Goal: Task Accomplishment & Management: Use online tool/utility

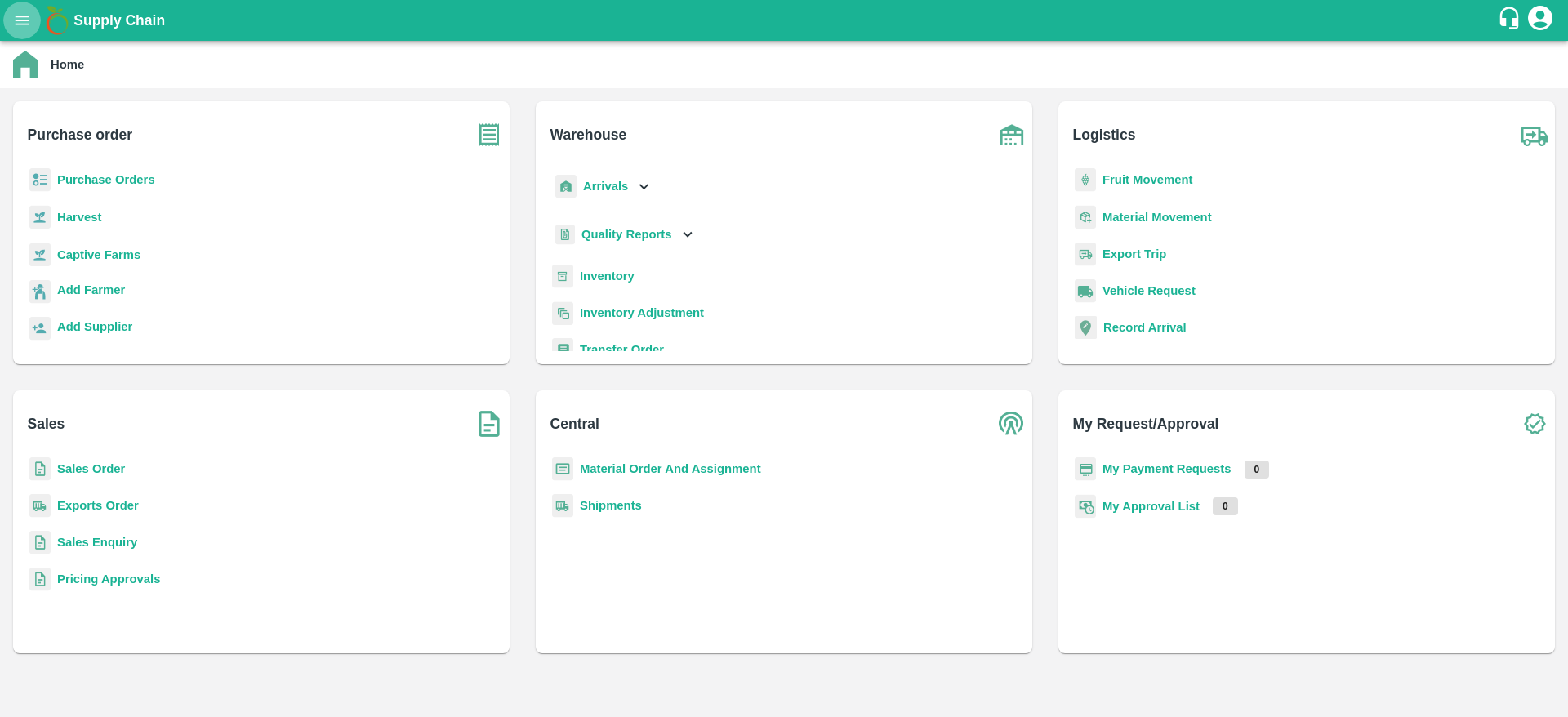
click at [8, 25] on button "open drawer" at bounding box center [22, 20] width 37 height 37
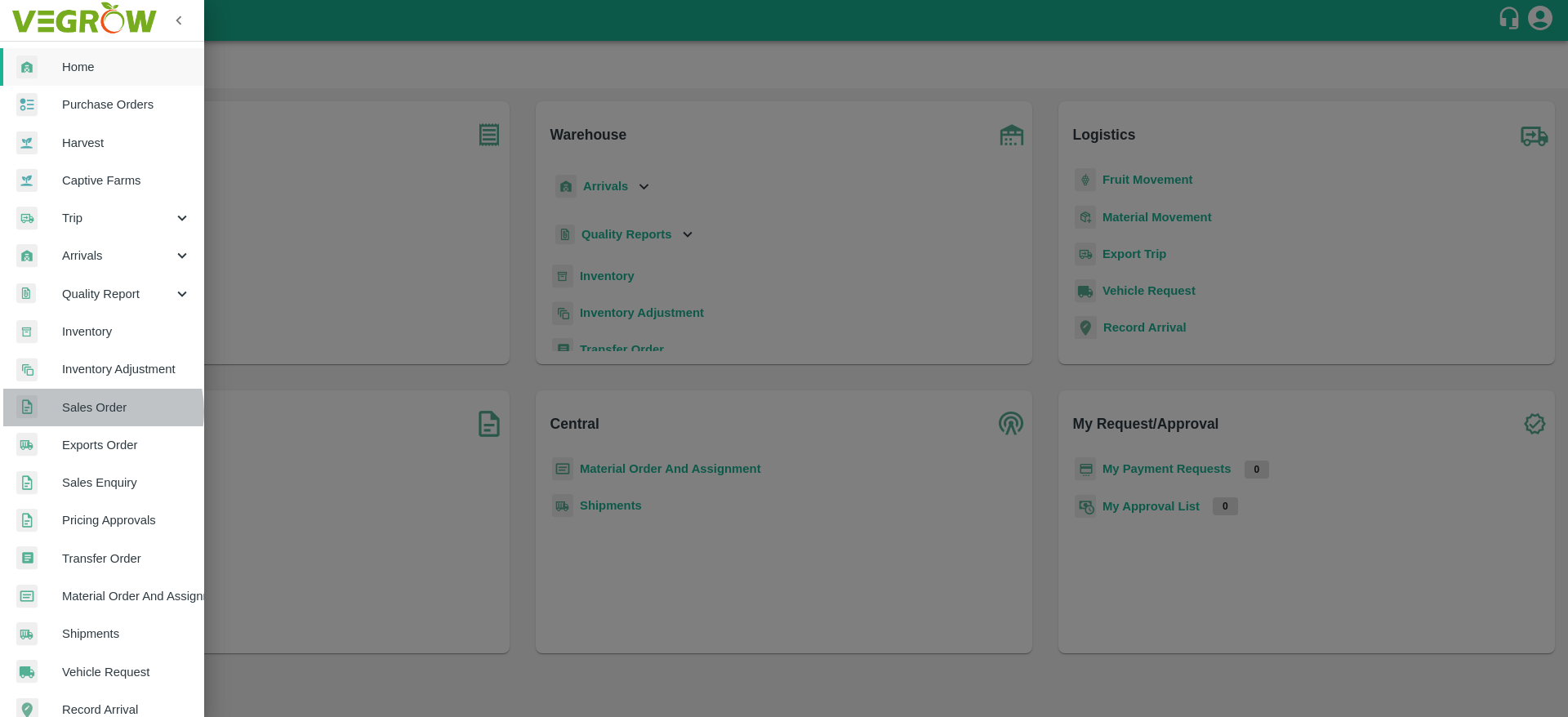
click at [96, 412] on span "Sales Order" at bounding box center [126, 408] width 129 height 18
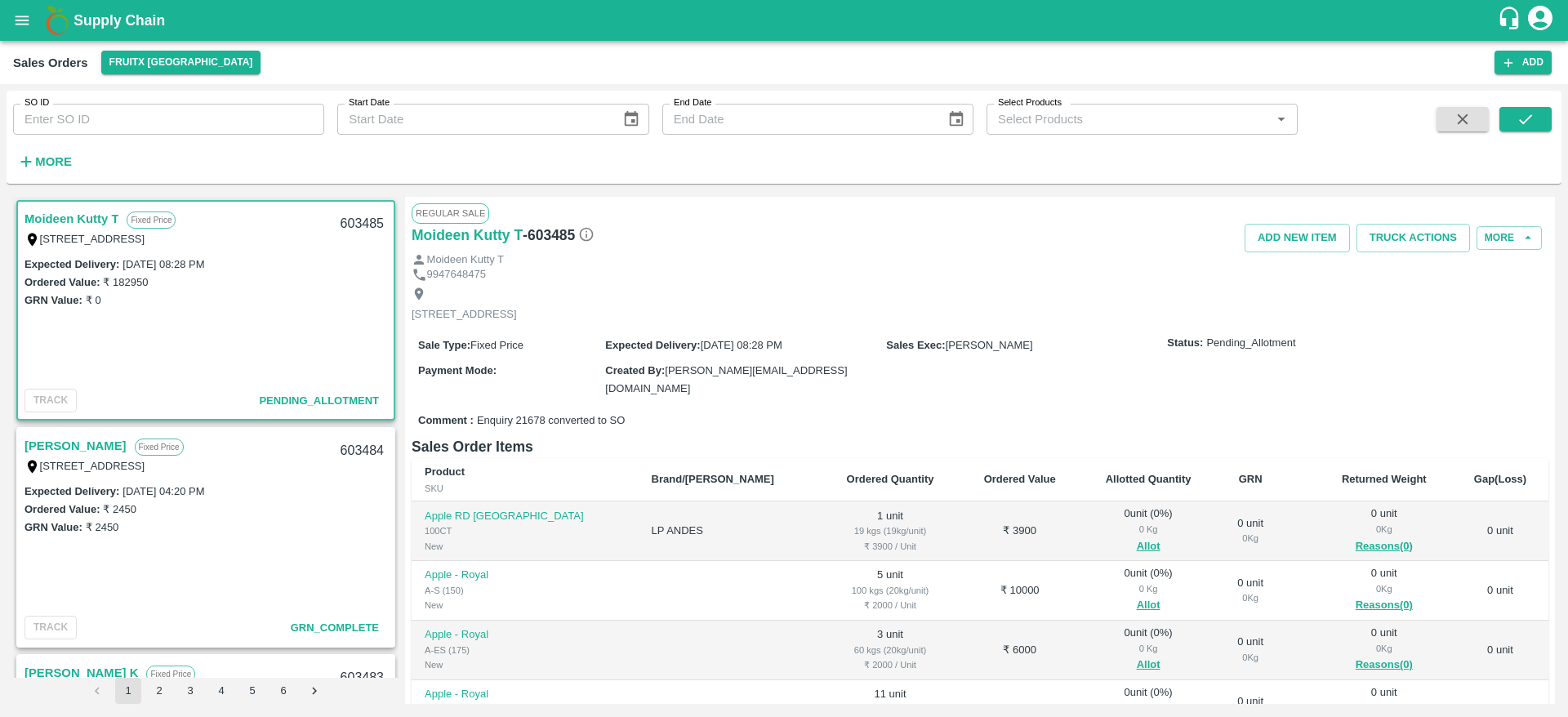
click at [97, 214] on link "Moideen Kutty T" at bounding box center [71, 218] width 93 height 21
click at [1137, 537] on button "Allot" at bounding box center [1149, 546] width 24 height 19
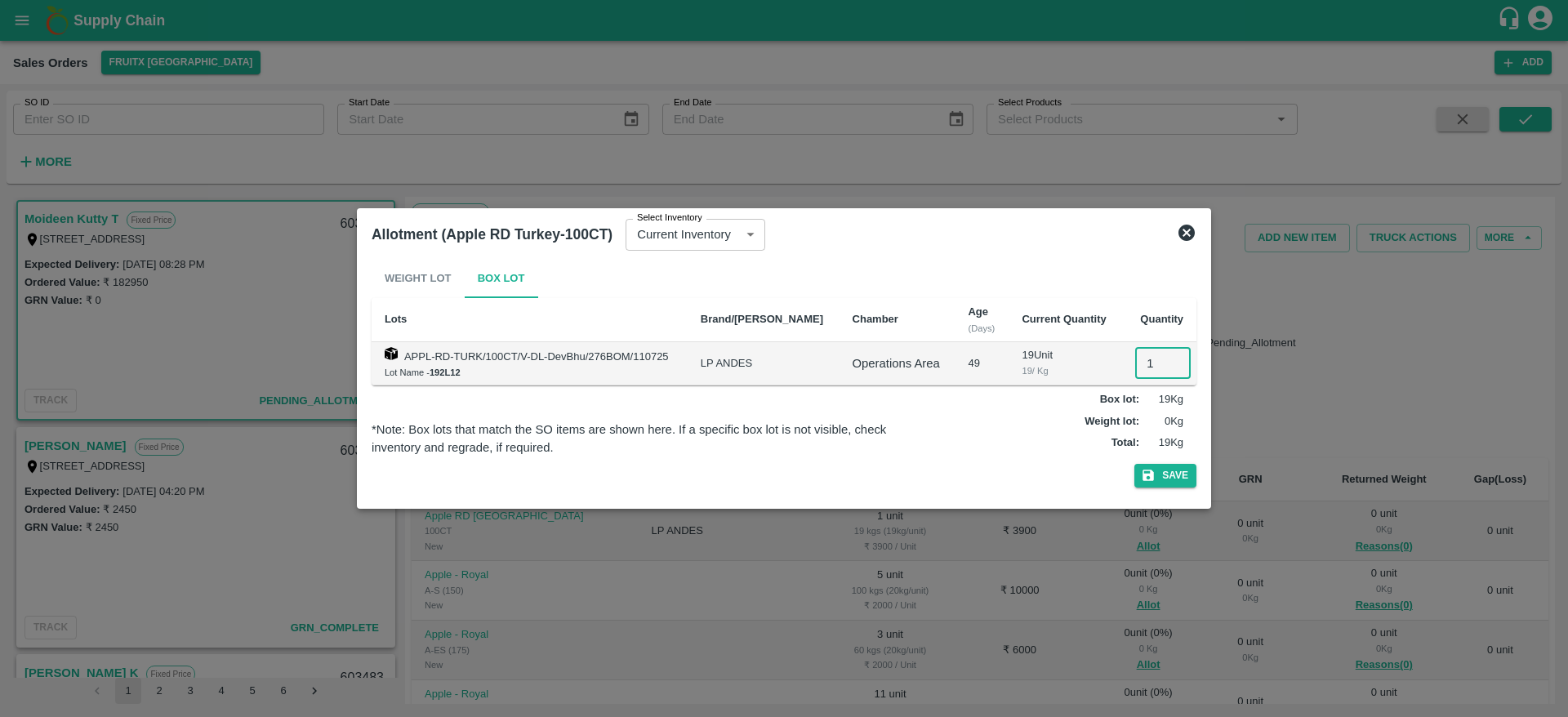
click at [1151, 355] on input "1" at bounding box center [1162, 363] width 55 height 31
type input "1"
click at [1152, 481] on icon "button" at bounding box center [1148, 476] width 15 height 15
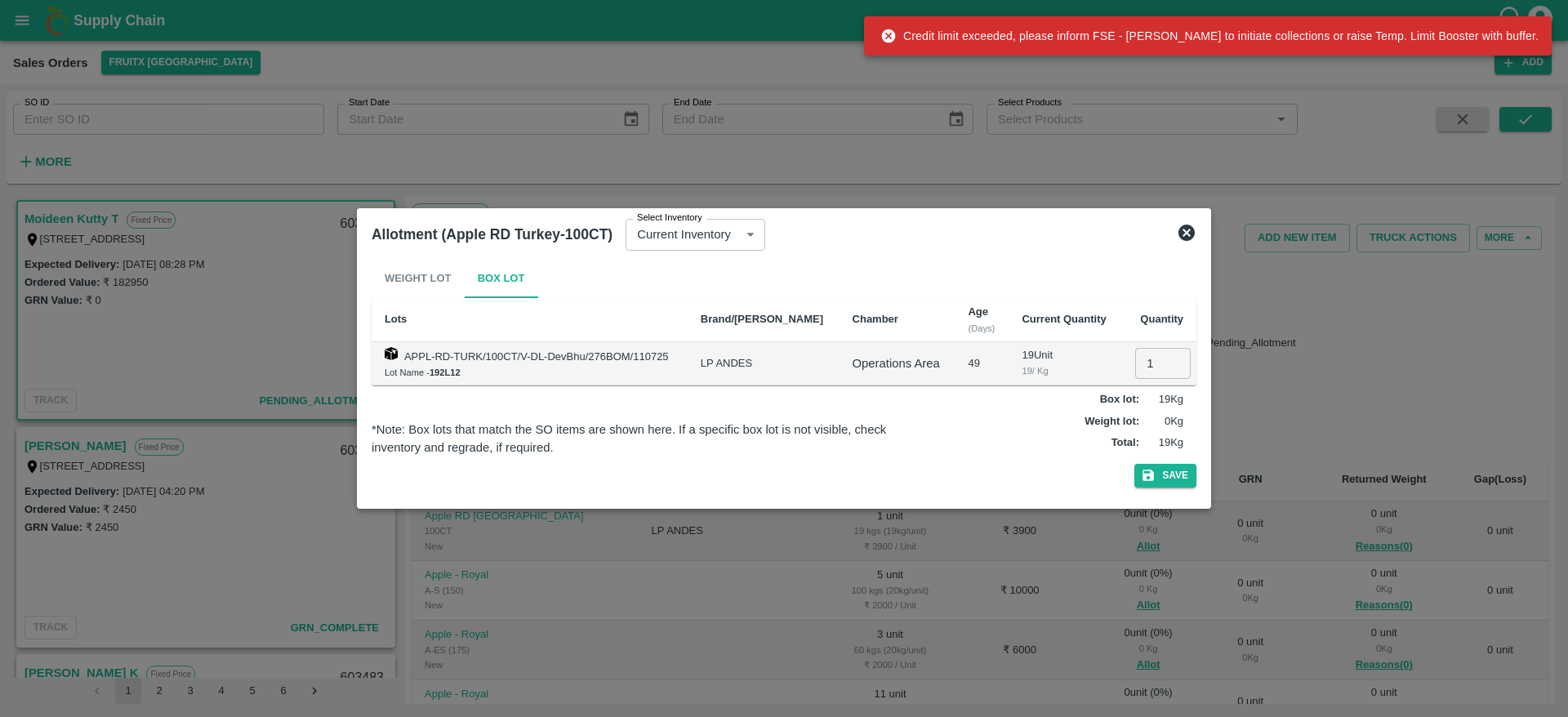
click at [1188, 231] on icon at bounding box center [1187, 233] width 20 height 20
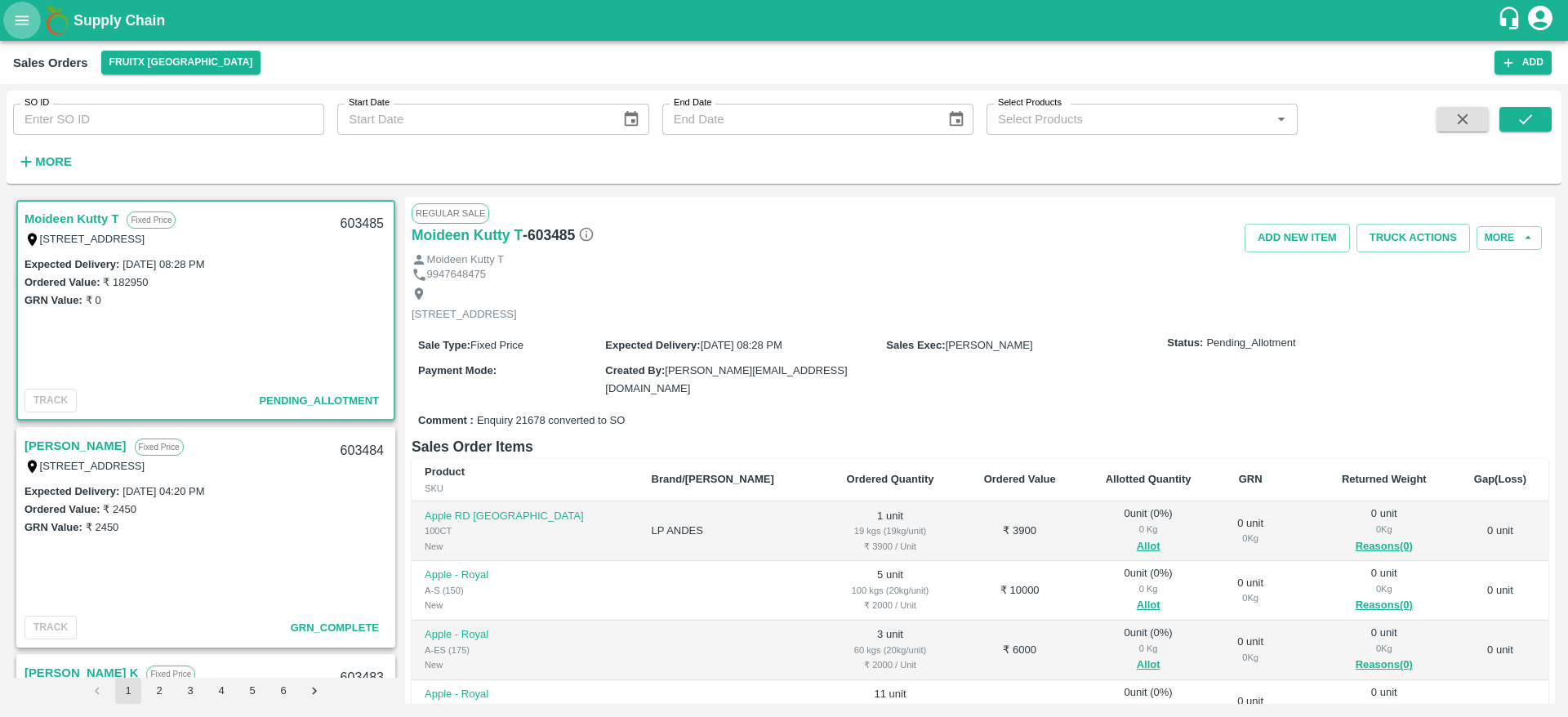
click at [23, 12] on icon "open drawer" at bounding box center [22, 21] width 18 height 18
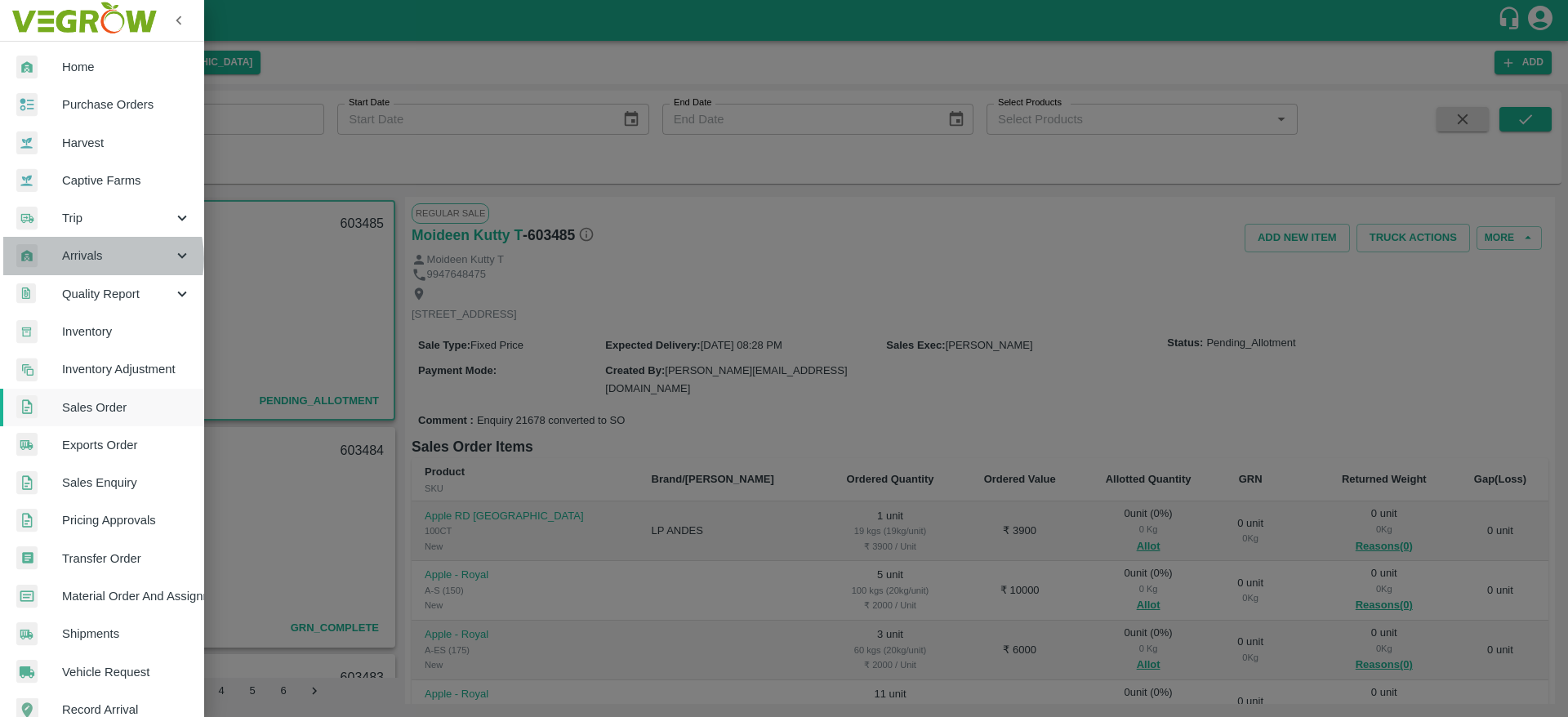
click at [100, 258] on span "Arrivals" at bounding box center [117, 256] width 111 height 18
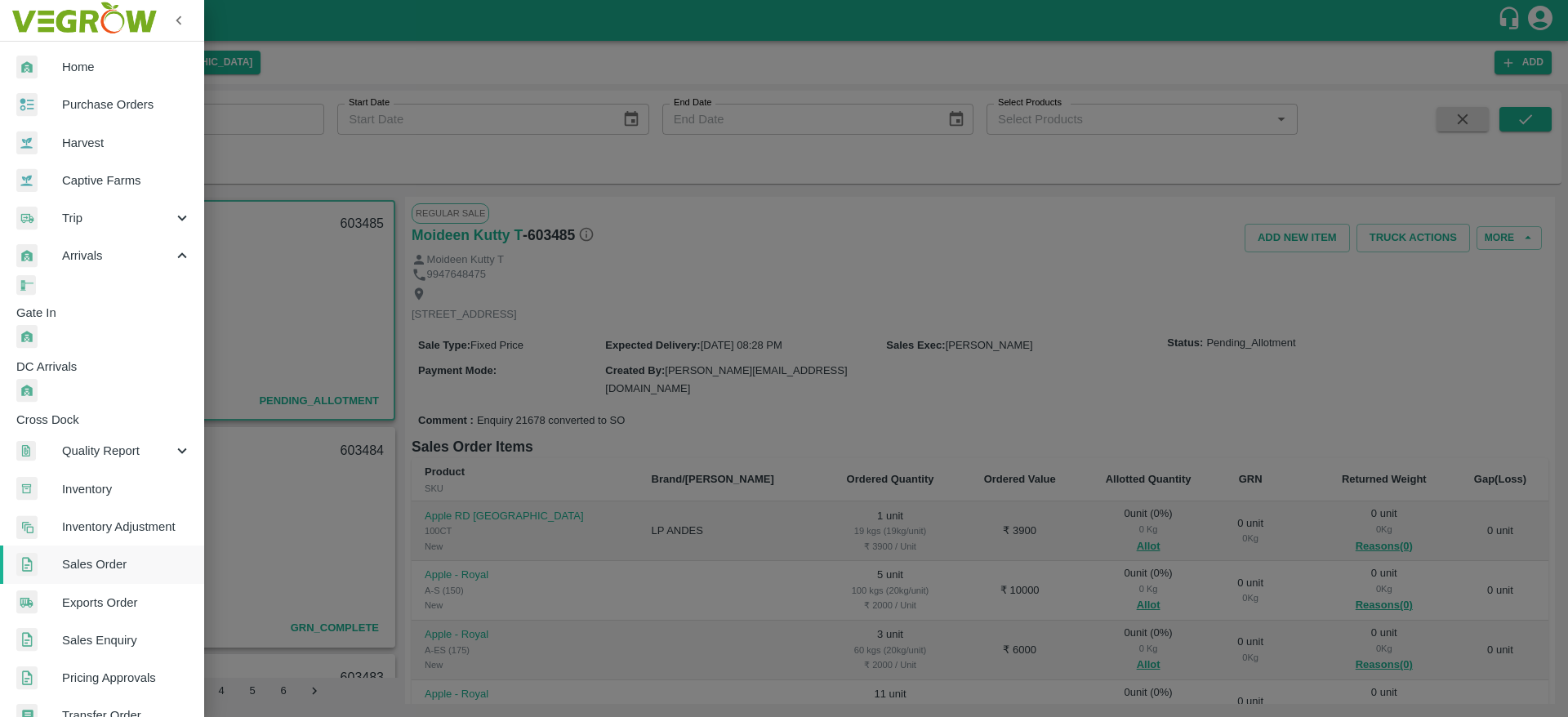
click at [102, 358] on span "DC Arrivals" at bounding box center [110, 367] width 188 height 18
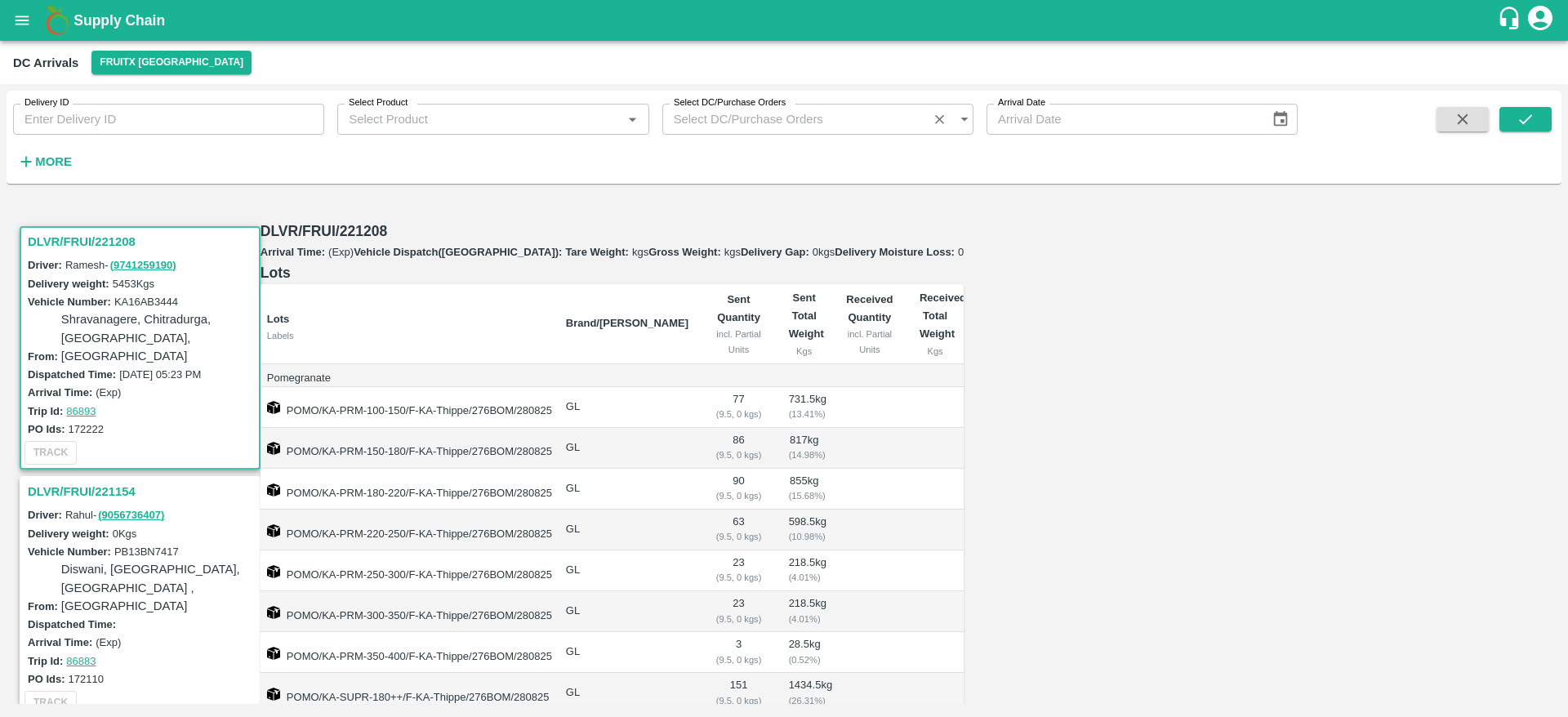
click at [71, 231] on h3 "DLVR/FRUI/221208" at bounding box center [142, 241] width 230 height 21
click at [62, 481] on h3 "DLVR/FRUI/221154" at bounding box center [142, 491] width 230 height 21
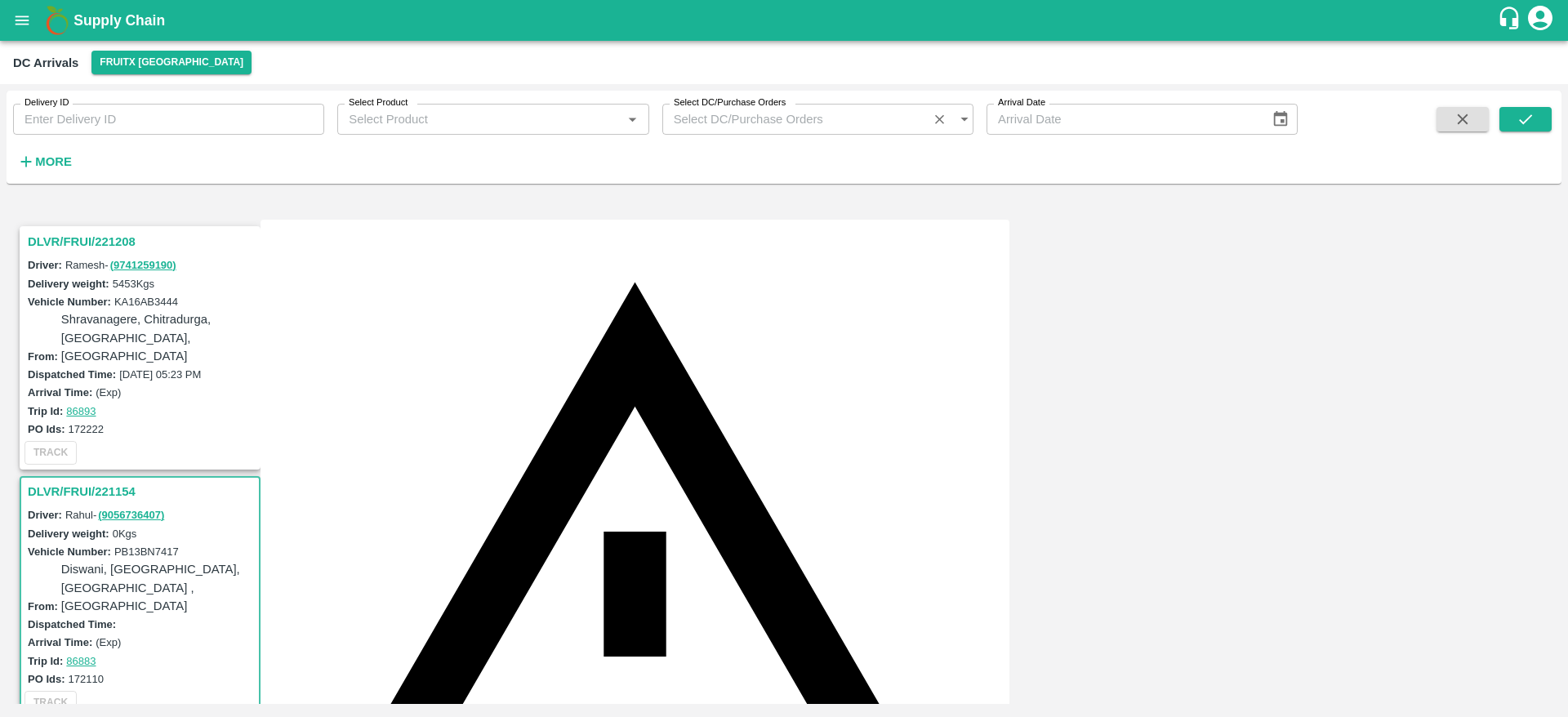
scroll to position [127, 0]
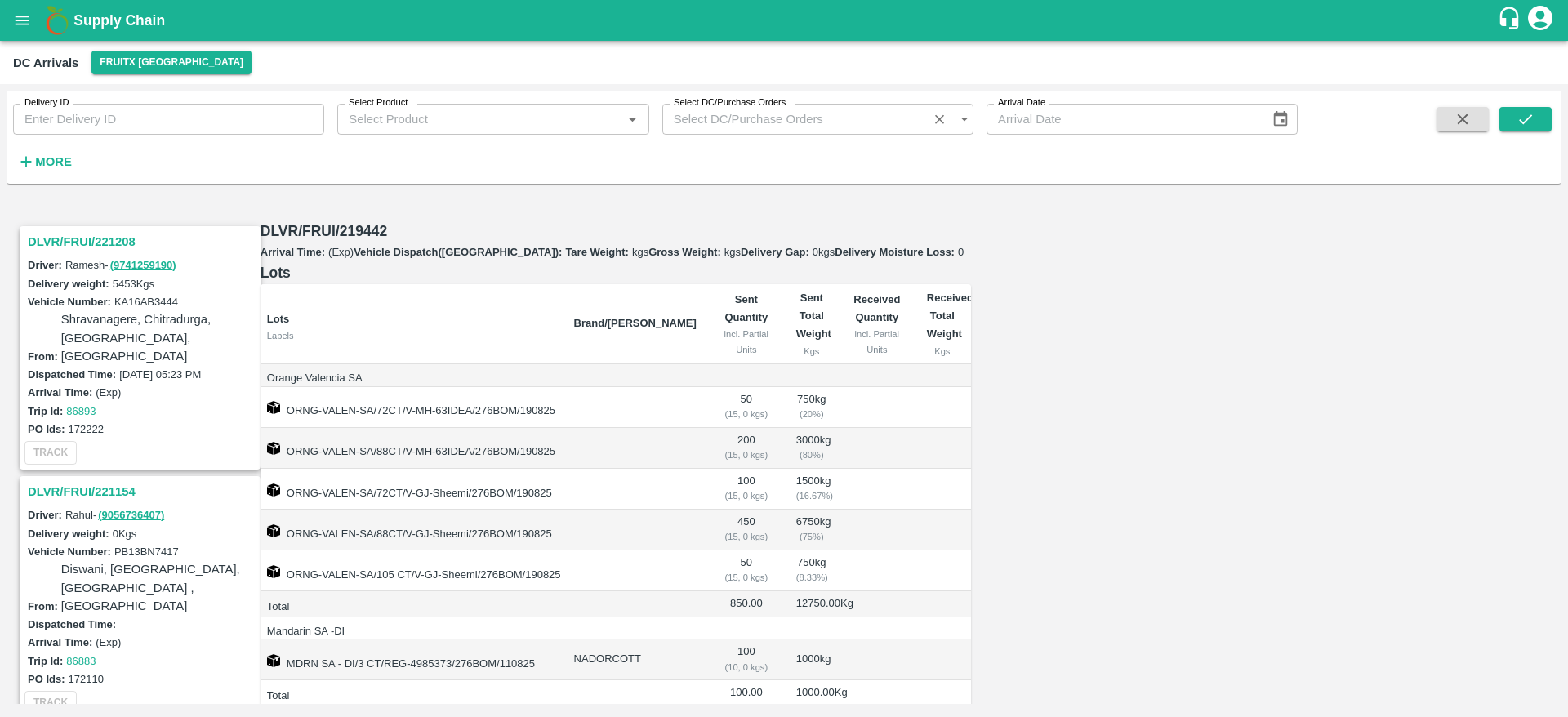
scroll to position [125, 0]
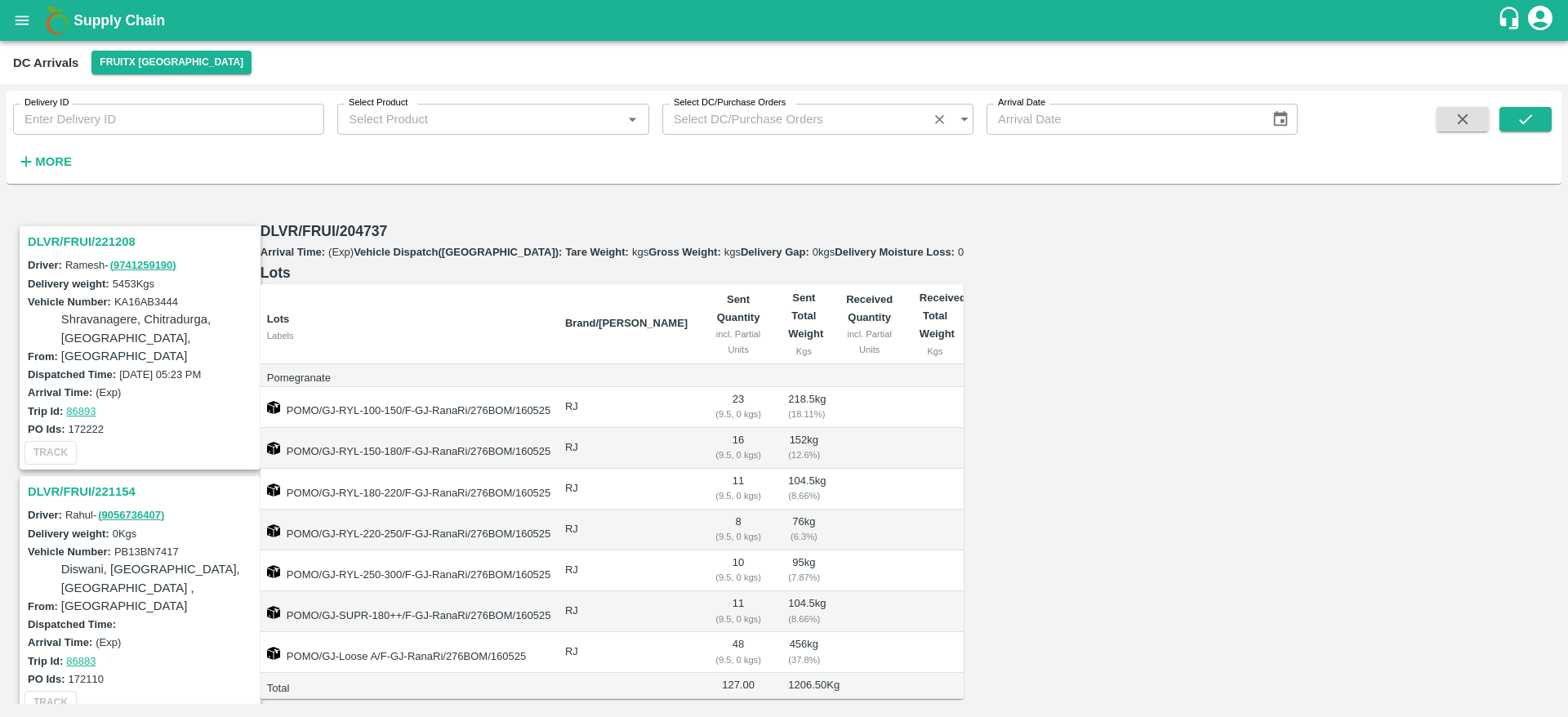
click at [99, 231] on h3 "DLVR/FRUI/221208" at bounding box center [142, 241] width 230 height 21
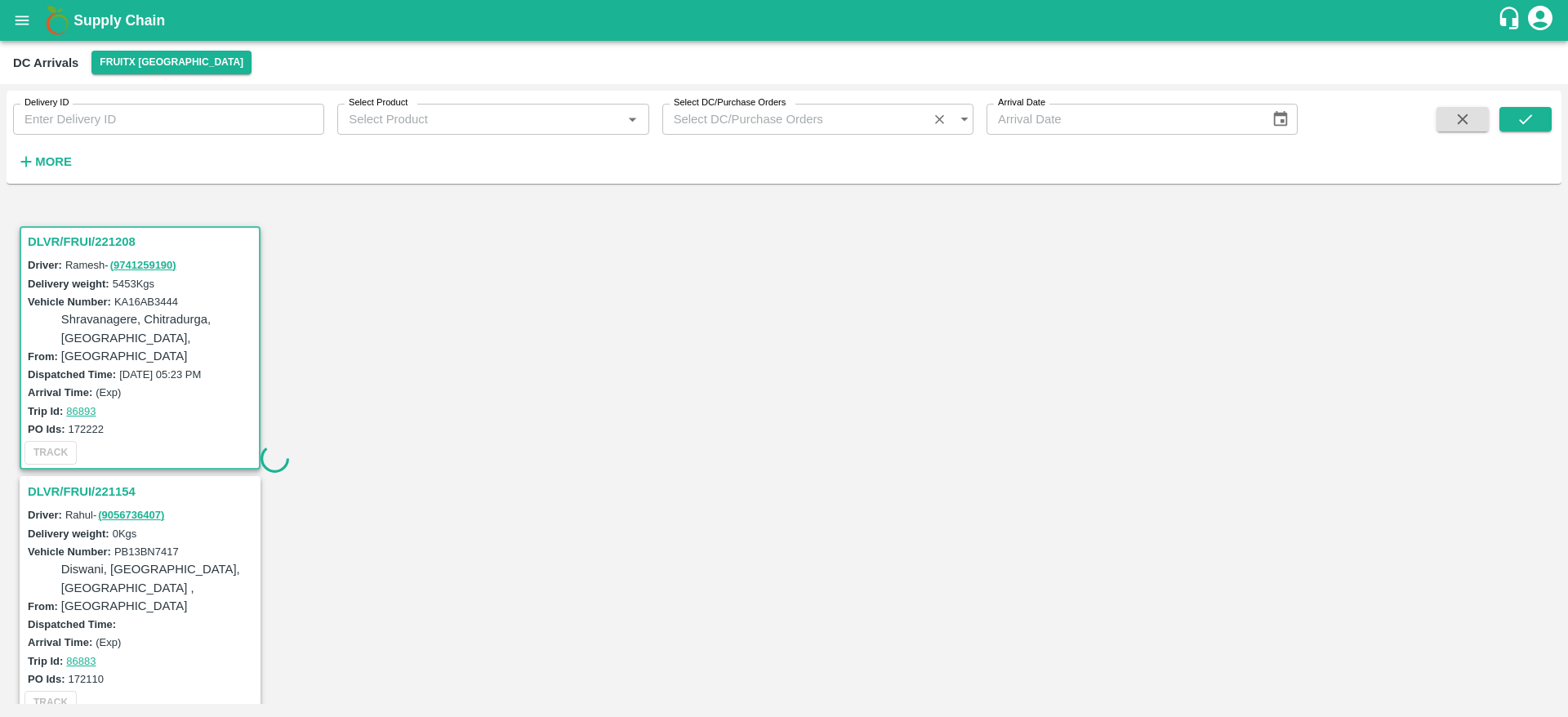
scroll to position [6, 0]
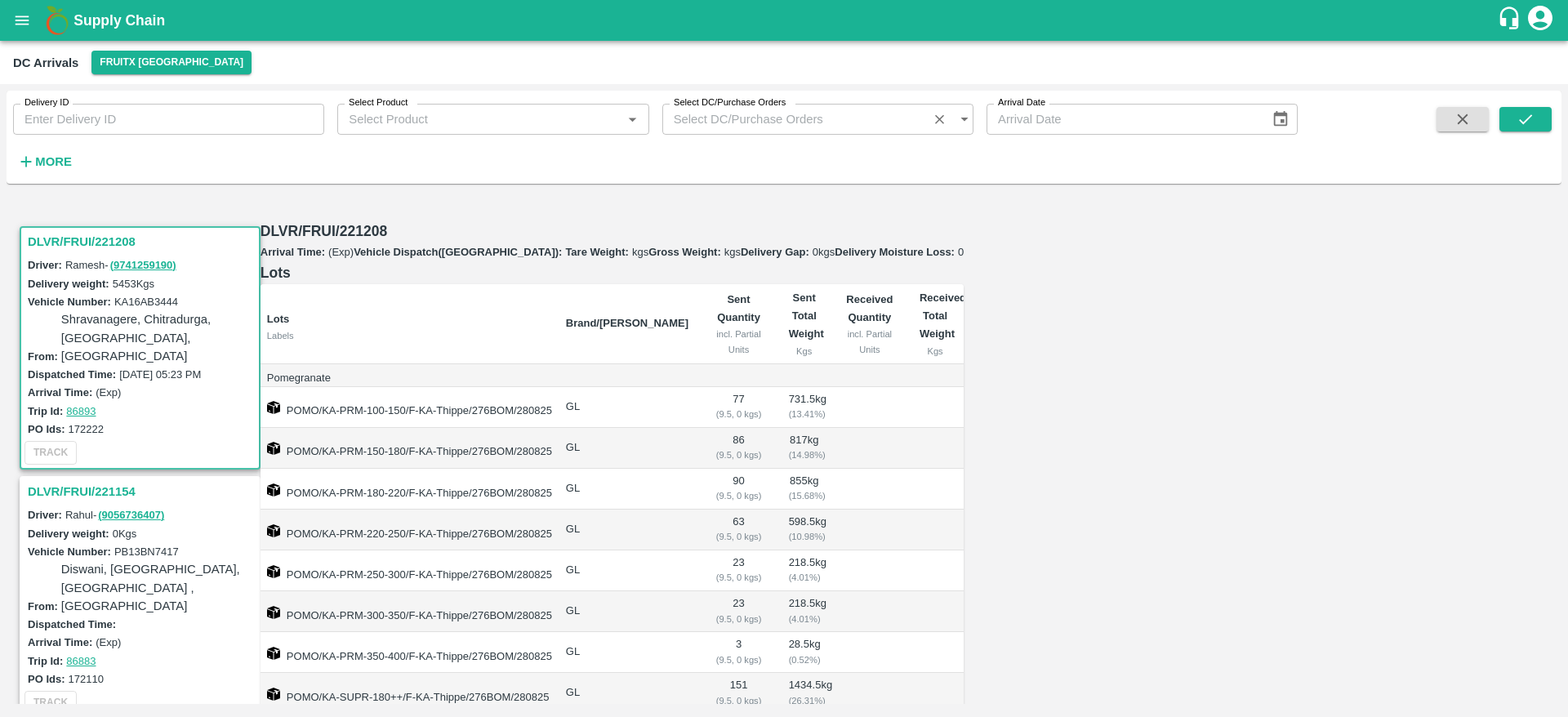
click at [80, 231] on h3 "DLVR/FRUI/221208" at bounding box center [142, 241] width 230 height 21
click at [91, 231] on h3 "DLVR/FRUI/221208" at bounding box center [142, 241] width 230 height 21
click at [75, 231] on h3 "DLVR/FRUI/221208" at bounding box center [142, 241] width 230 height 21
click at [94, 231] on h3 "DLVR/FRUI/221208" at bounding box center [142, 241] width 230 height 21
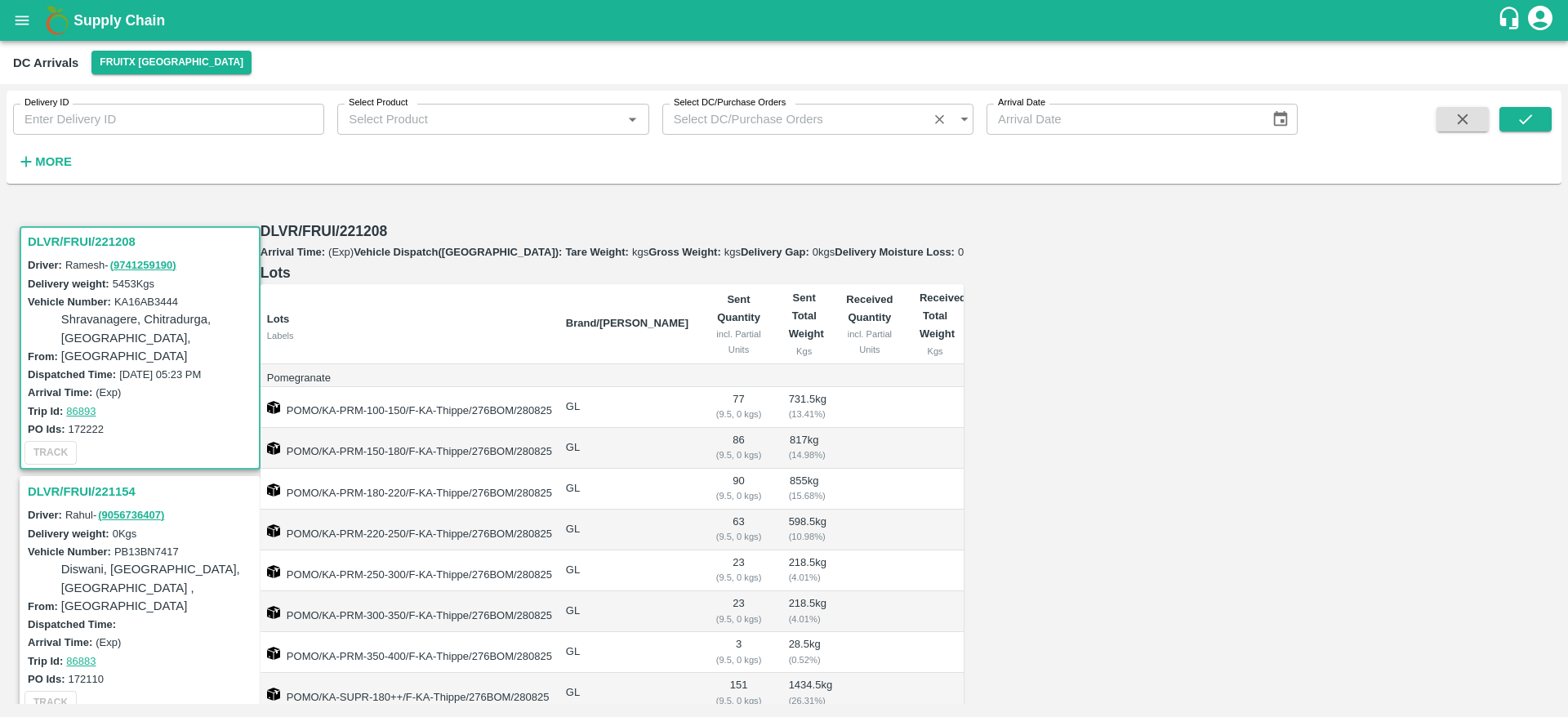
scroll to position [6, 0]
click at [83, 481] on h3 "DLVR/FRUI/221154" at bounding box center [142, 491] width 230 height 21
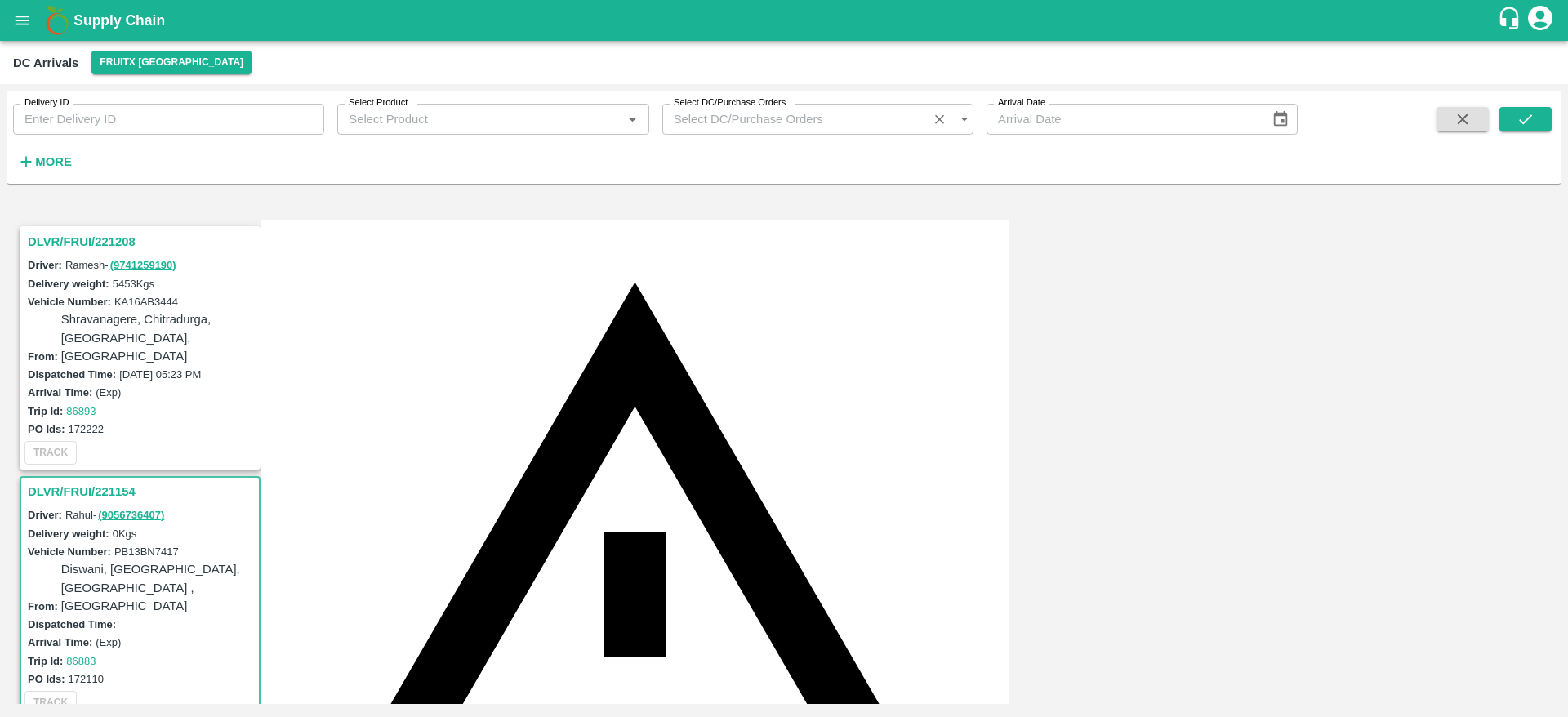
scroll to position [127, 0]
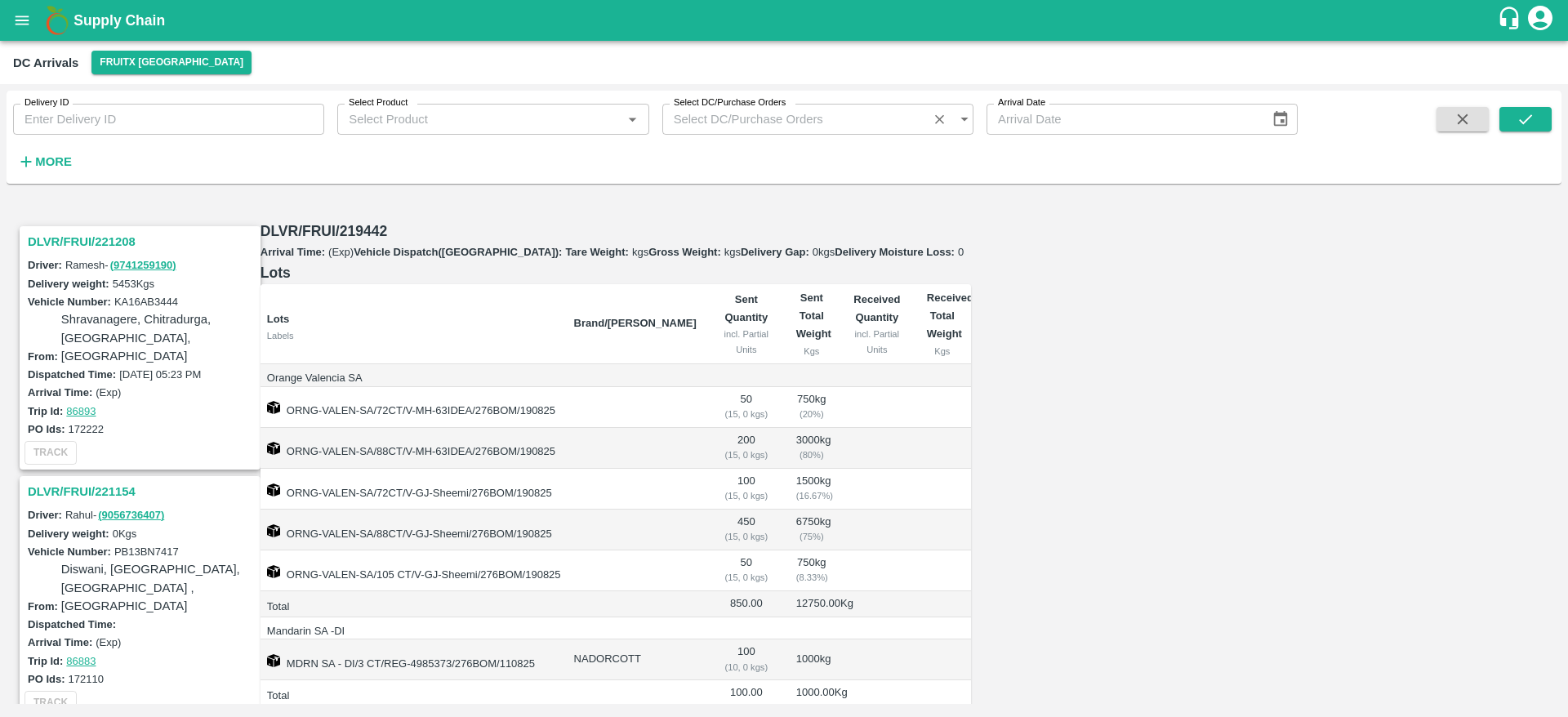
click at [66, 231] on h3 "DLVR/FRUI/221208" at bounding box center [142, 241] width 230 height 21
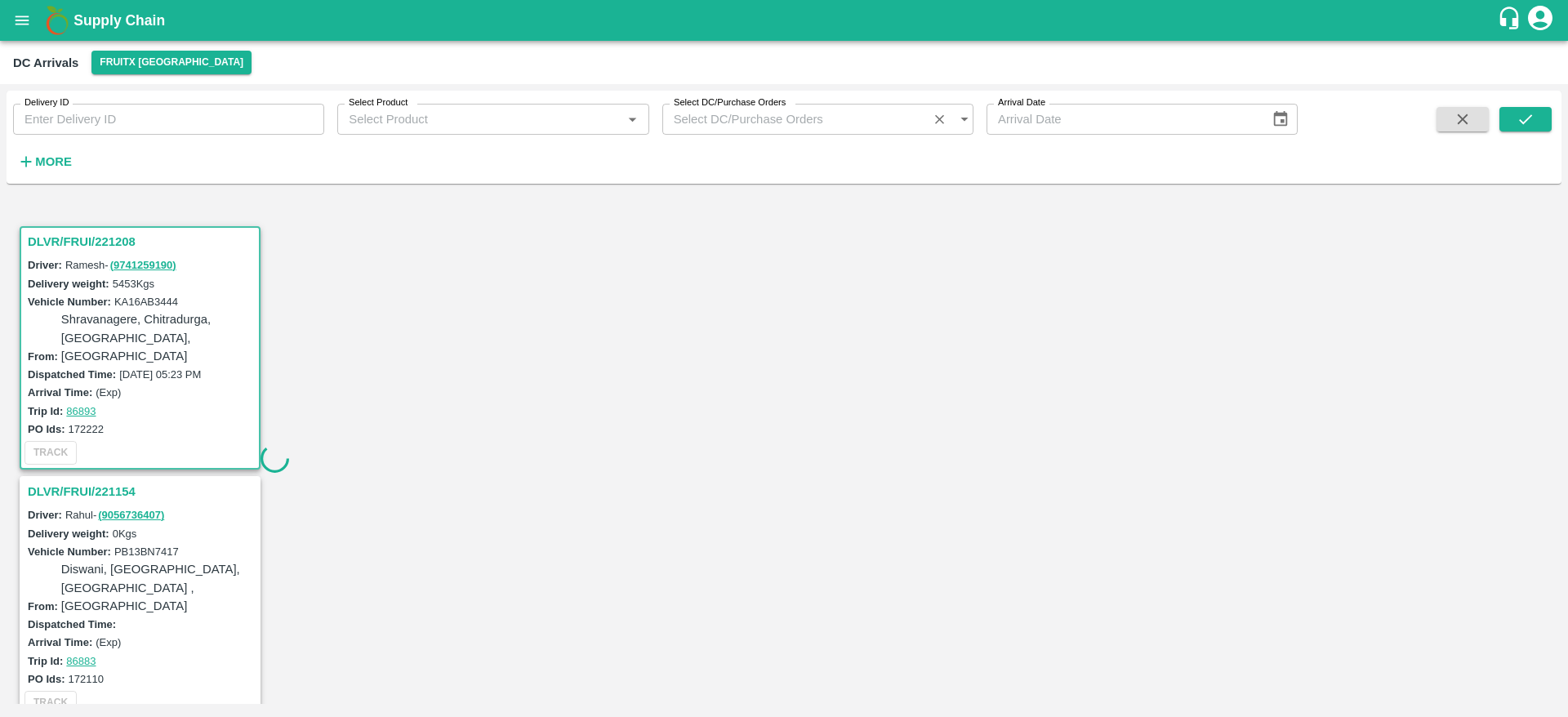
scroll to position [6, 0]
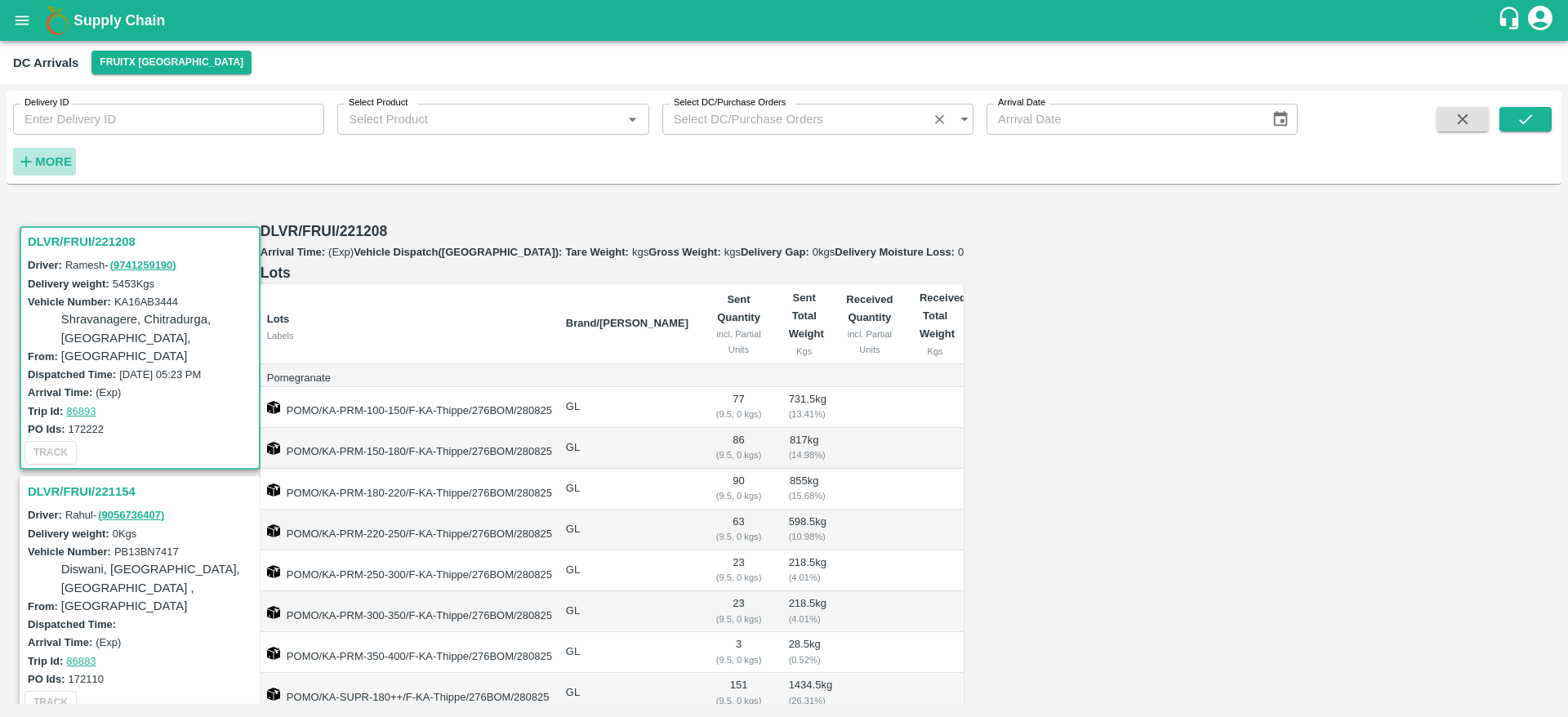
click at [44, 157] on strong "More" at bounding box center [54, 162] width 36 height 13
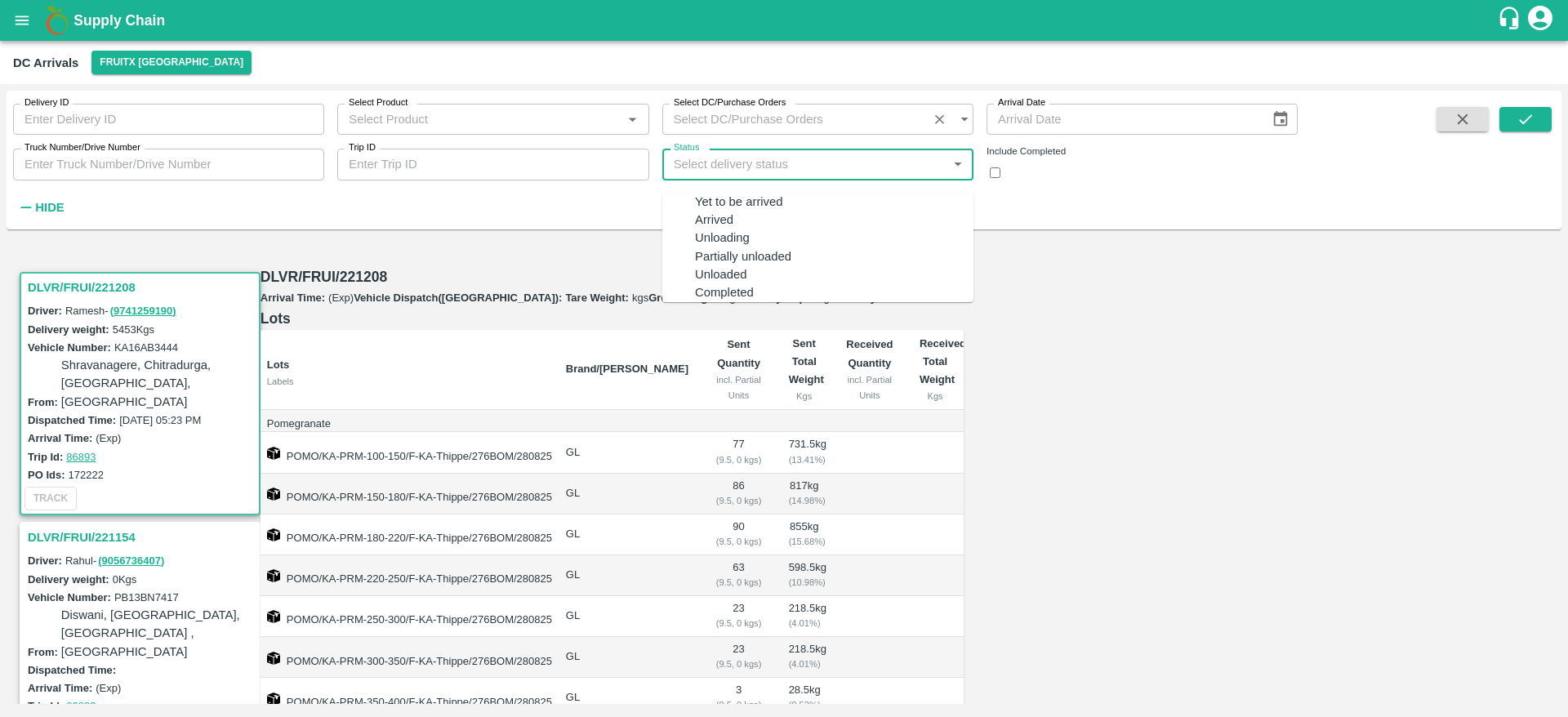
click at [792, 170] on input "Status" at bounding box center [802, 164] width 279 height 31
click at [747, 301] on div "Completed" at bounding box center [834, 292] width 279 height 18
type input "Completed"
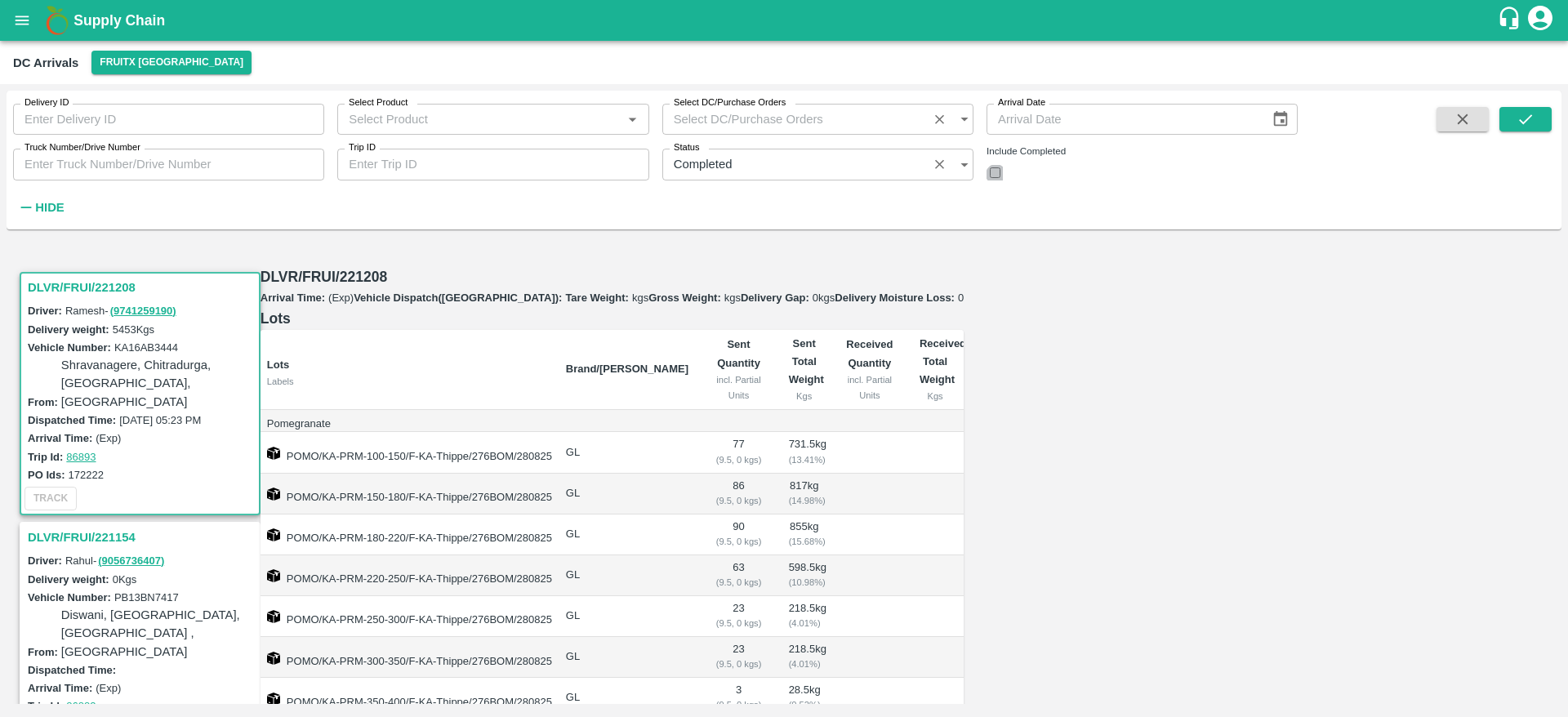
click at [1000, 176] on input "checkbox" at bounding box center [995, 172] width 11 height 11
checkbox input "true"
click at [1522, 124] on icon "submit" at bounding box center [1525, 119] width 18 height 18
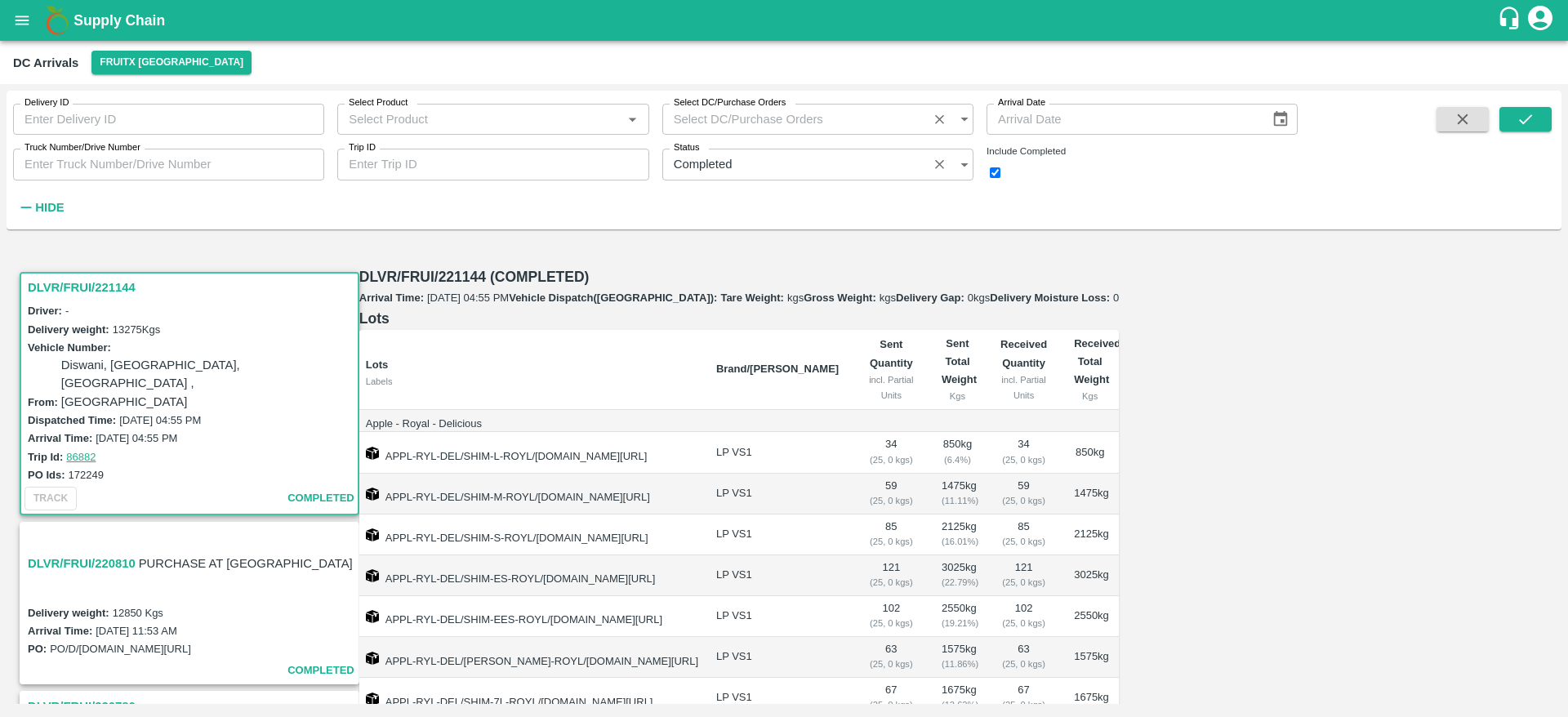
scroll to position [140, 0]
click at [74, 553] on h3 "DLVR/FRUI/220810" at bounding box center [82, 563] width 108 height 21
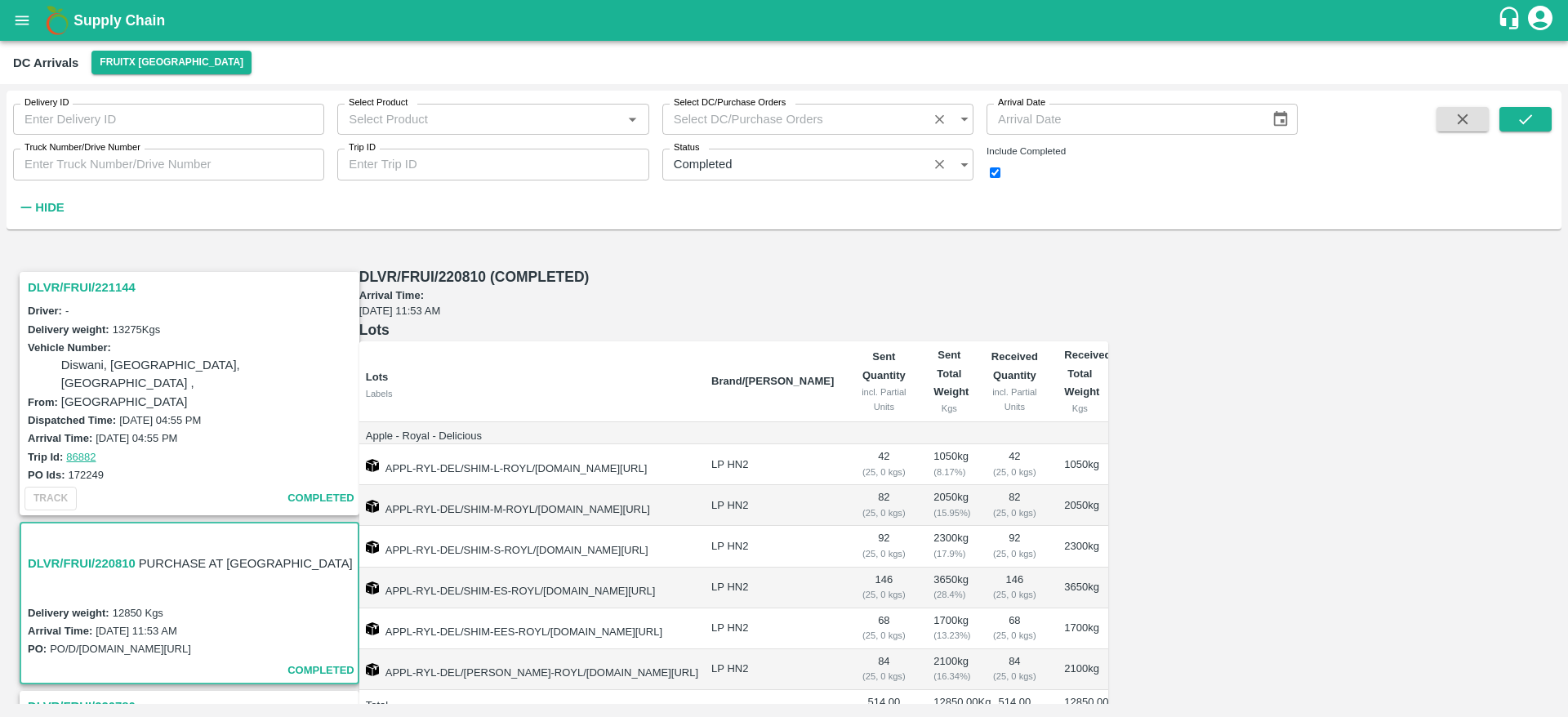
scroll to position [42, 0]
click at [99, 696] on h3 "DLVR/FRUI/220780" at bounding box center [192, 706] width 328 height 21
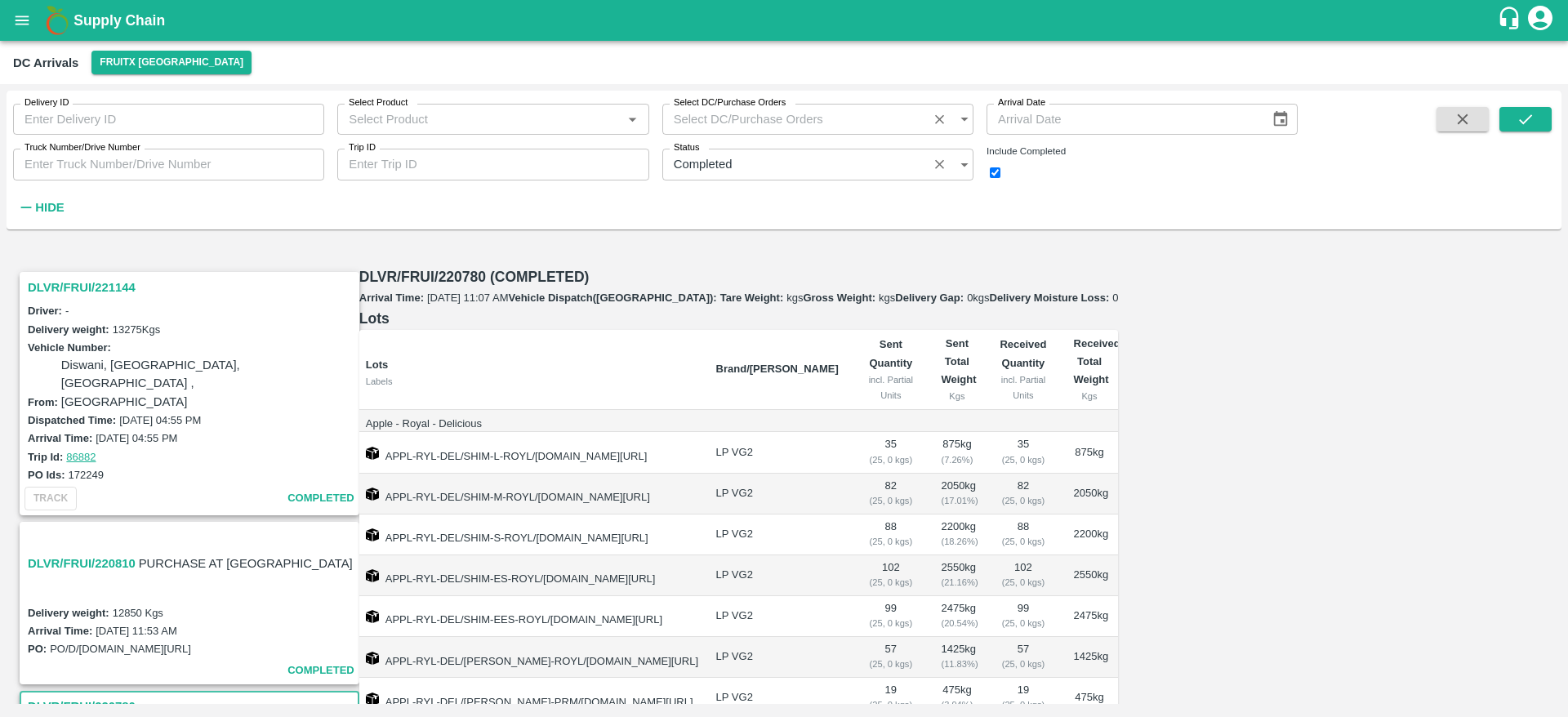
click at [69, 281] on h3 "DLVR/FRUI/221144" at bounding box center [192, 287] width 328 height 21
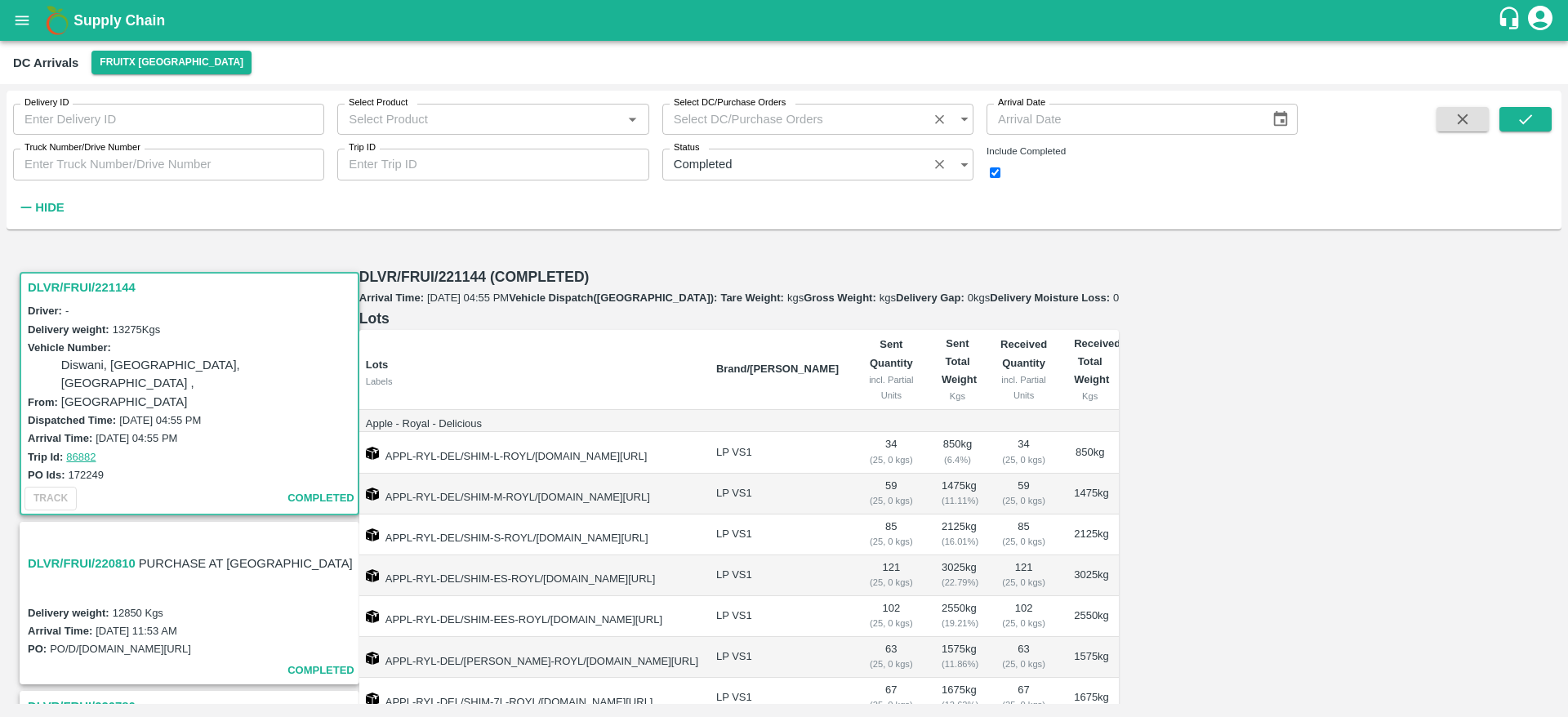
scroll to position [140, 0]
click at [69, 553] on h3 "DLVR/FRUI/220810" at bounding box center [82, 563] width 108 height 21
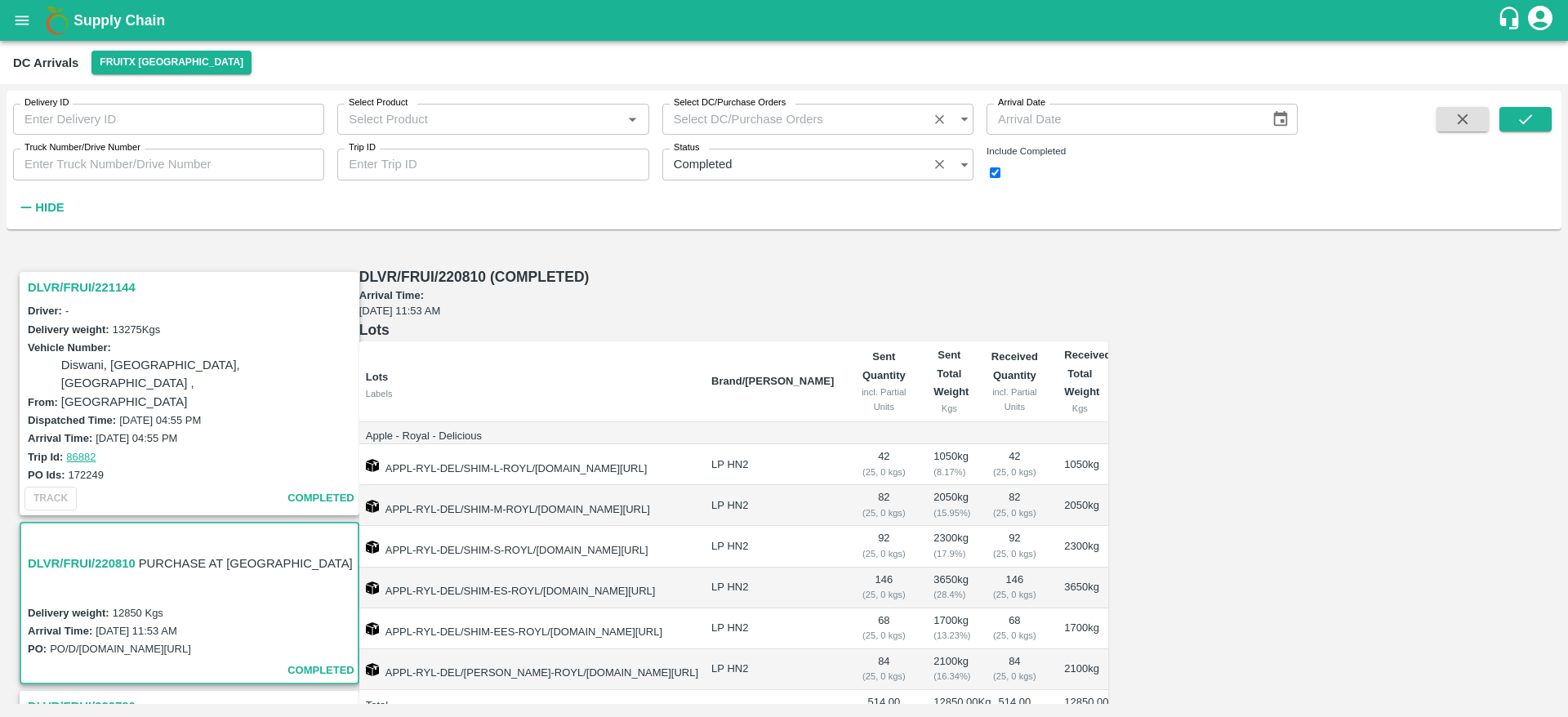
scroll to position [42, 0]
click at [74, 696] on h3 "DLVR/FRUI/220780" at bounding box center [192, 706] width 328 height 21
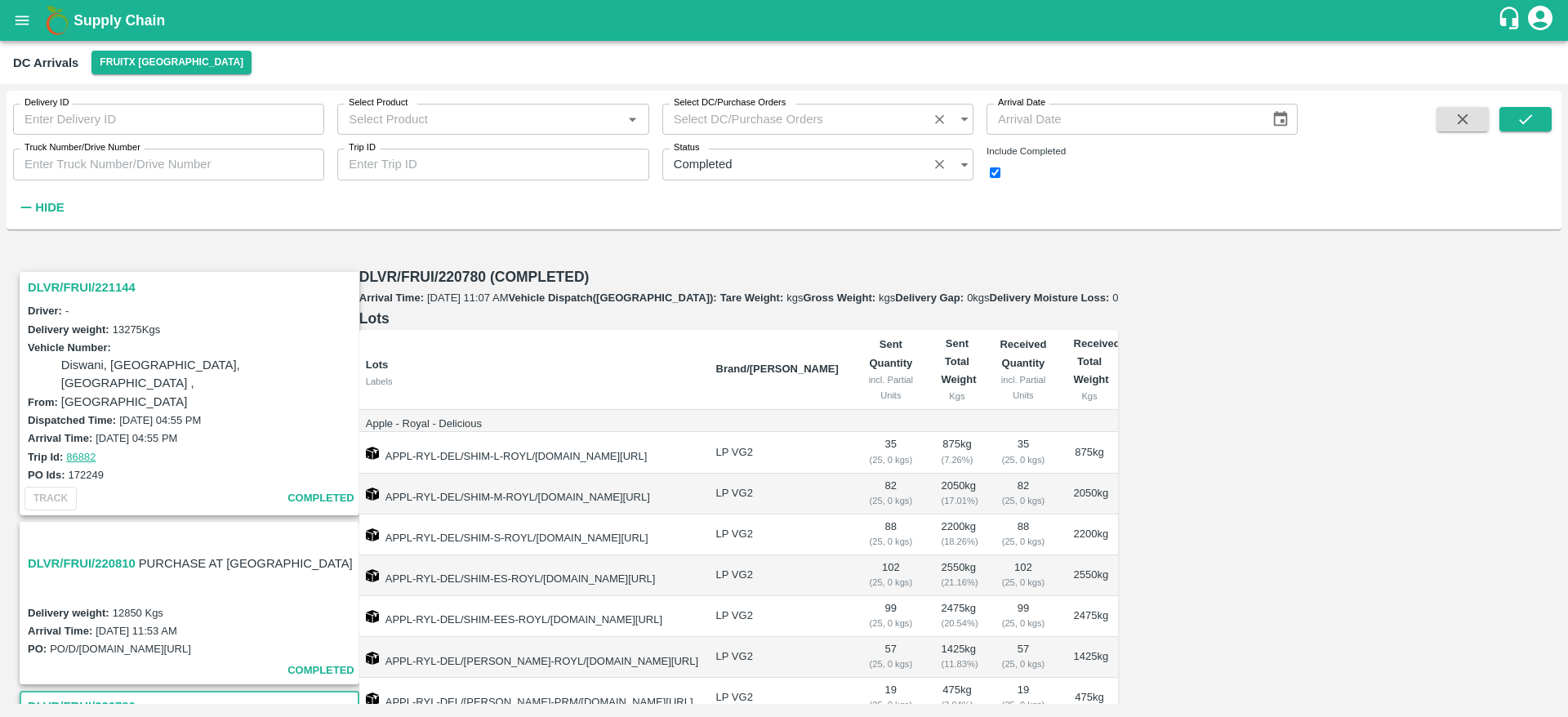
scroll to position [140, 0]
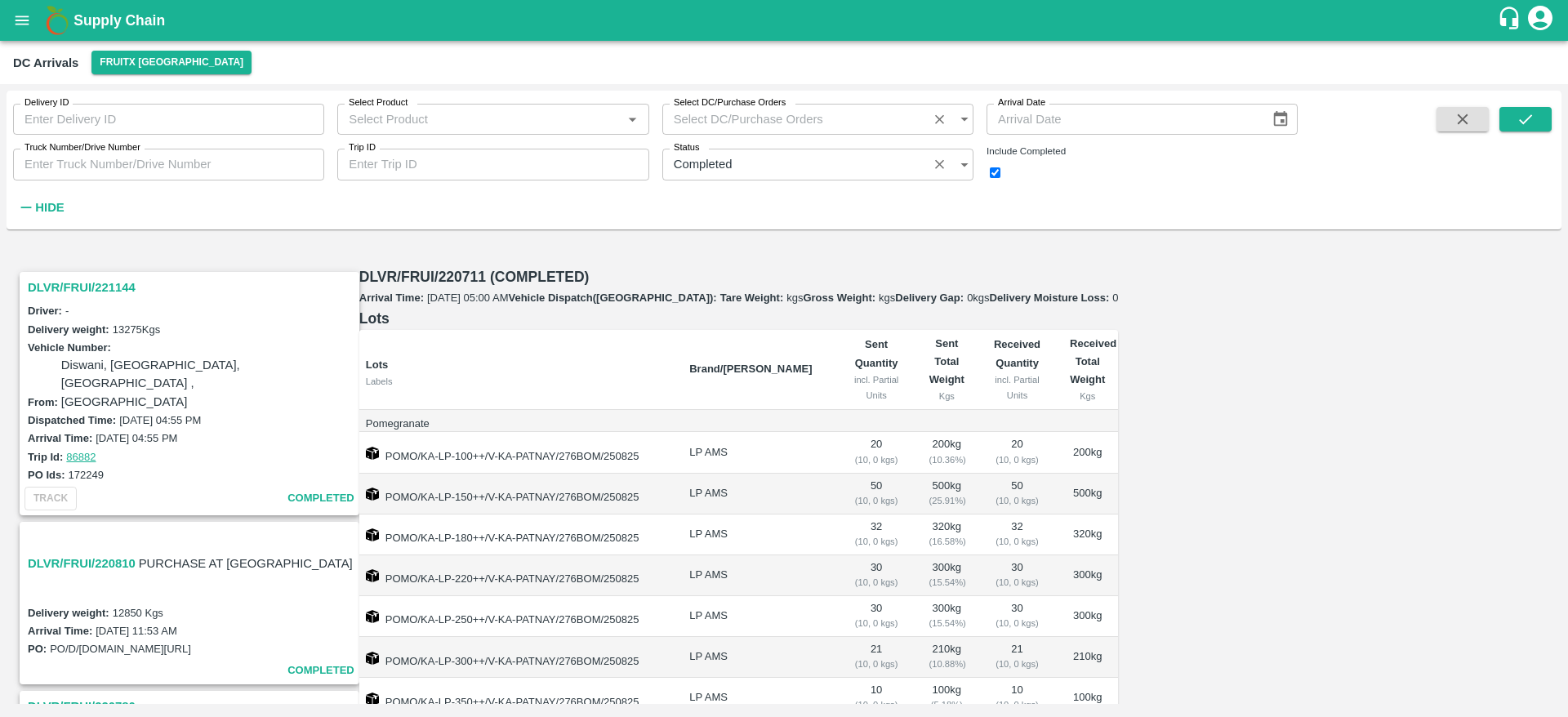
click at [89, 16] on b "Supply Chain" at bounding box center [119, 20] width 92 height 16
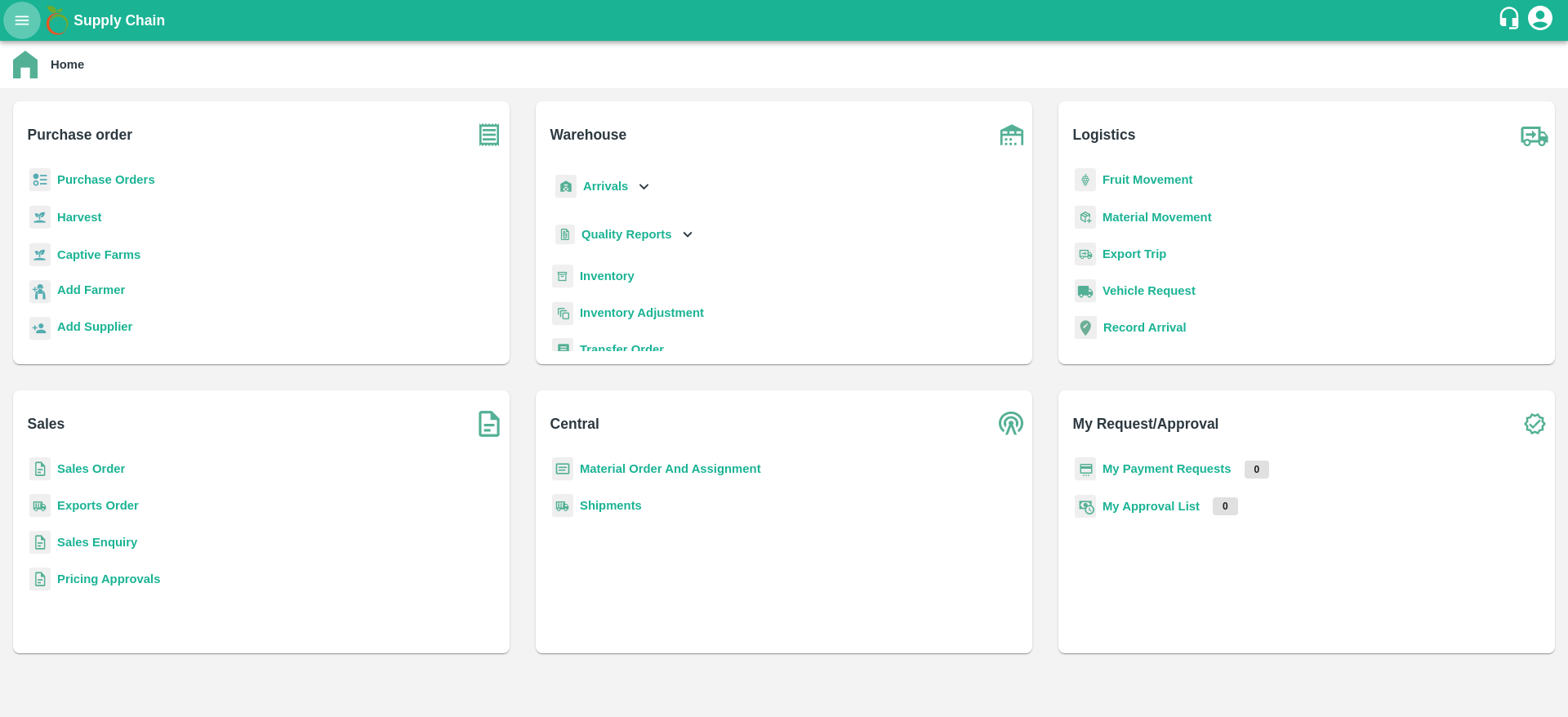
click at [20, 15] on icon "open drawer" at bounding box center [22, 21] width 18 height 18
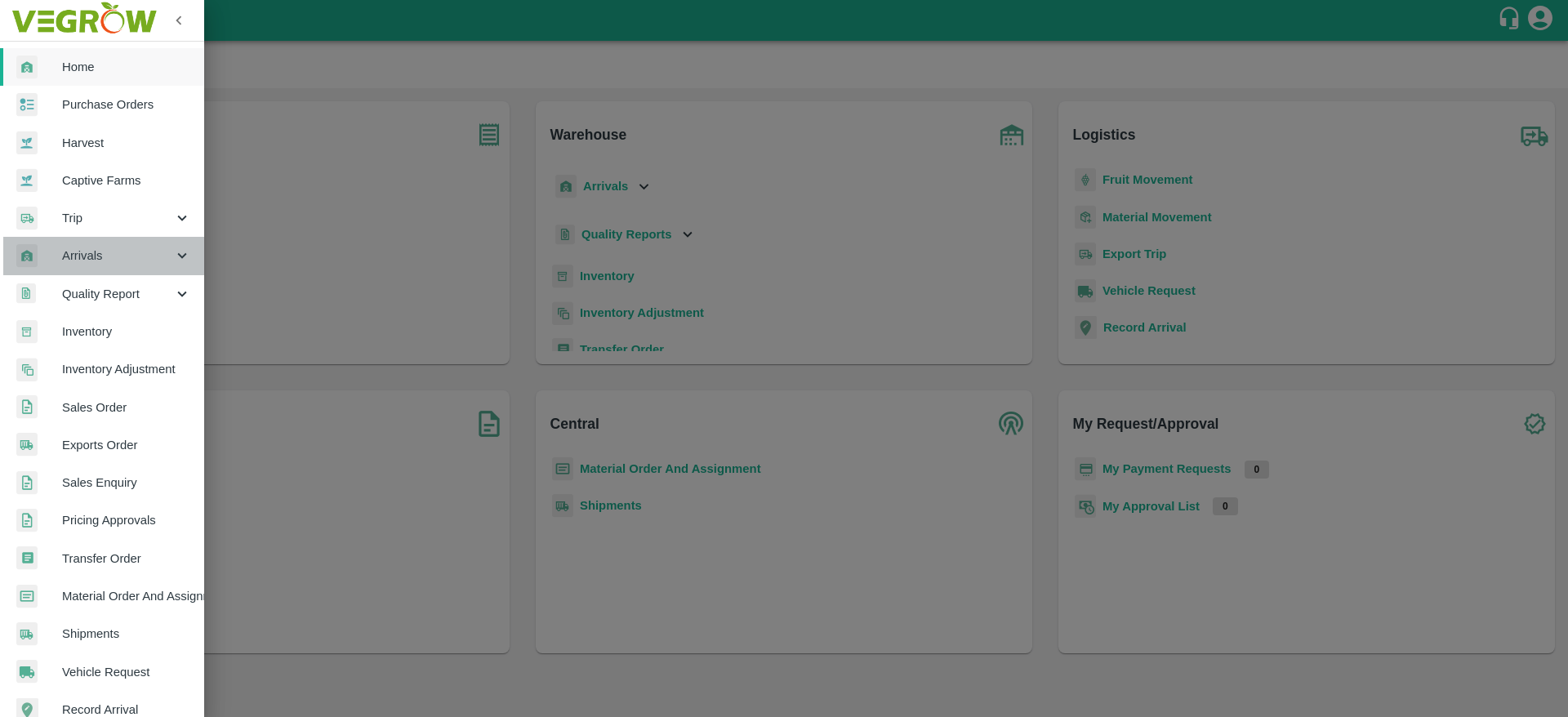
click at [131, 265] on span "Arrivals" at bounding box center [117, 256] width 111 height 18
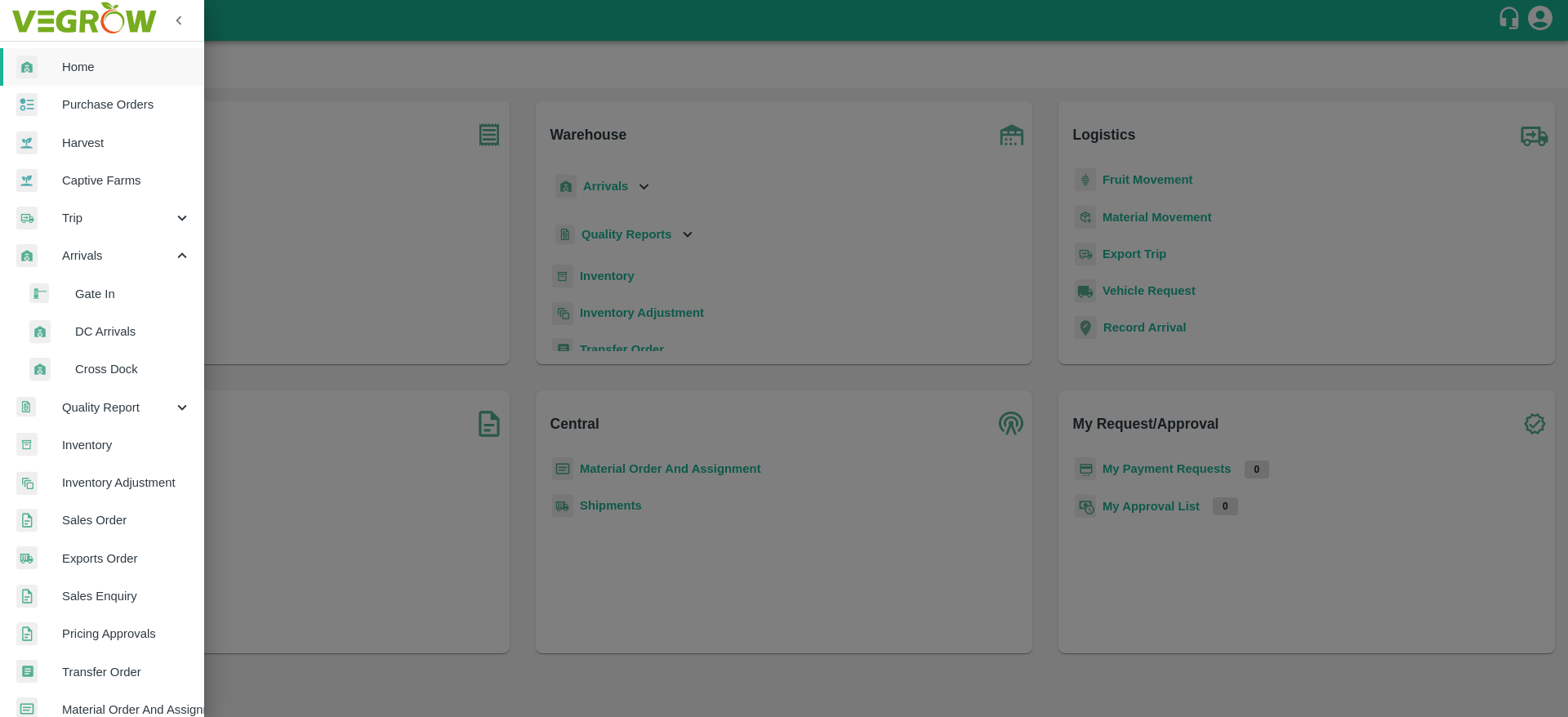
click at [118, 332] on span "DC Arrivals" at bounding box center [133, 331] width 116 height 18
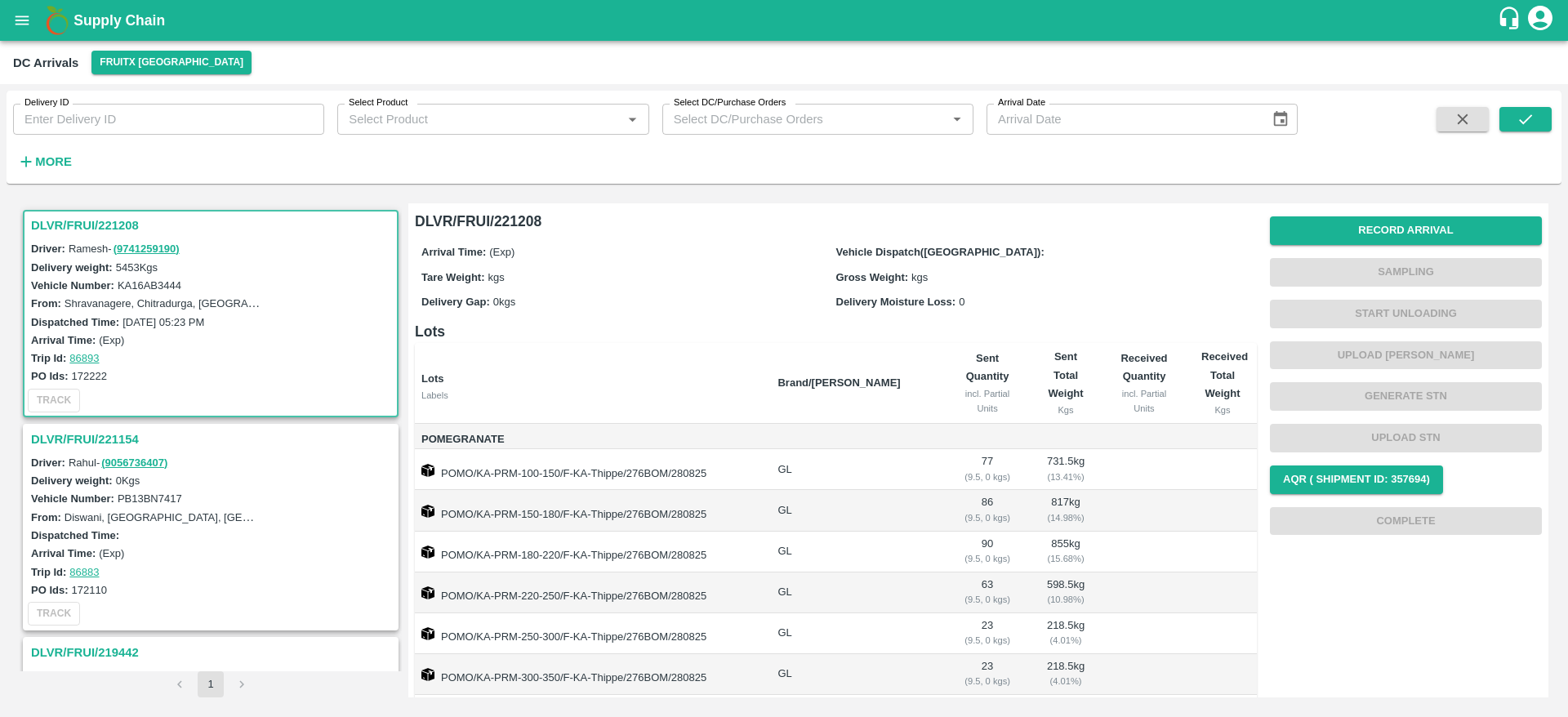
click at [88, 225] on h3 "DLVR/FRUI/221208" at bounding box center [212, 225] width 364 height 21
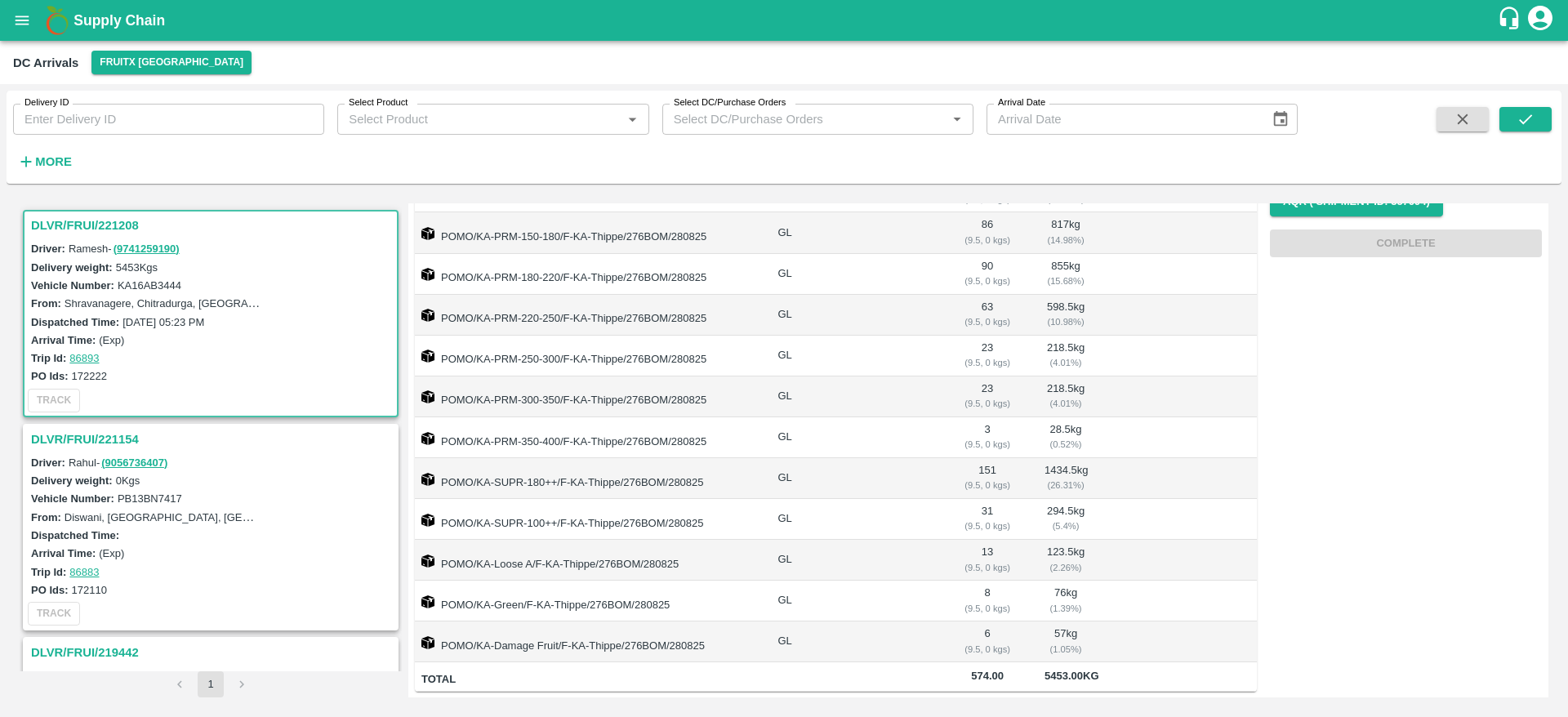
click at [87, 224] on h3 "DLVR/FRUI/221208" at bounding box center [212, 225] width 364 height 21
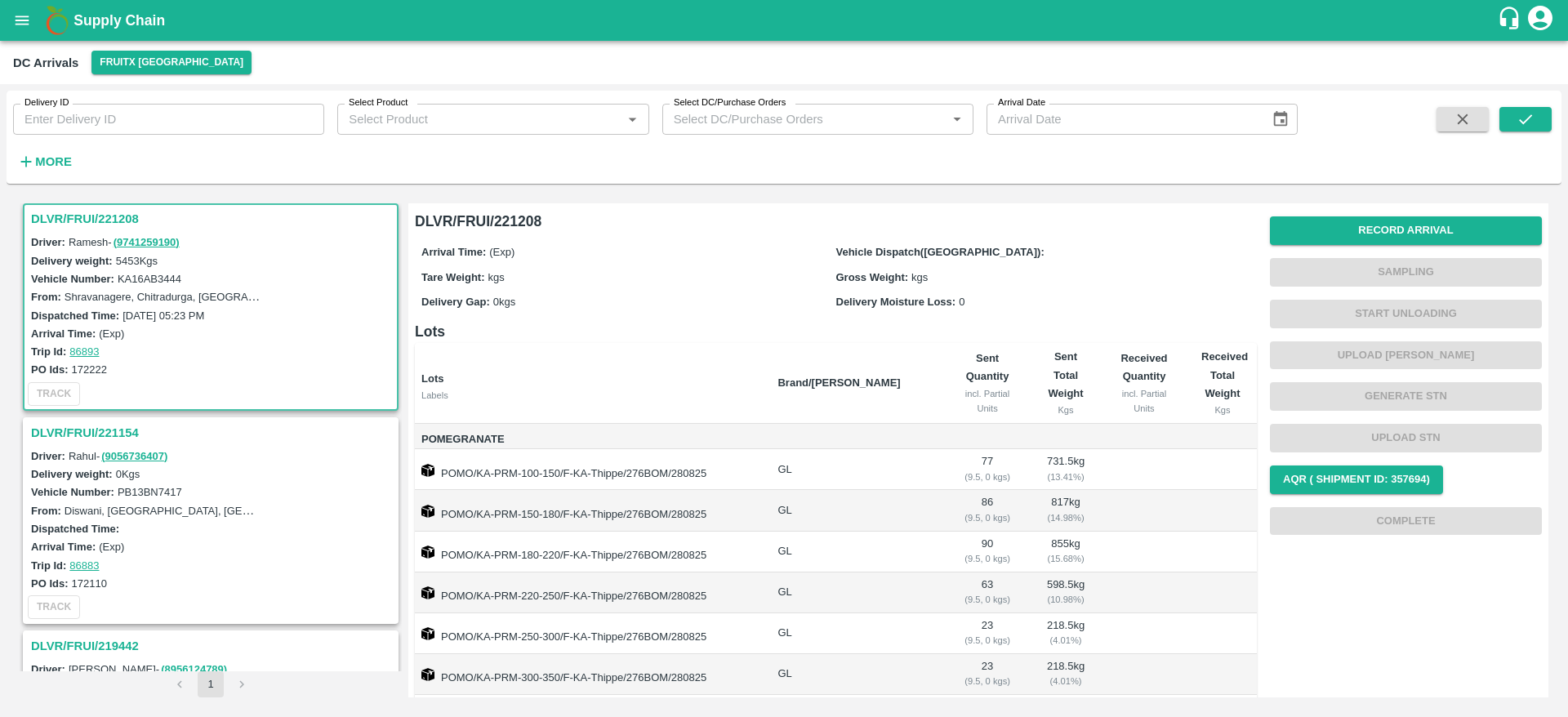
scroll to position [0, 0]
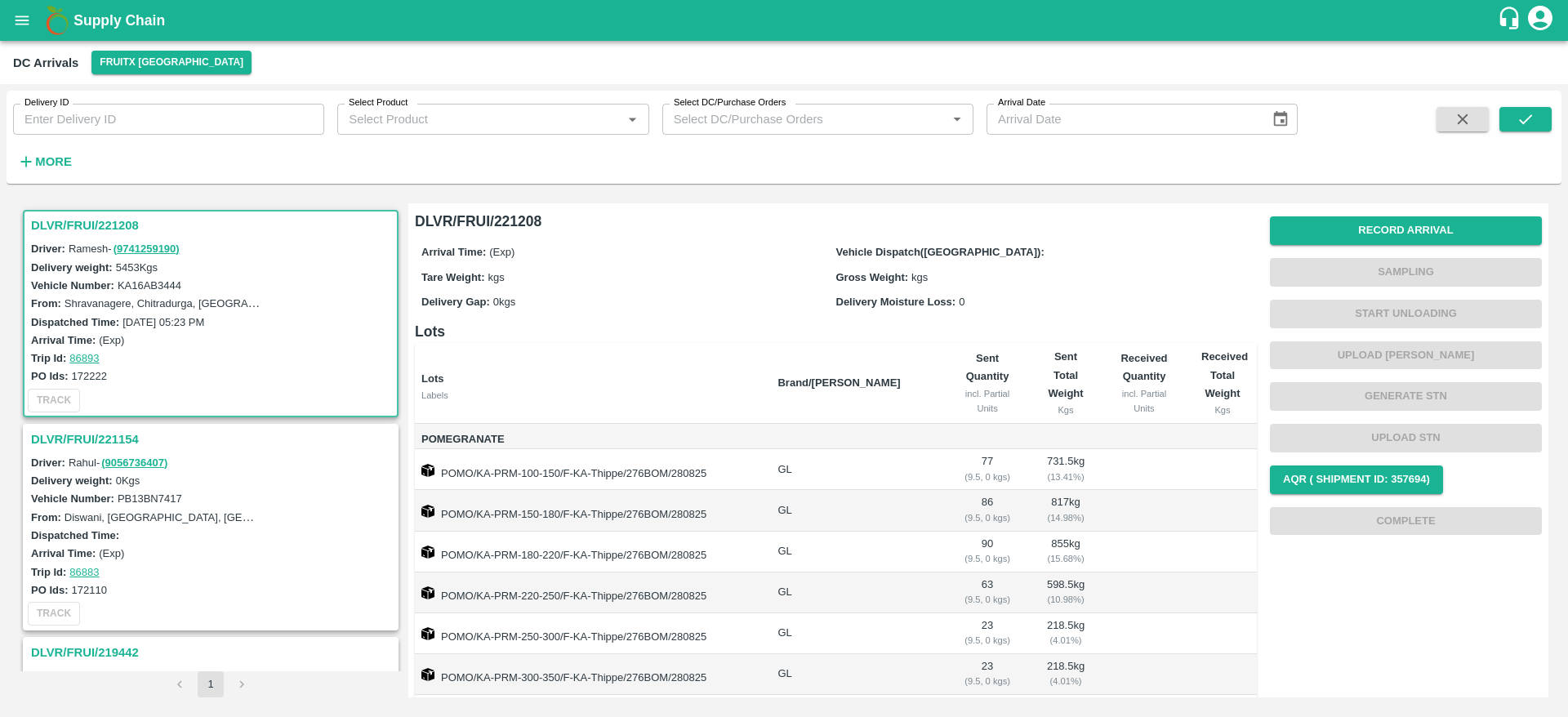
click at [91, 221] on h3 "DLVR/FRUI/221208" at bounding box center [212, 225] width 364 height 21
click at [86, 447] on h3 "DLVR/FRUI/221154" at bounding box center [212, 438] width 364 height 21
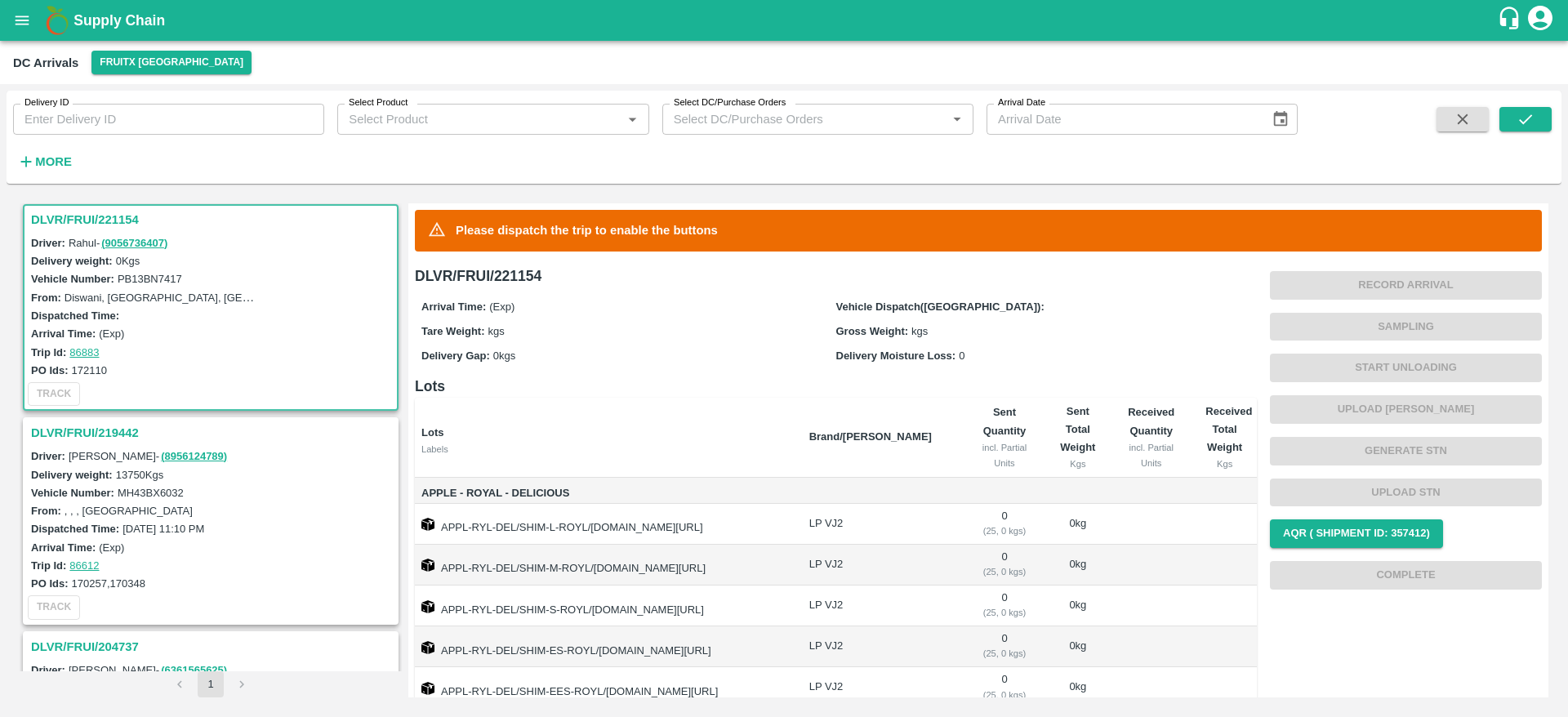
scroll to position [127, 0]
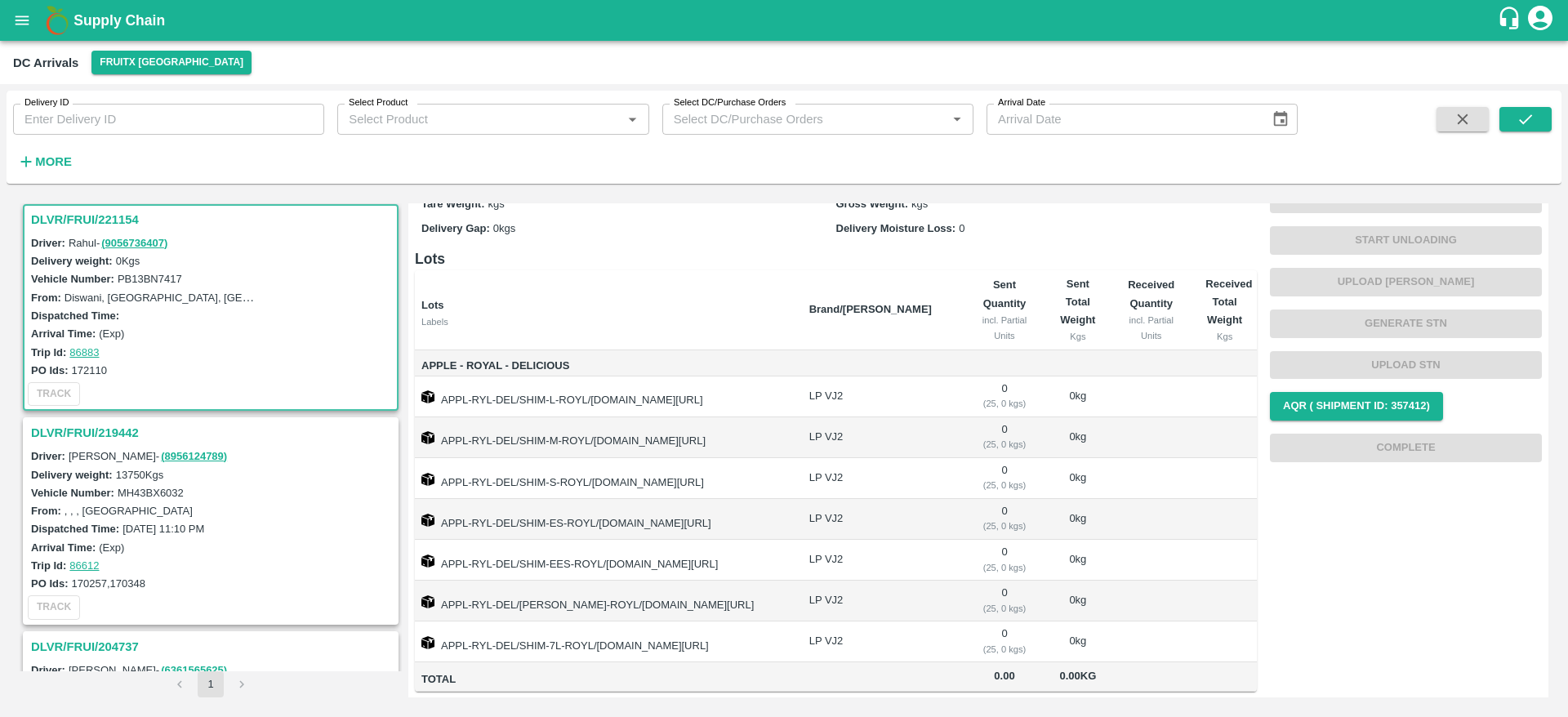
click at [78, 428] on h3 "DLVR/FRUI/219442" at bounding box center [212, 432] width 364 height 21
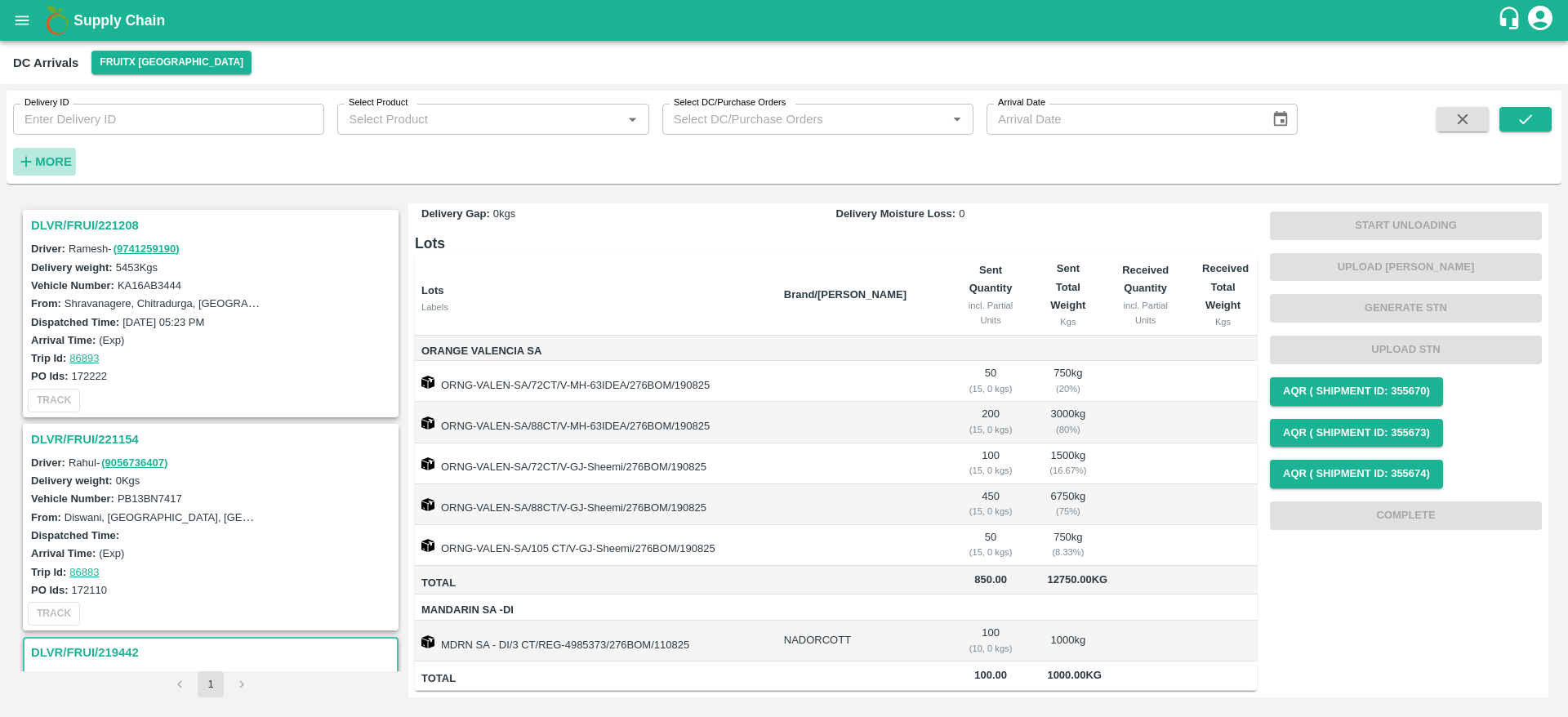
click at [62, 169] on h6 "More" at bounding box center [54, 161] width 36 height 21
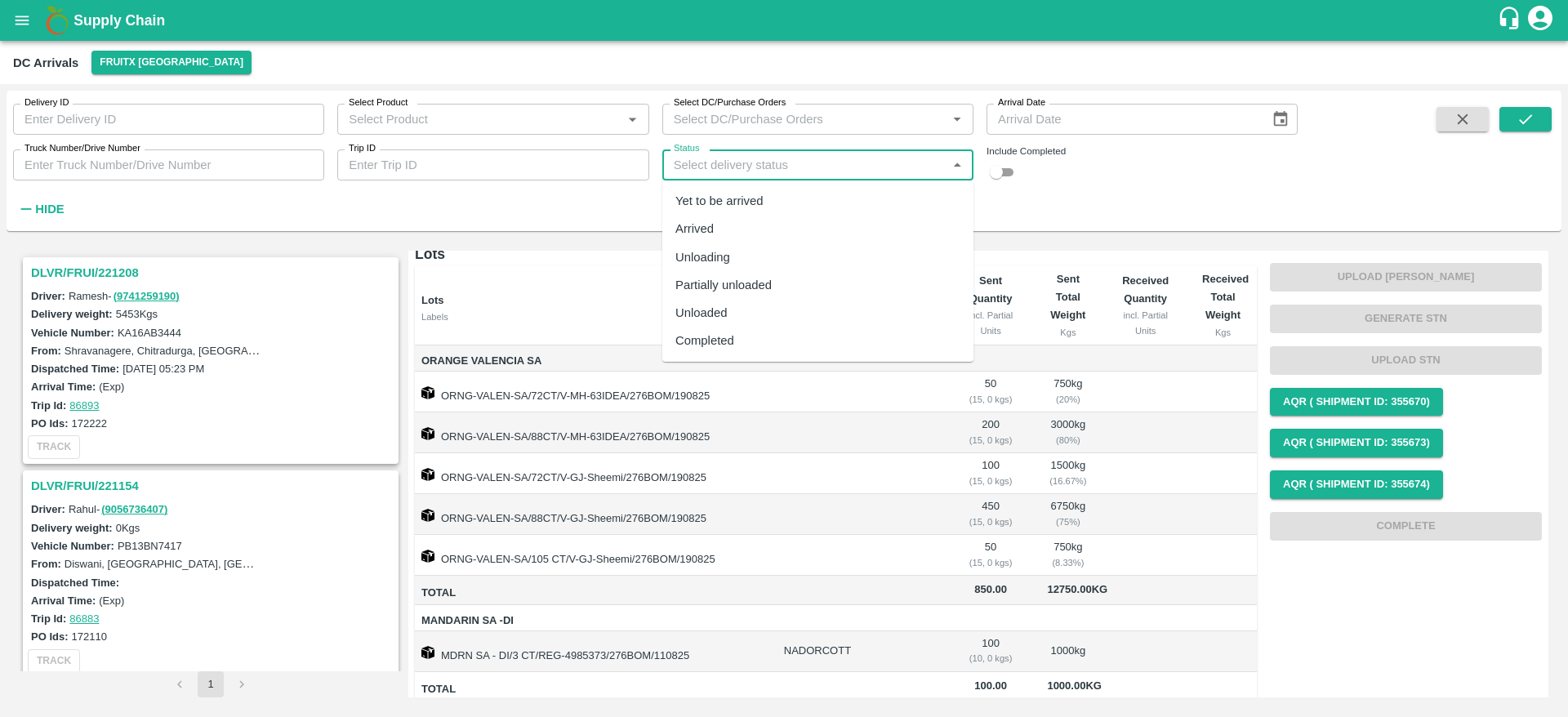
drag, startPoint x: 890, startPoint y: 158, endPoint x: 805, endPoint y: 339, distance: 200.0
click at [805, 339] on body "Supply Chain DC Arrivals FruitX Bangalore Delivery ID Delivery ID Select Produc…" at bounding box center [784, 358] width 1568 height 717
click at [805, 339] on div "Completed" at bounding box center [818, 340] width 311 height 28
type input "Completed"
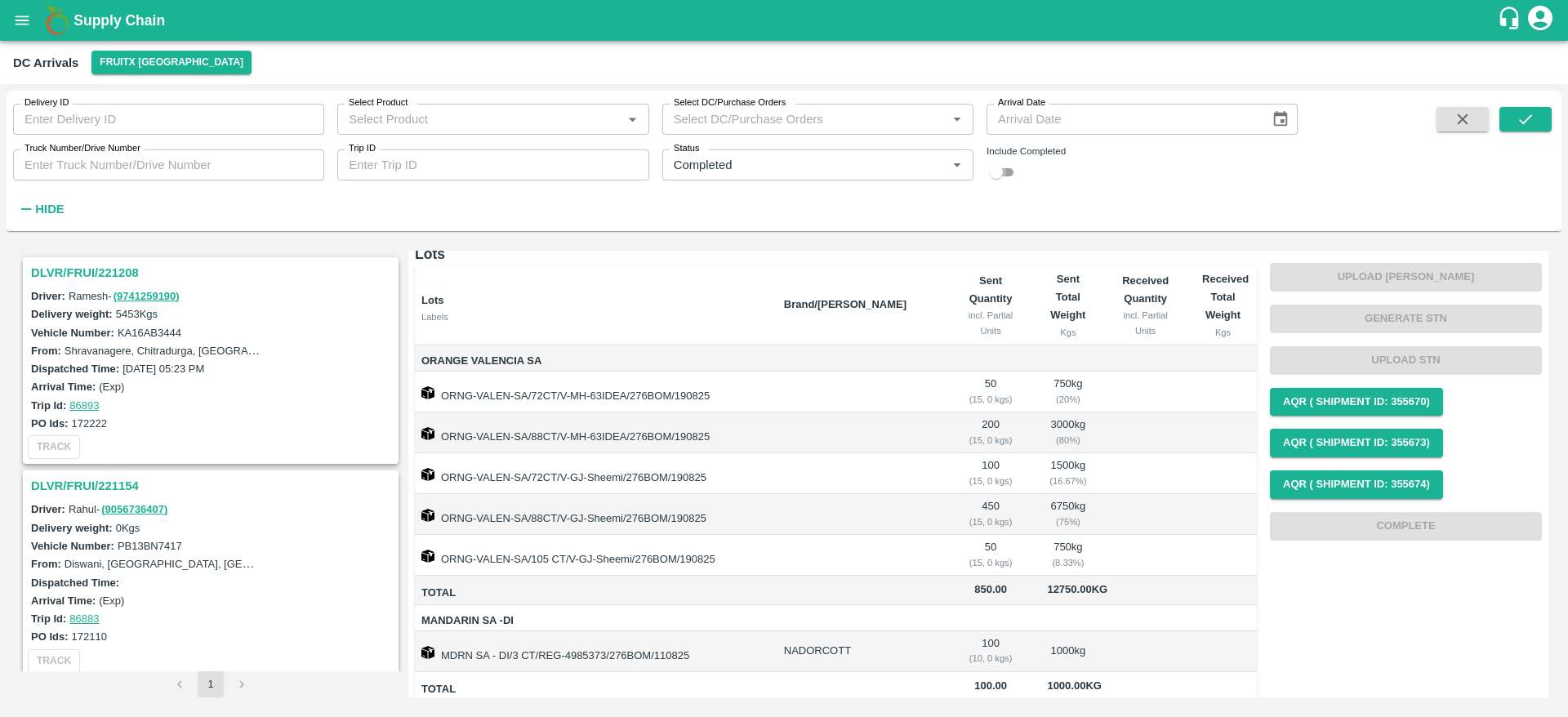
click at [1007, 162] on input "checkbox" at bounding box center [996, 172] width 59 height 20
checkbox input "true"
click at [1530, 112] on icon "submit" at bounding box center [1525, 119] width 18 height 18
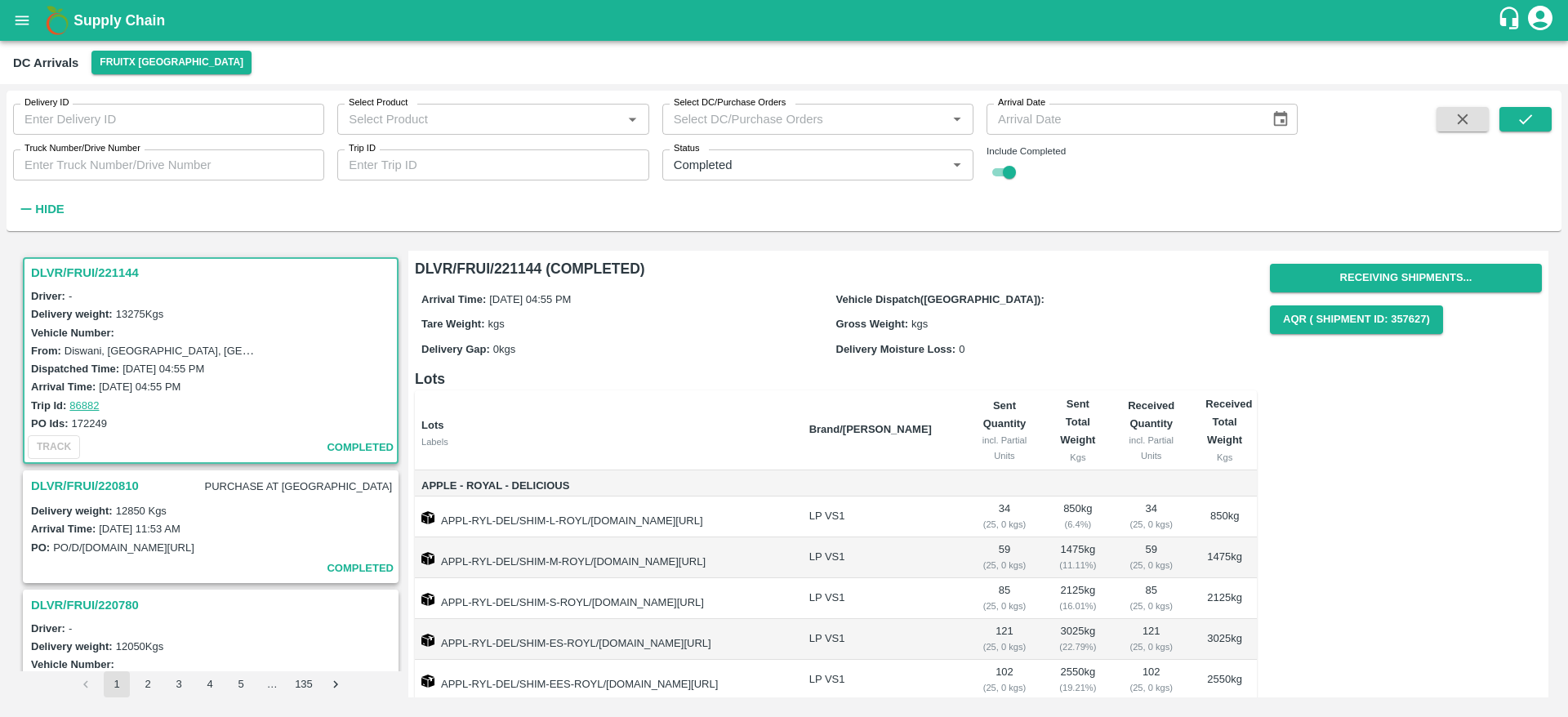
click at [69, 280] on h3 "DLVR/FRUI/221144" at bounding box center [212, 272] width 364 height 21
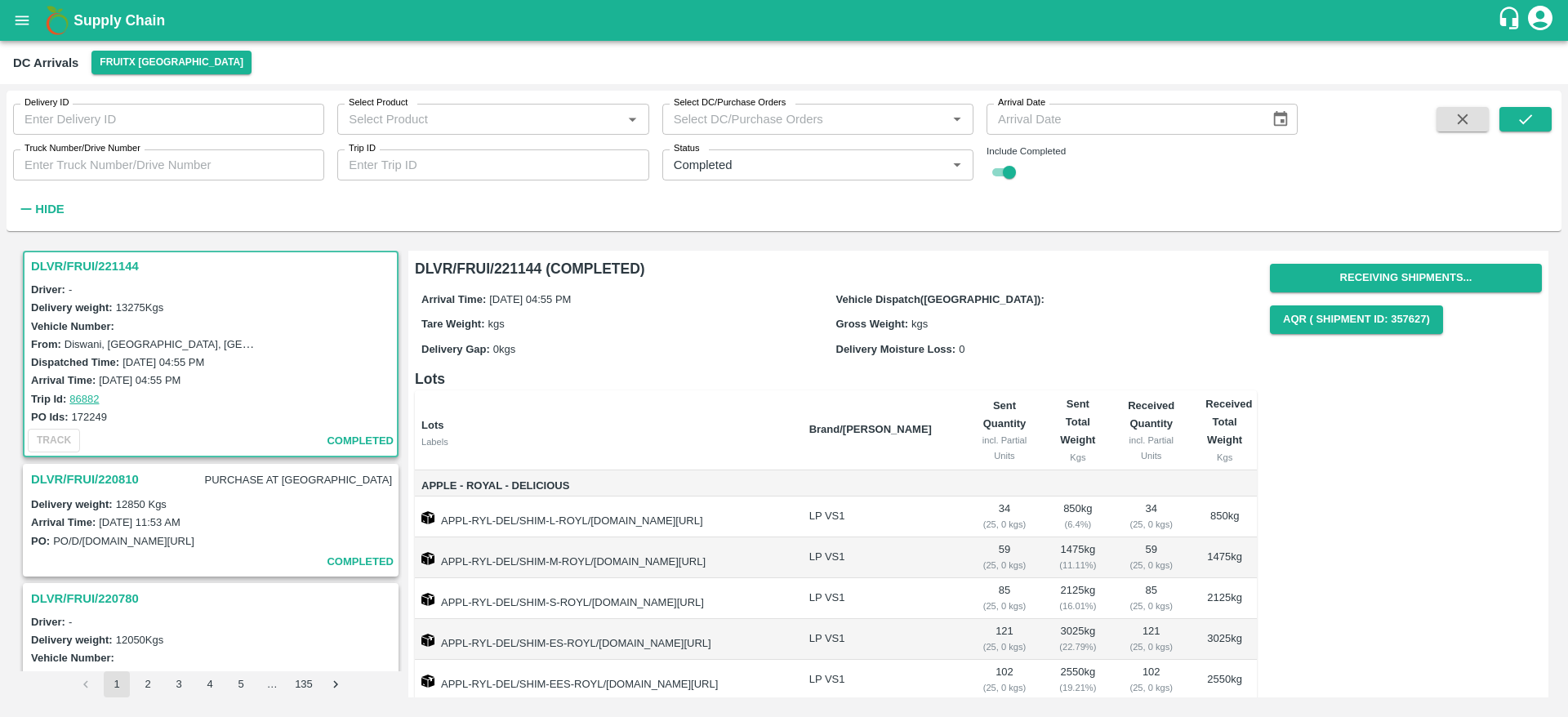
scroll to position [140, 0]
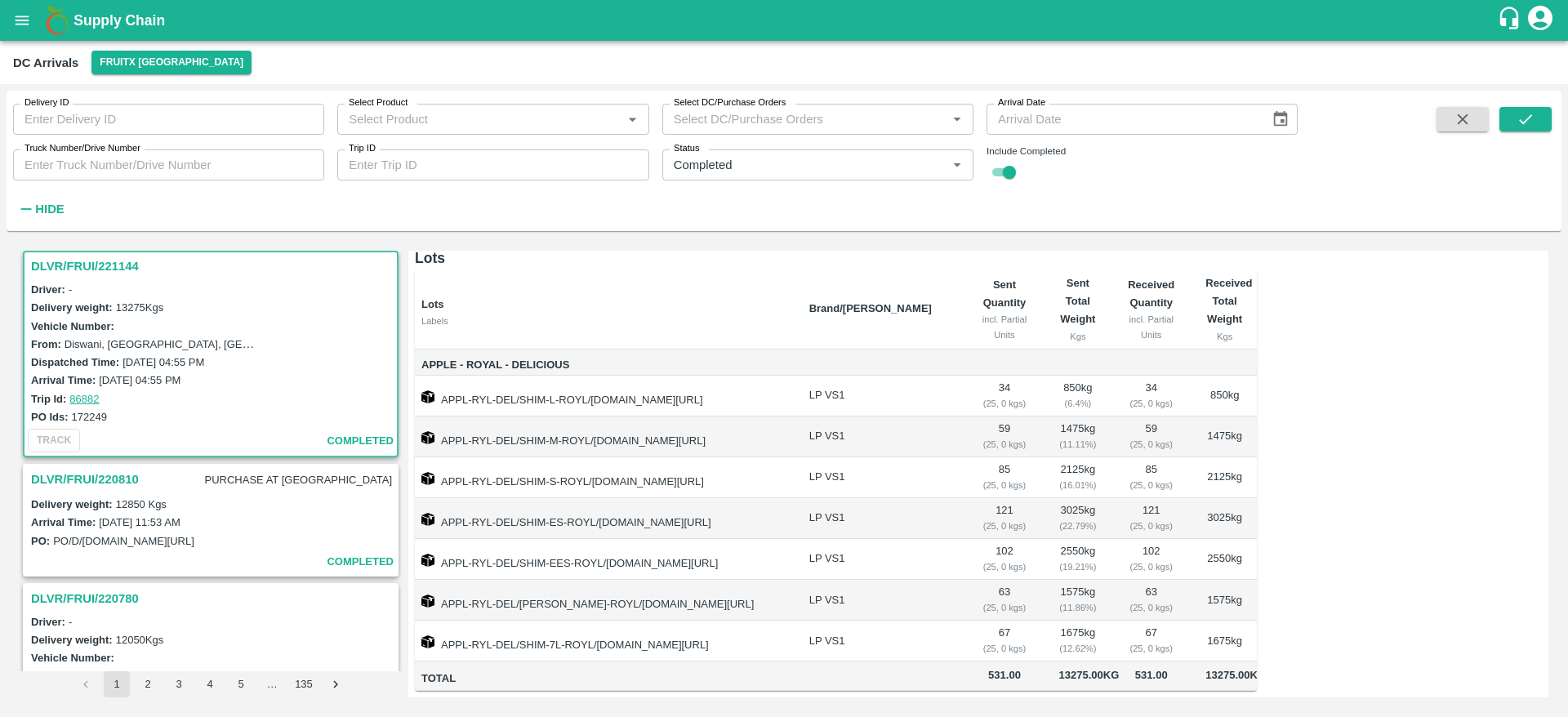
click at [44, 477] on h3 "DLVR/FRUI/220810" at bounding box center [84, 479] width 108 height 21
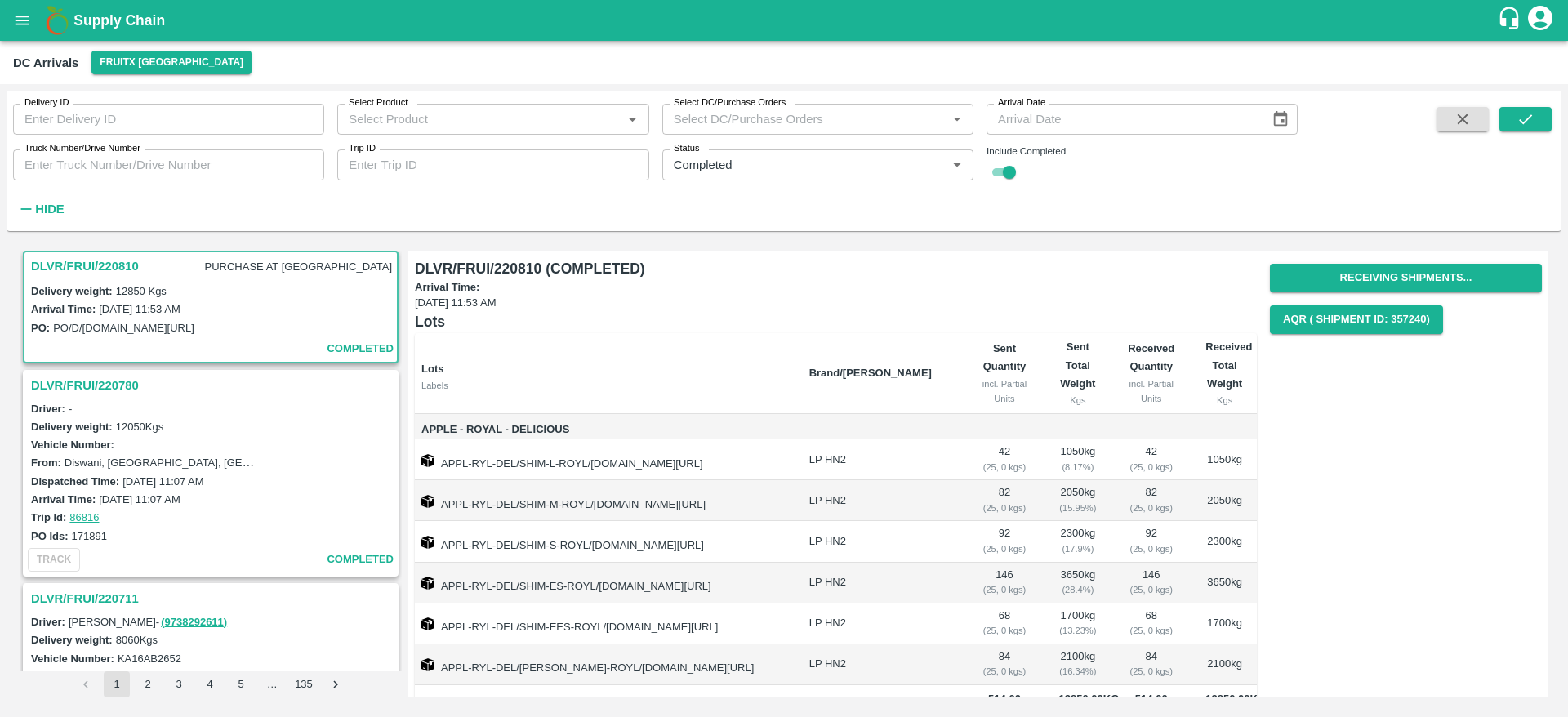
scroll to position [42, 0]
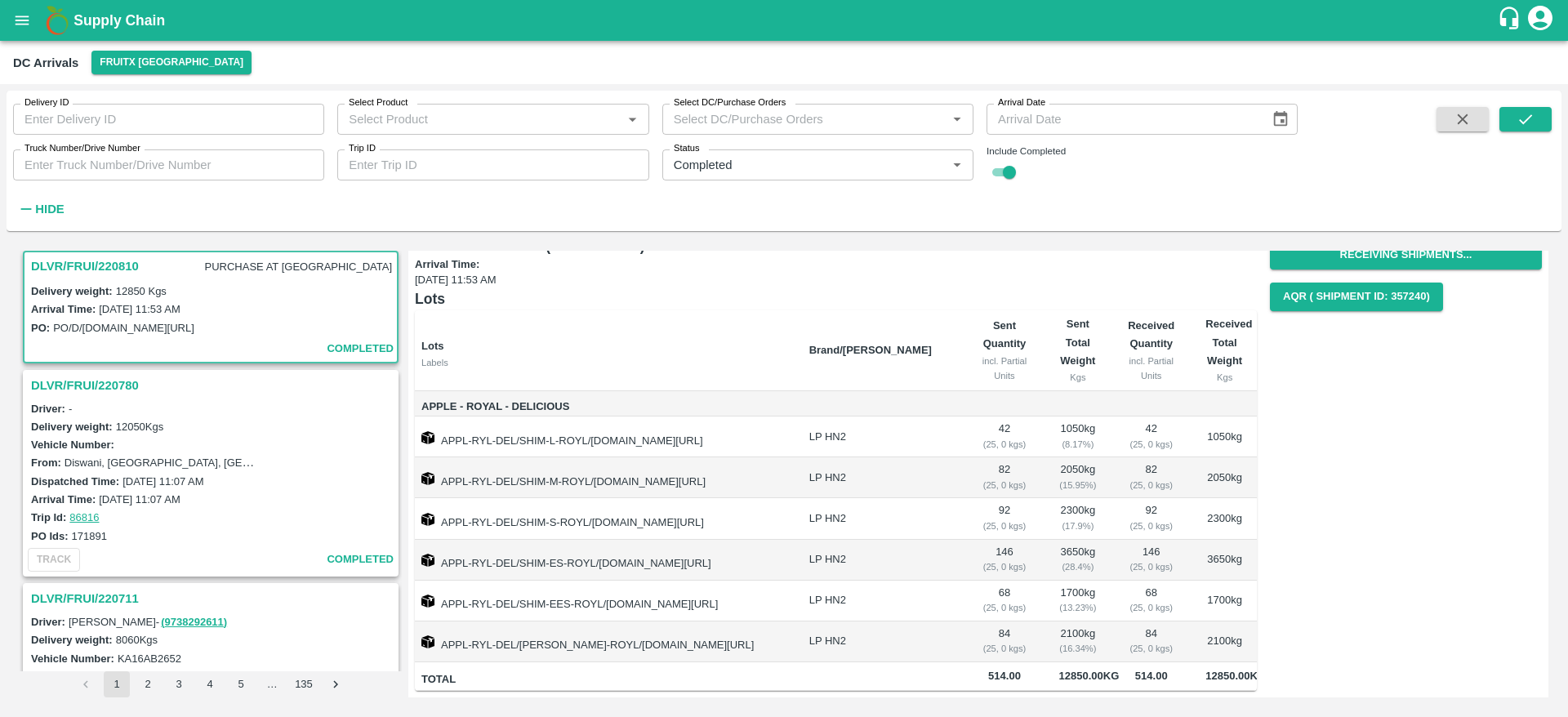
click at [61, 388] on h3 "DLVR/FRUI/220780" at bounding box center [212, 385] width 364 height 21
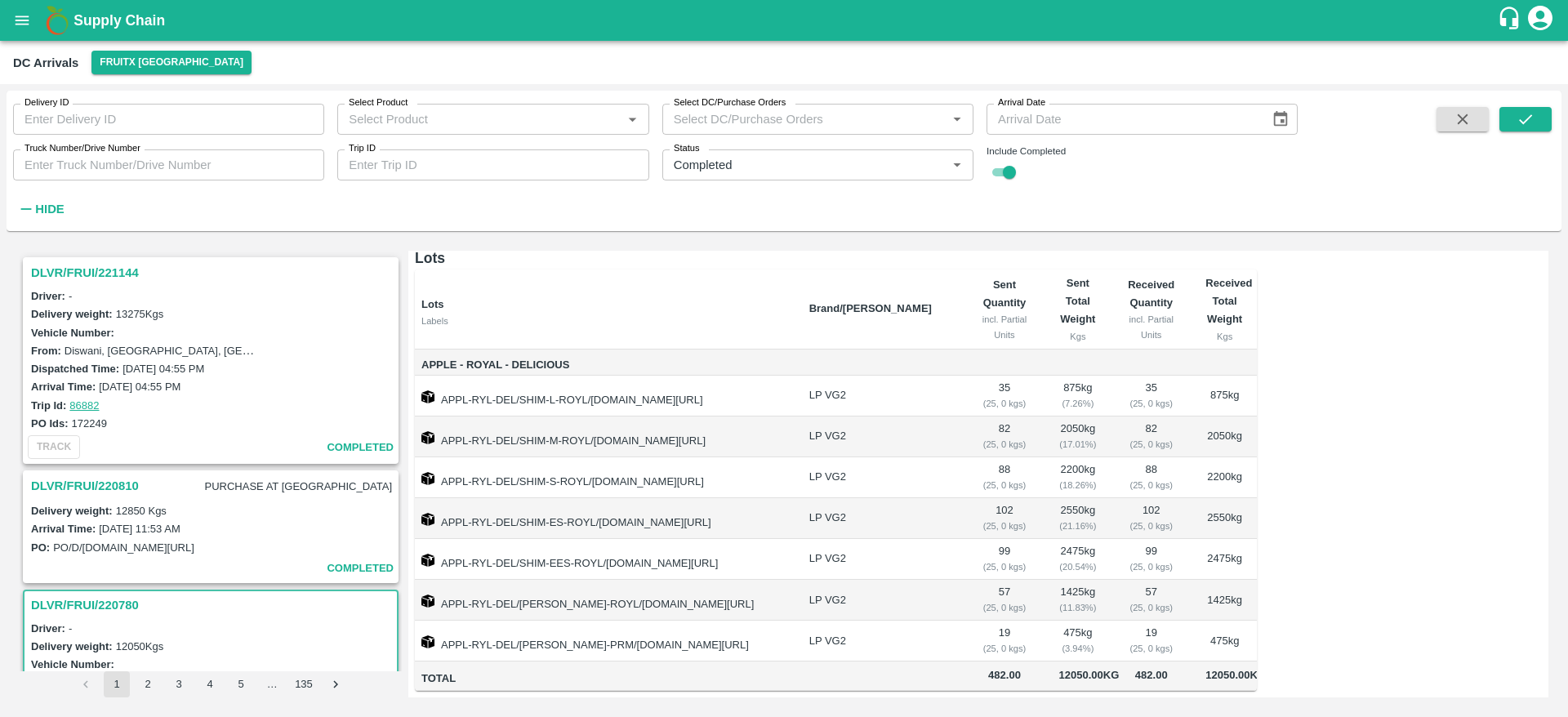
click at [110, 20] on b "Supply Chain" at bounding box center [119, 20] width 92 height 16
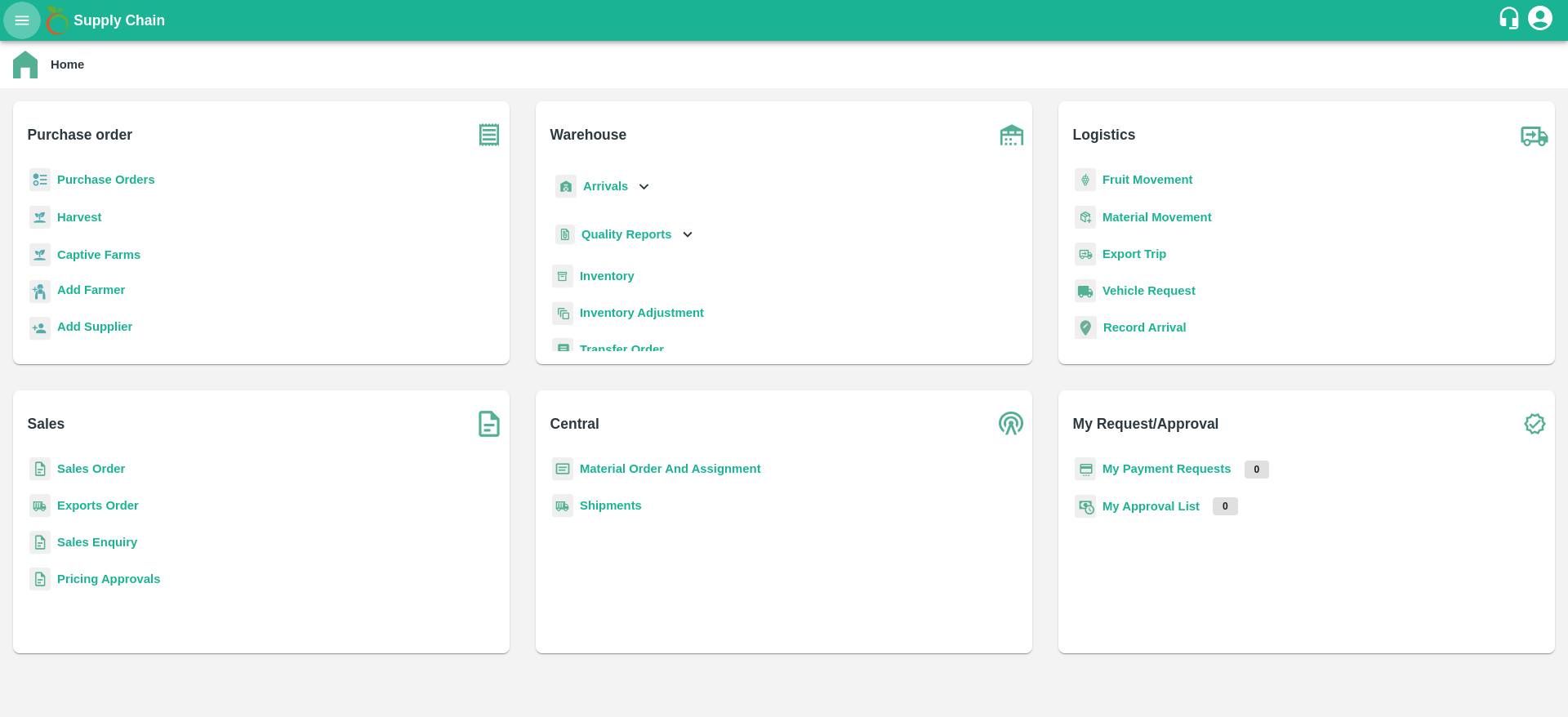
click at [19, 24] on icon "open drawer" at bounding box center [22, 20] width 14 height 9
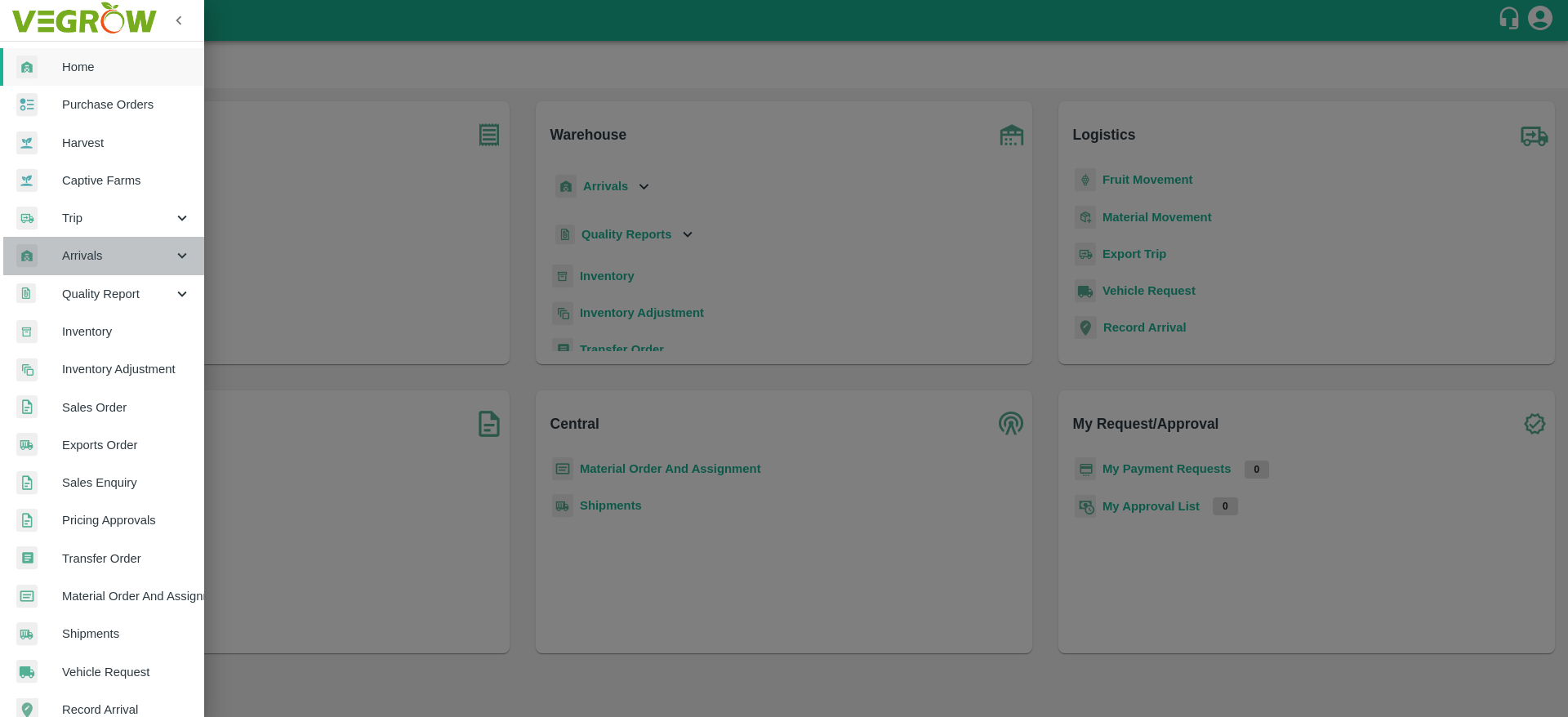
click at [113, 259] on span "Arrivals" at bounding box center [117, 256] width 111 height 18
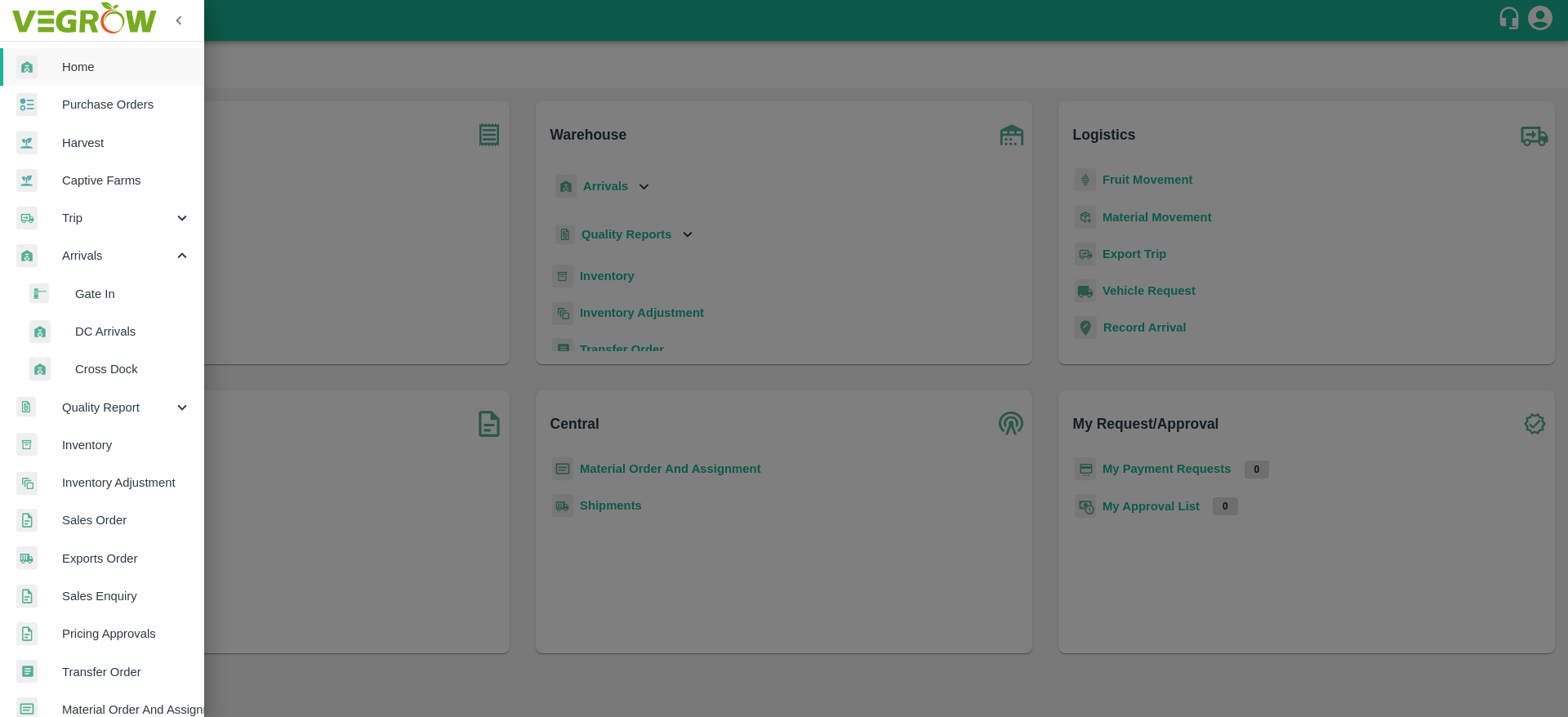
click at [128, 339] on span "DC Arrivals" at bounding box center [133, 331] width 116 height 18
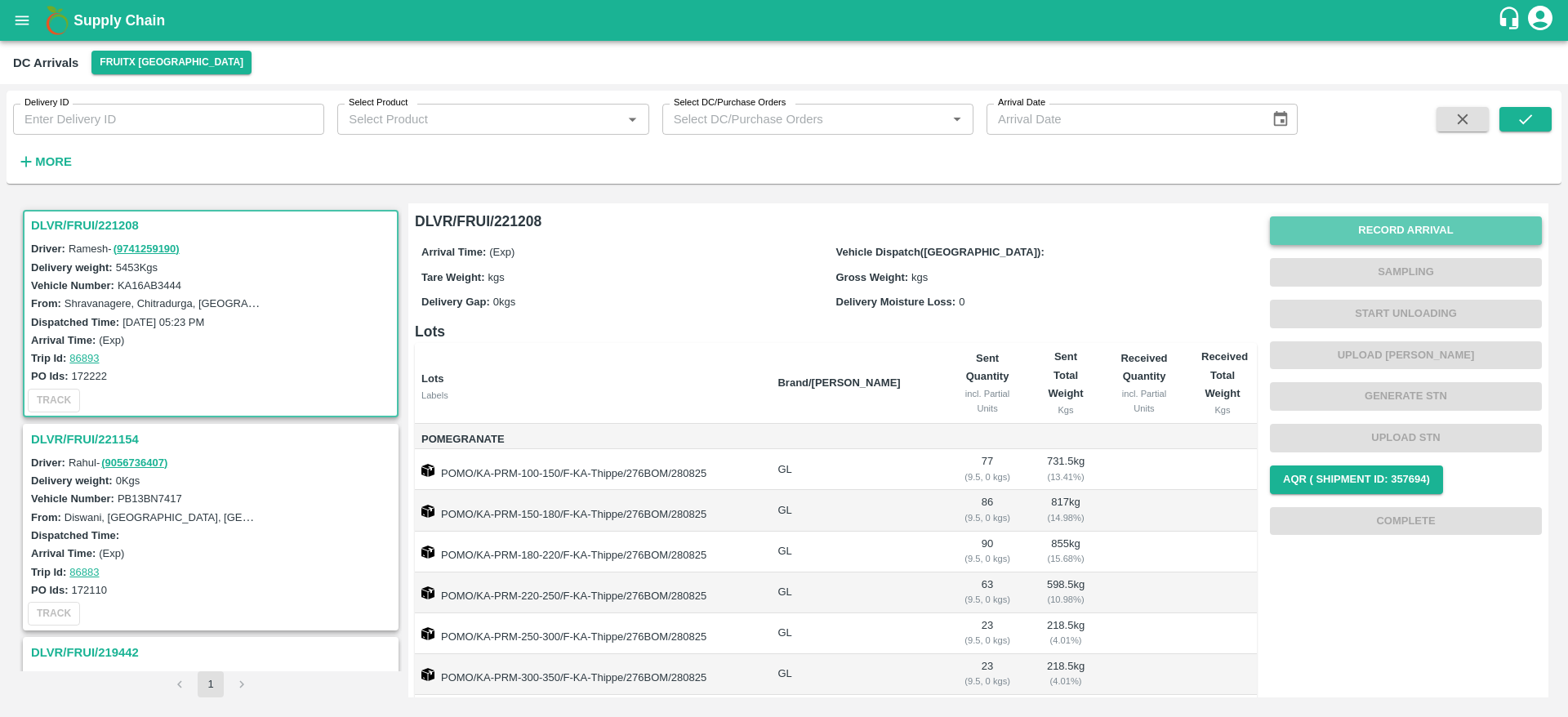
click at [1383, 232] on button "Record Arrival" at bounding box center [1406, 230] width 272 height 28
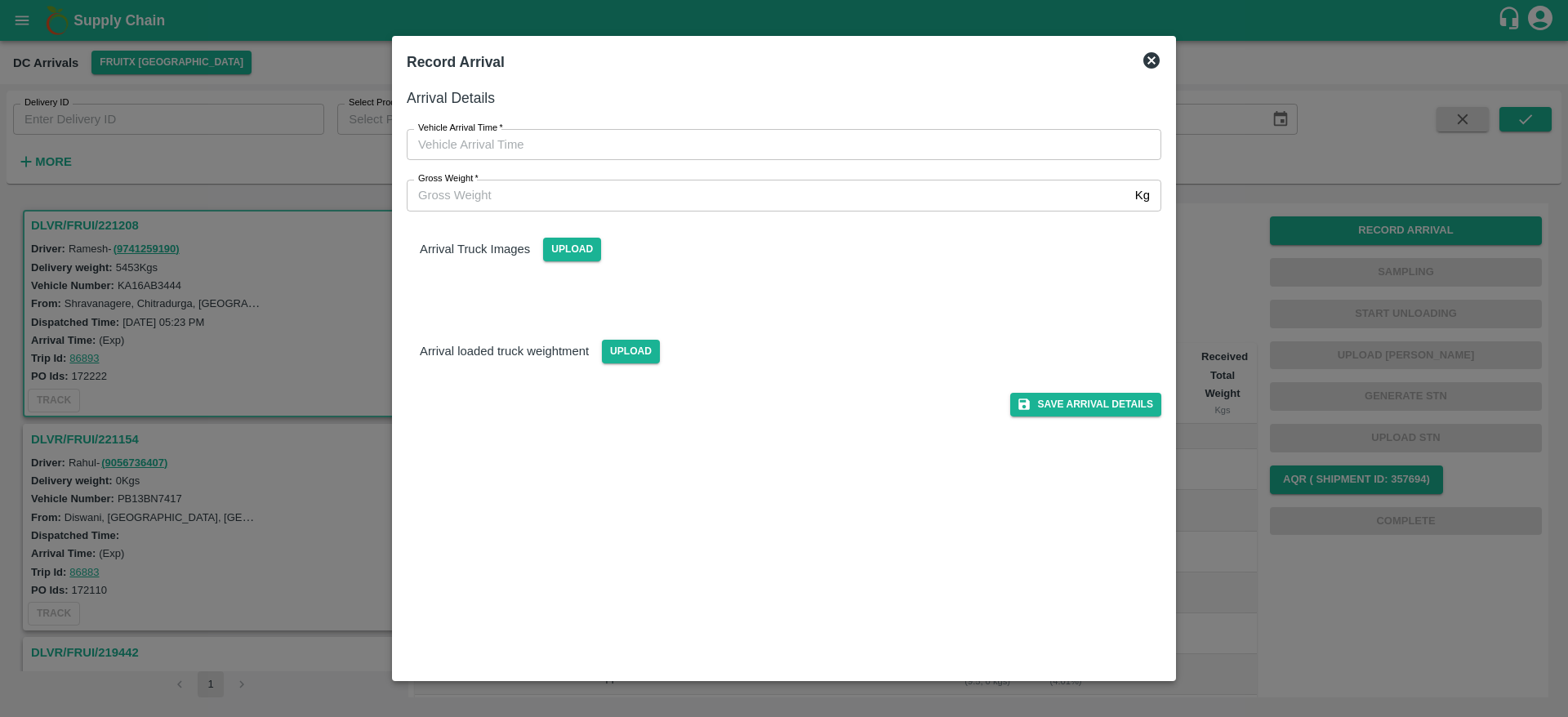
type input "DD/MM/YYYY hh:mm aa"
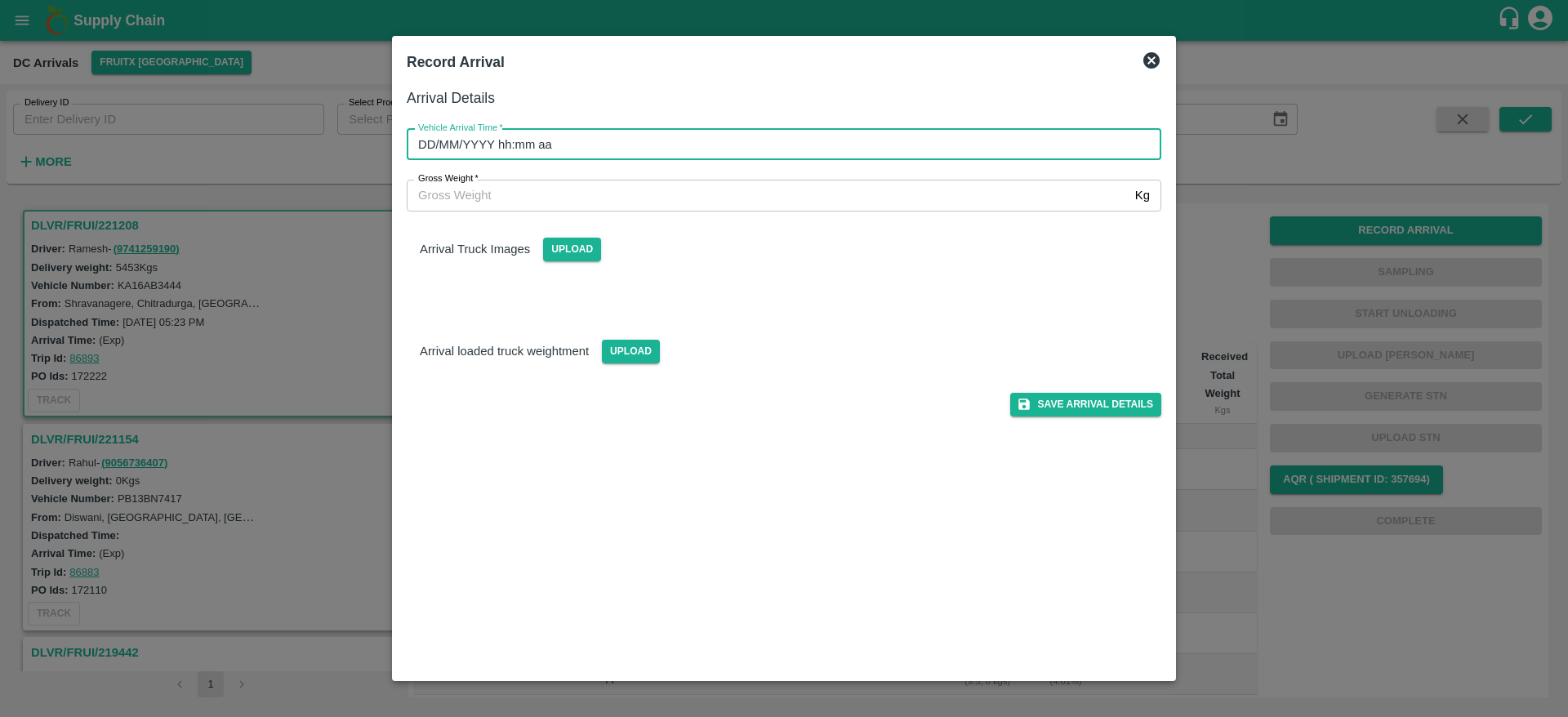
click at [767, 141] on input "DD/MM/YYYY hh:mm aa" at bounding box center [778, 144] width 743 height 31
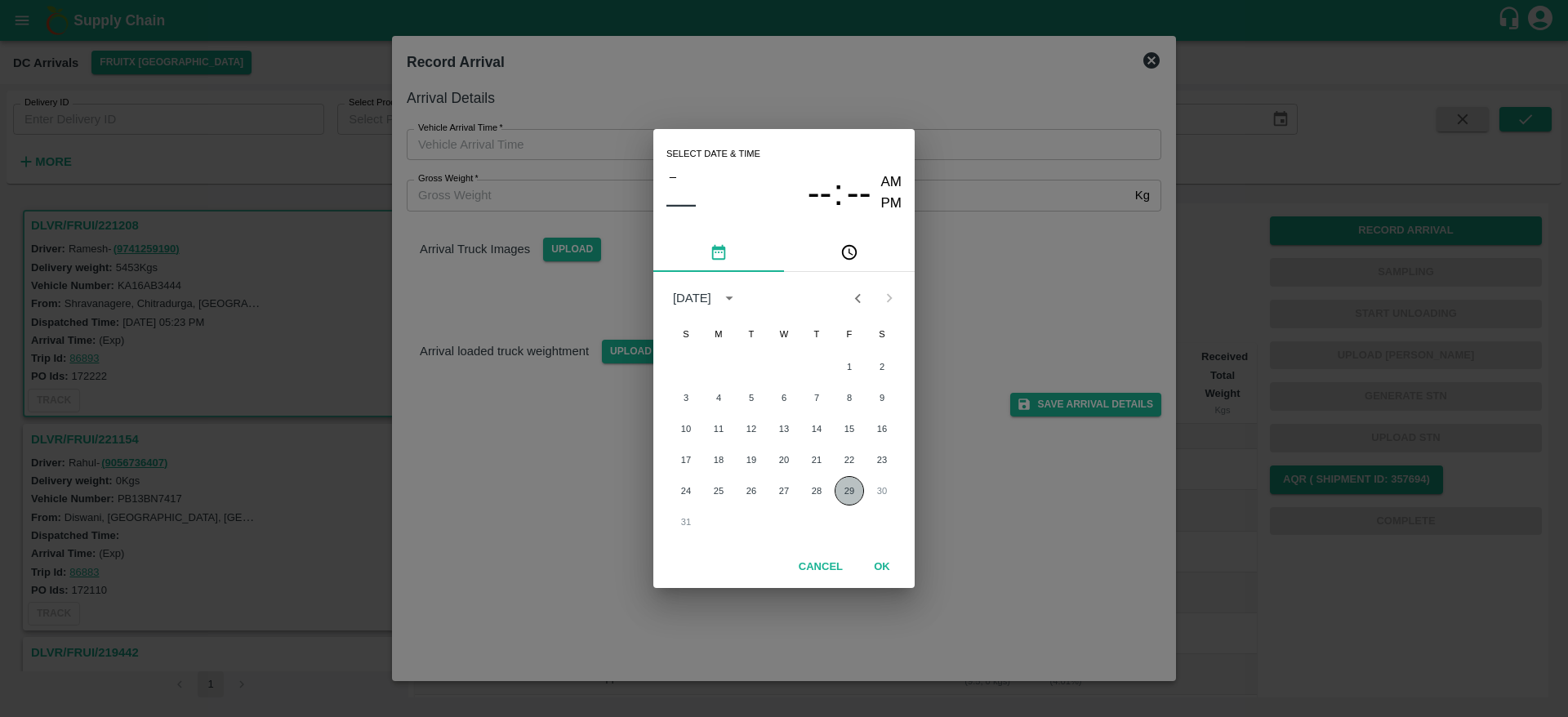
click at [848, 493] on button "29" at bounding box center [849, 491] width 29 height 29
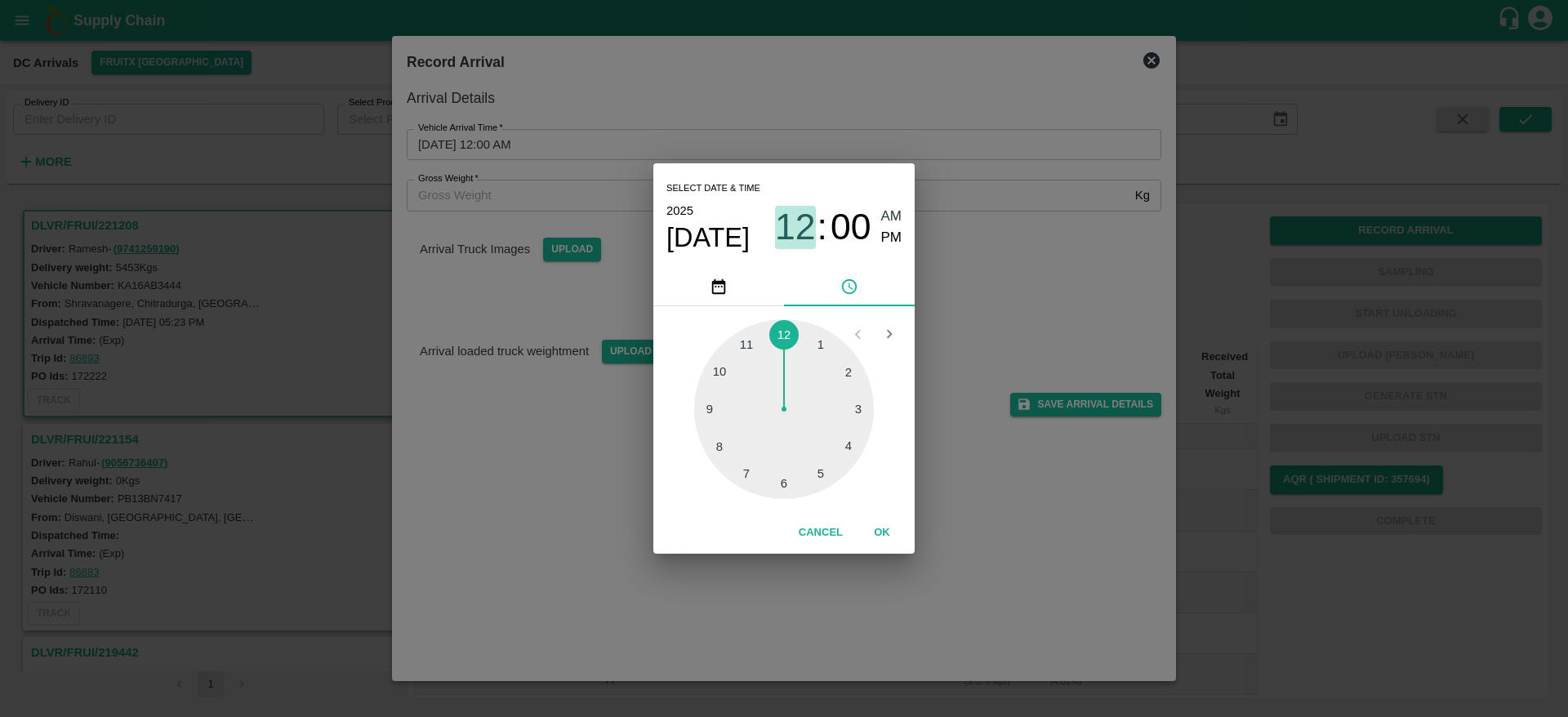
click at [790, 211] on span "12" at bounding box center [795, 227] width 41 height 43
click at [857, 407] on div at bounding box center [784, 409] width 180 height 180
click at [787, 480] on div at bounding box center [784, 409] width 180 height 180
type input "[DATE] 03:30 AM"
click at [883, 526] on button "OK" at bounding box center [882, 532] width 53 height 28
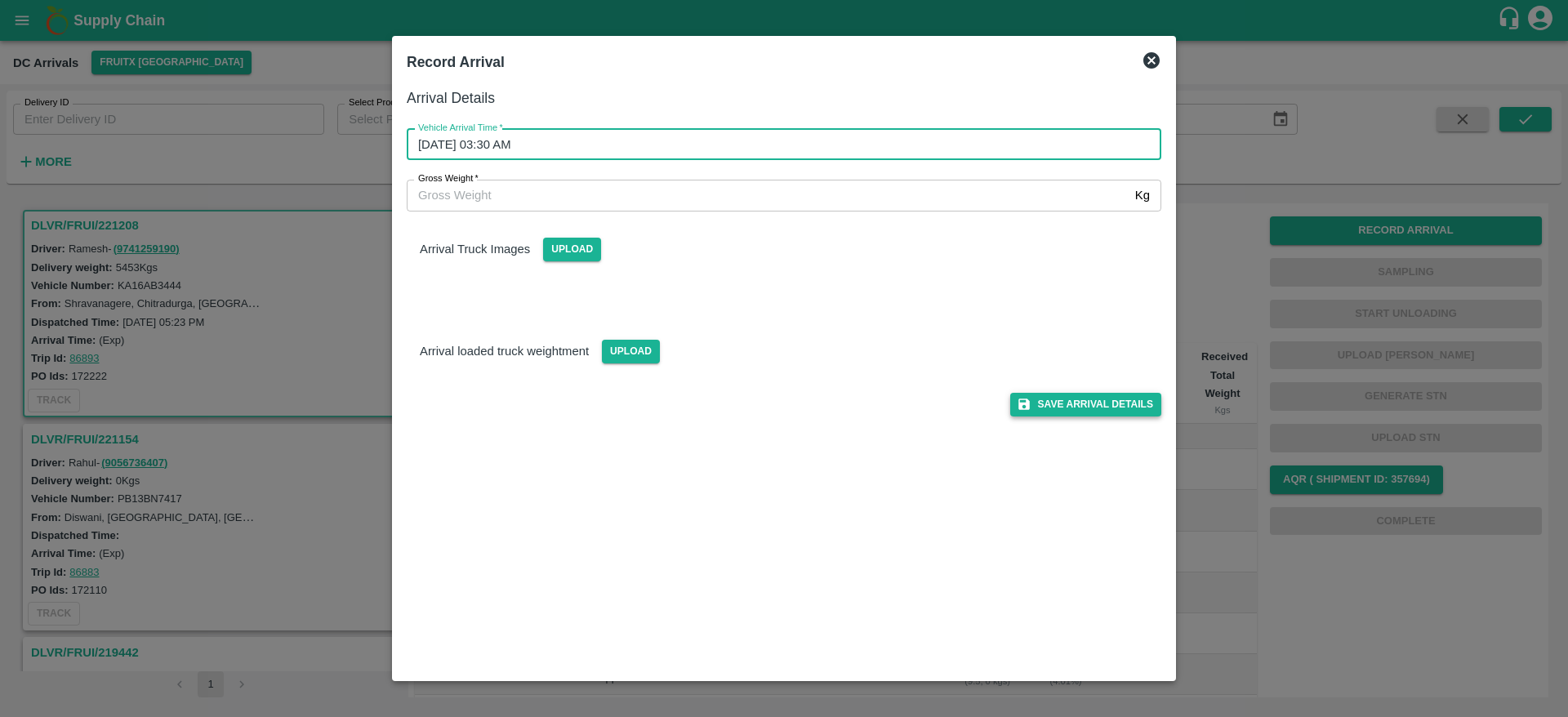
click at [1071, 402] on button "Save Arrival Details" at bounding box center [1085, 405] width 151 height 24
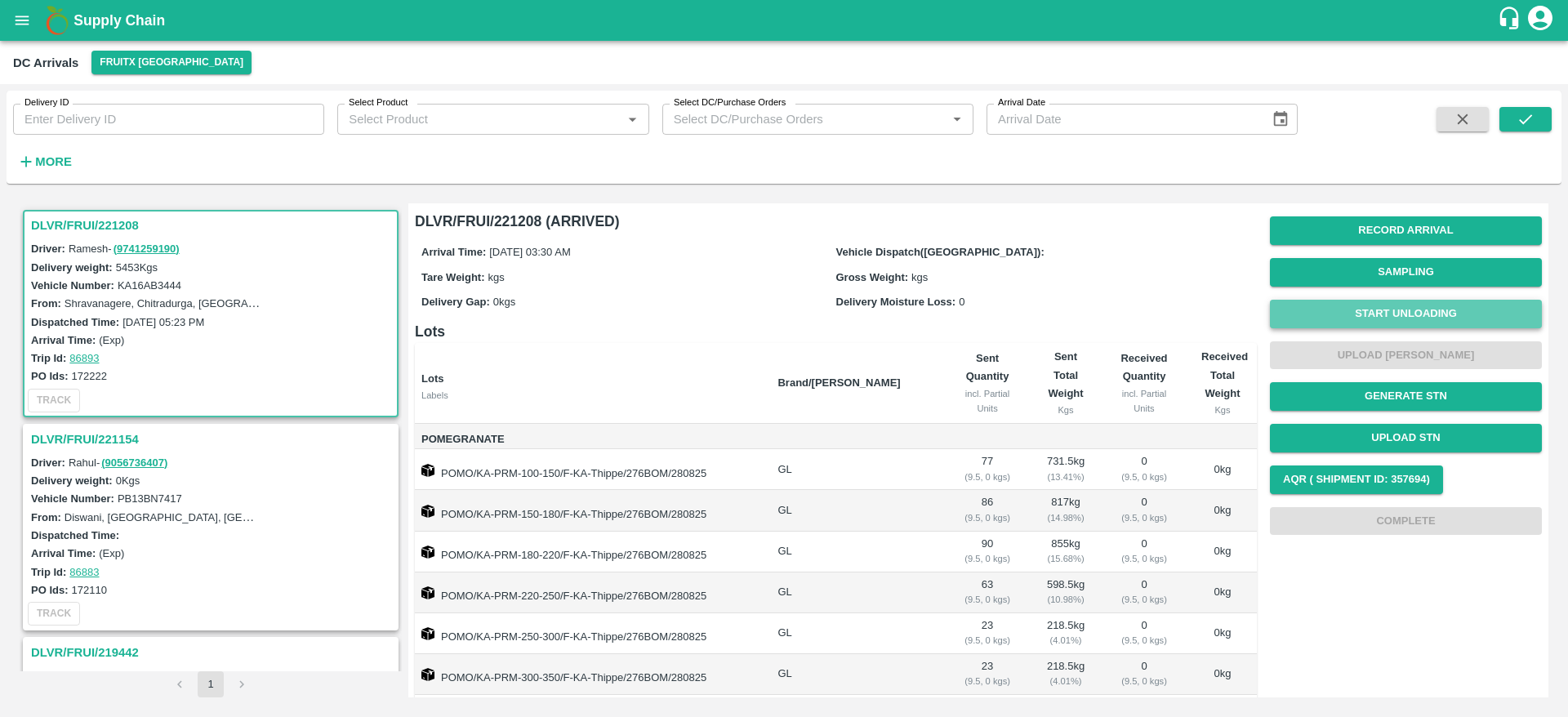
click at [1379, 314] on button "Start Unloading" at bounding box center [1406, 313] width 272 height 28
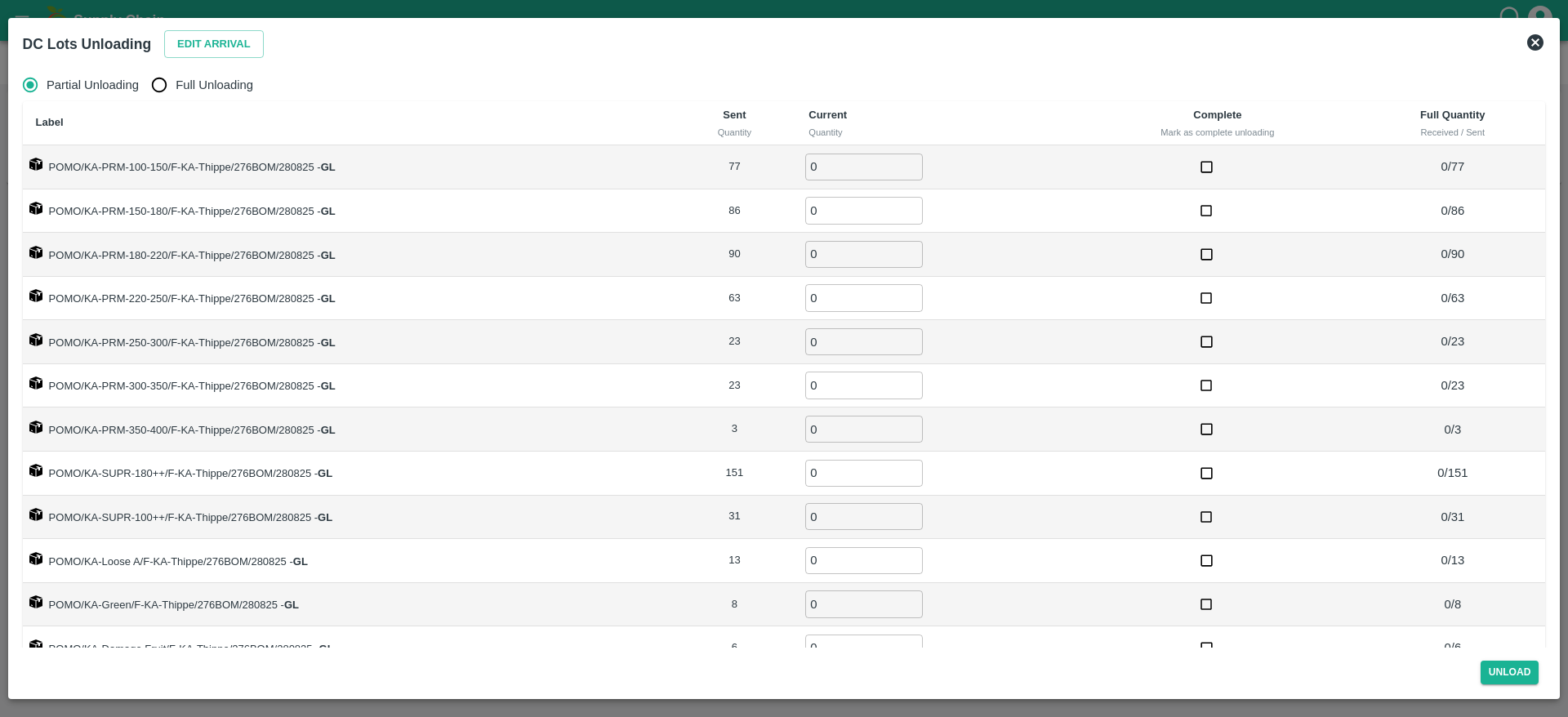
click at [191, 88] on span "Full Unloading" at bounding box center [213, 85] width 77 height 18
click at [175, 88] on input "Full Unloading" at bounding box center [159, 85] width 33 height 33
radio input "true"
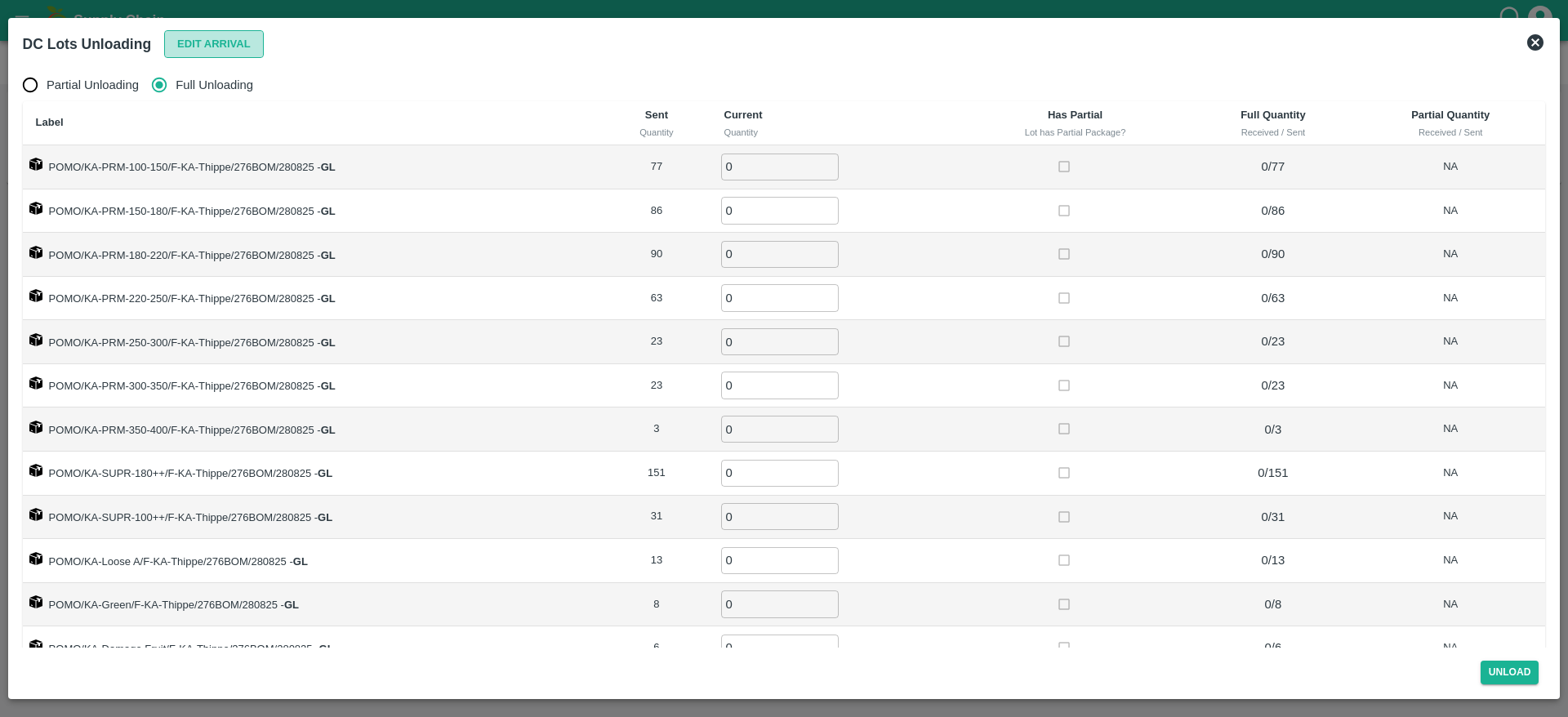
click at [214, 44] on button "Edit Arrival" at bounding box center [214, 44] width 100 height 28
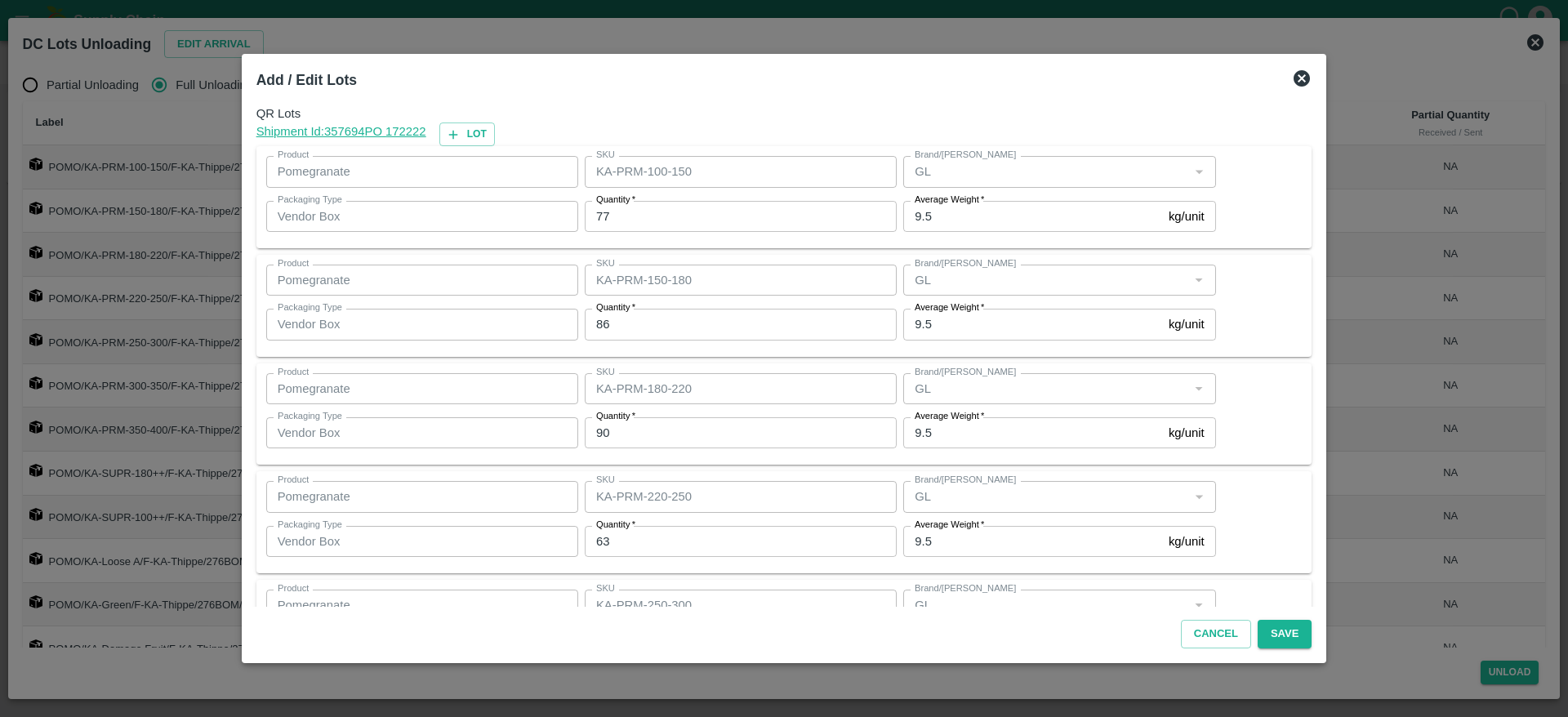
click at [721, 221] on input "77" at bounding box center [740, 216] width 312 height 31
type input "7"
type input "75"
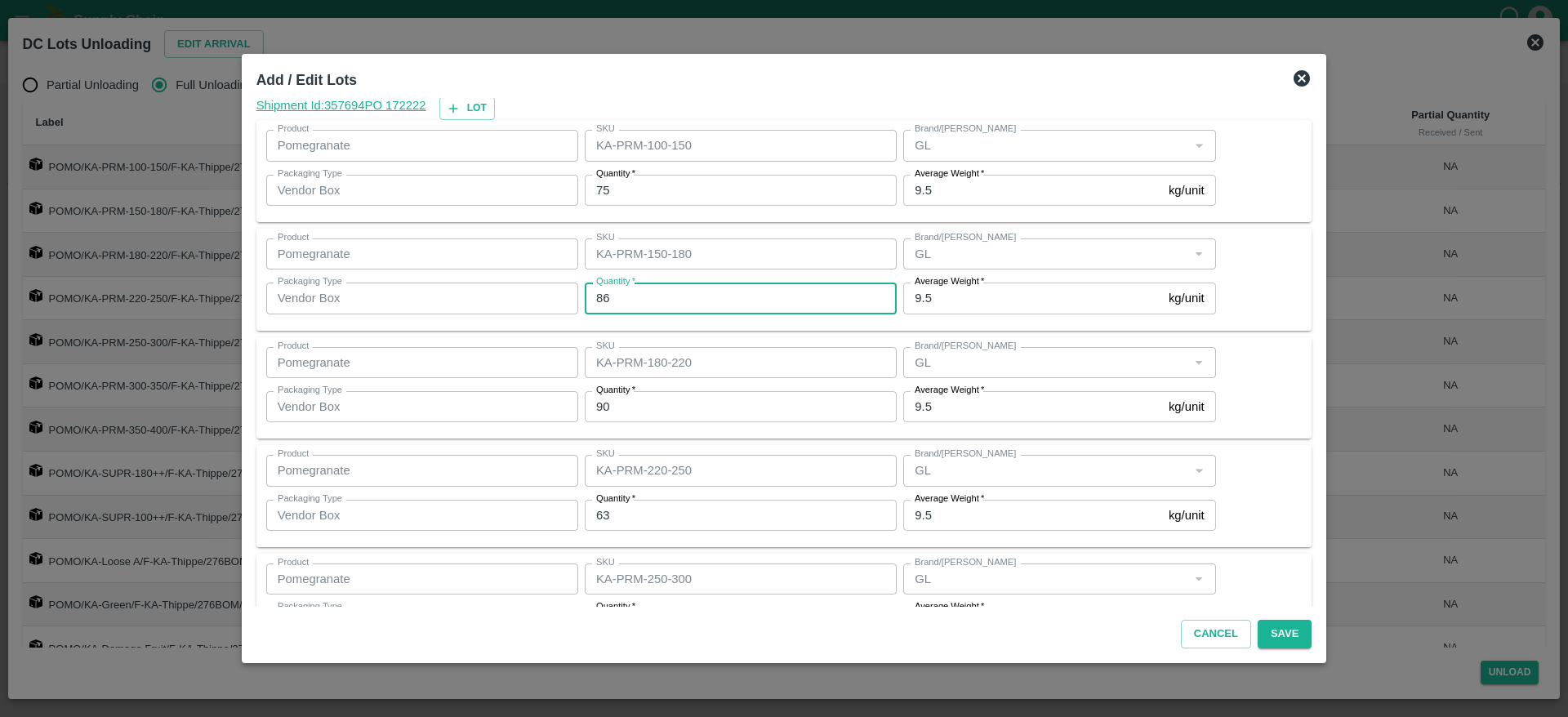
scroll to position [27, 0]
type input "85"
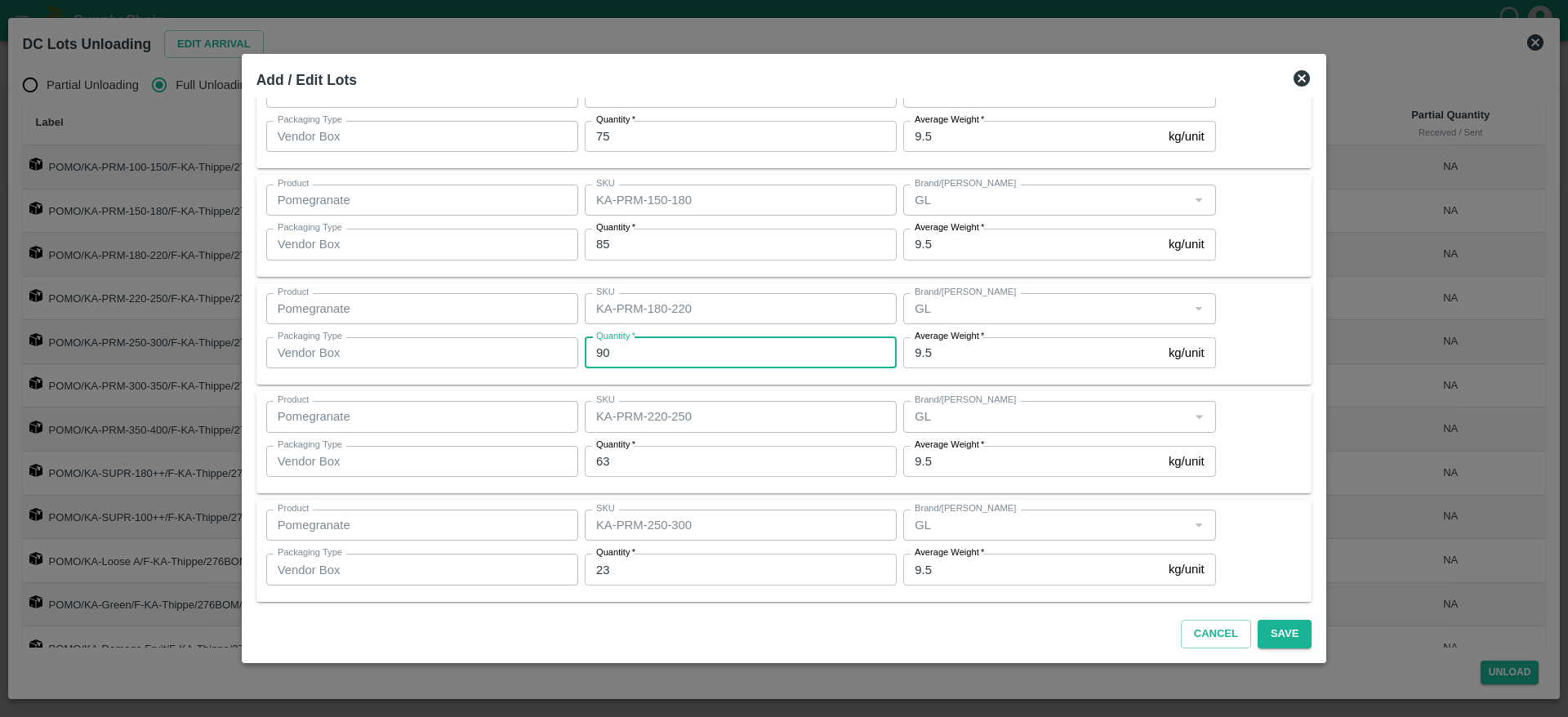
scroll to position [81, 0]
type input "83"
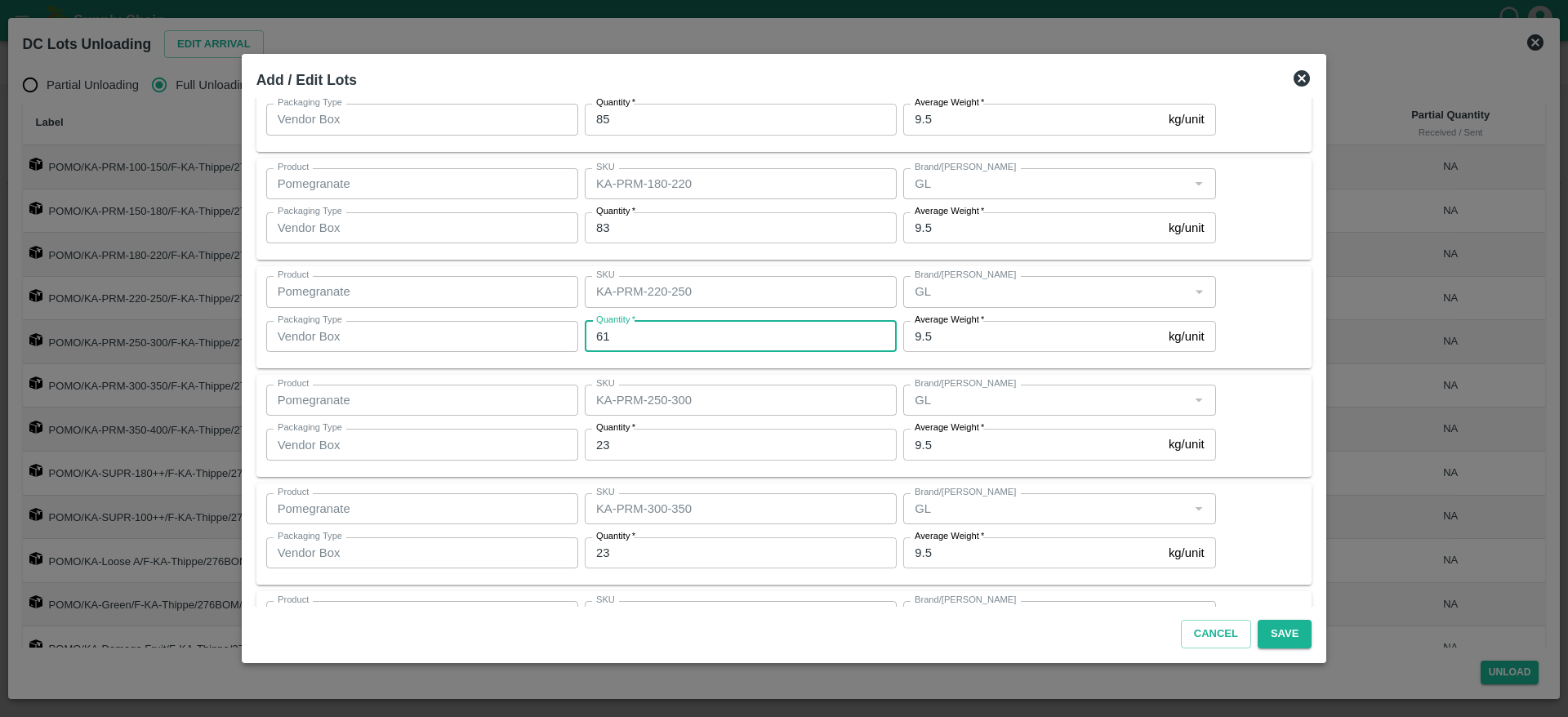
type input "61"
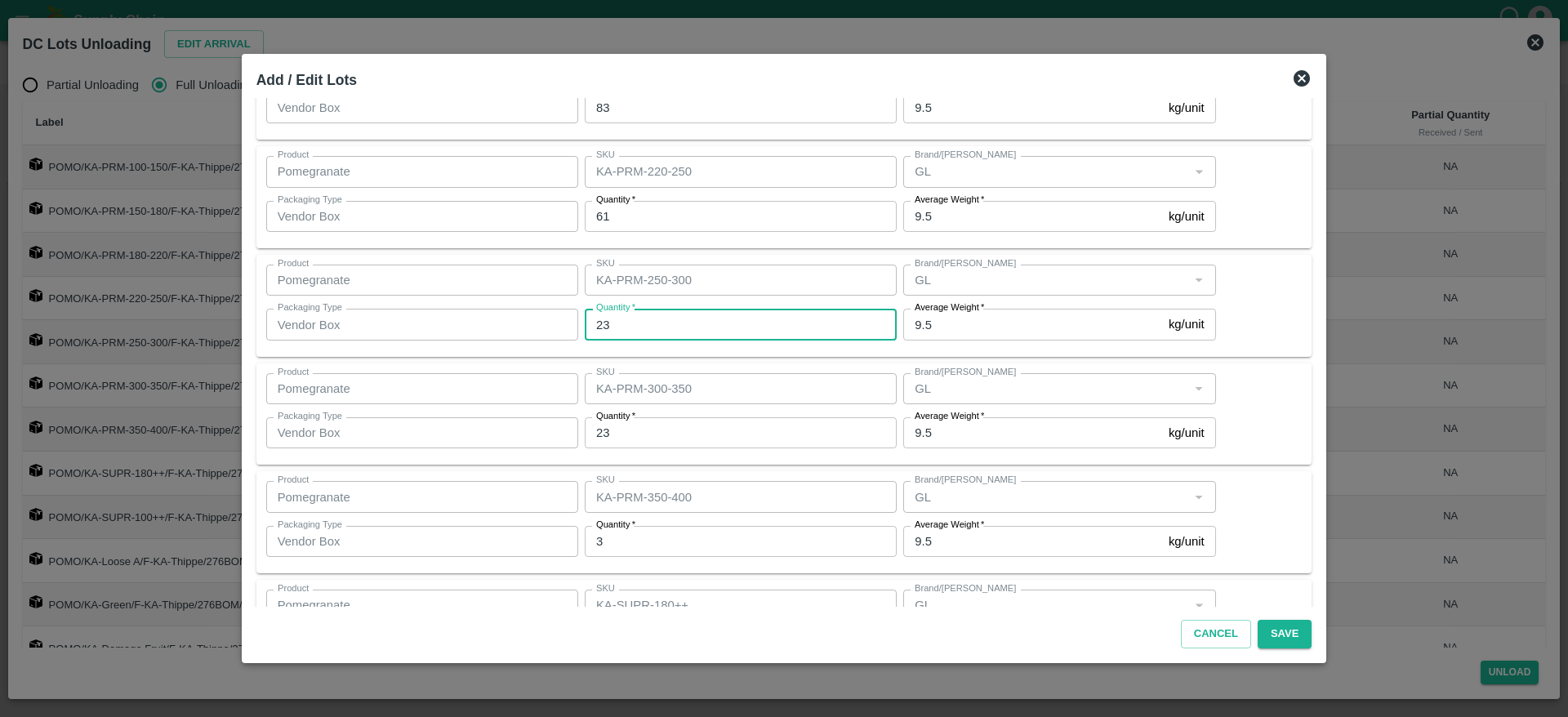
scroll to position [333, 0]
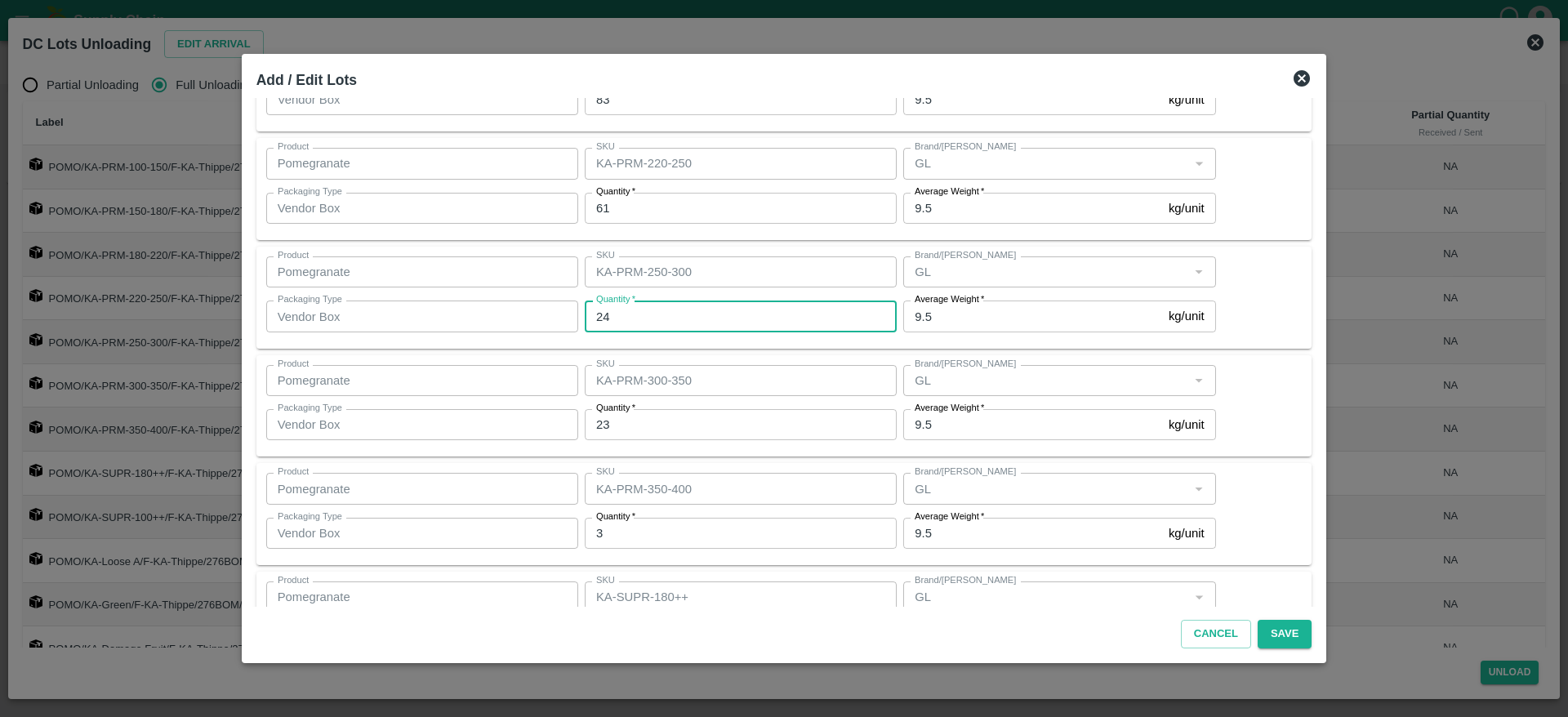
type input "24"
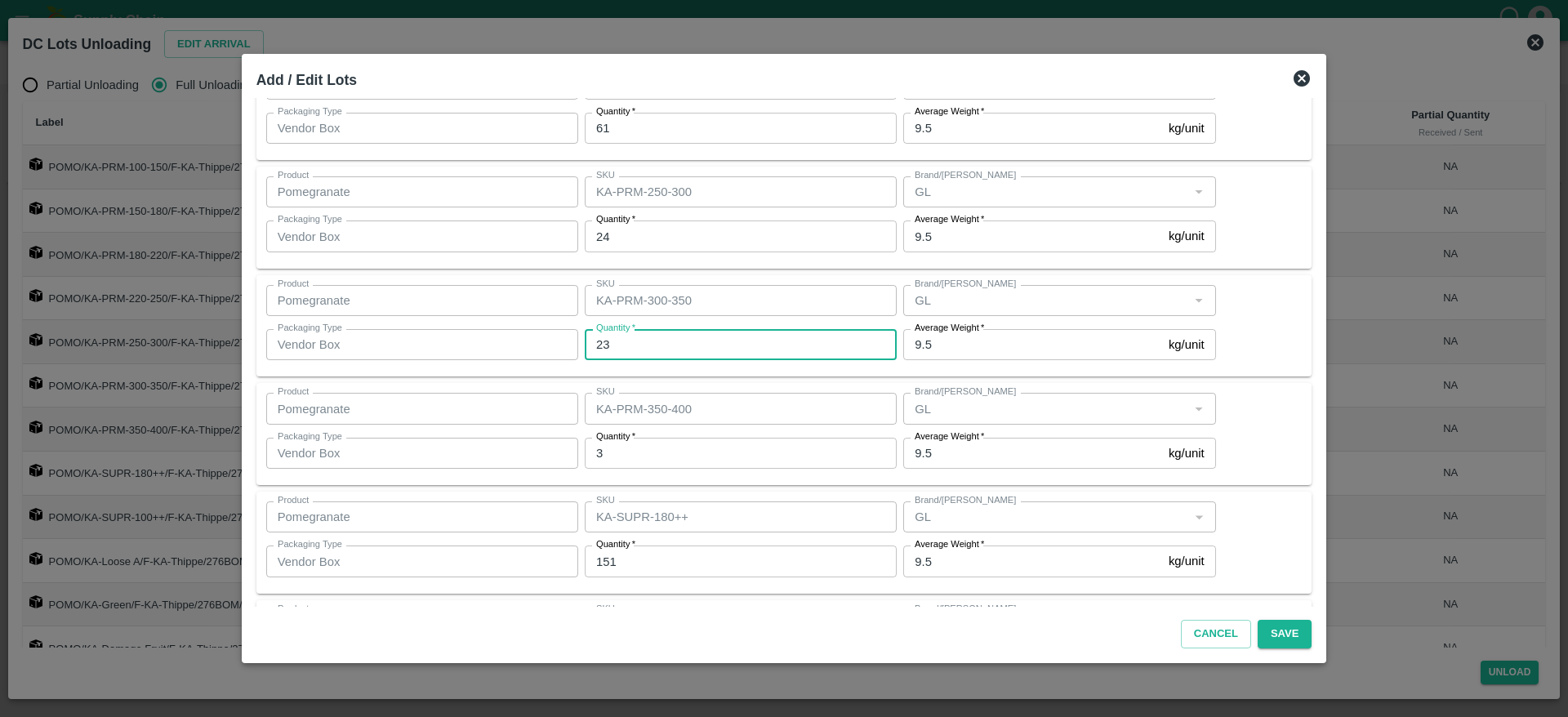
scroll to position [427, 0]
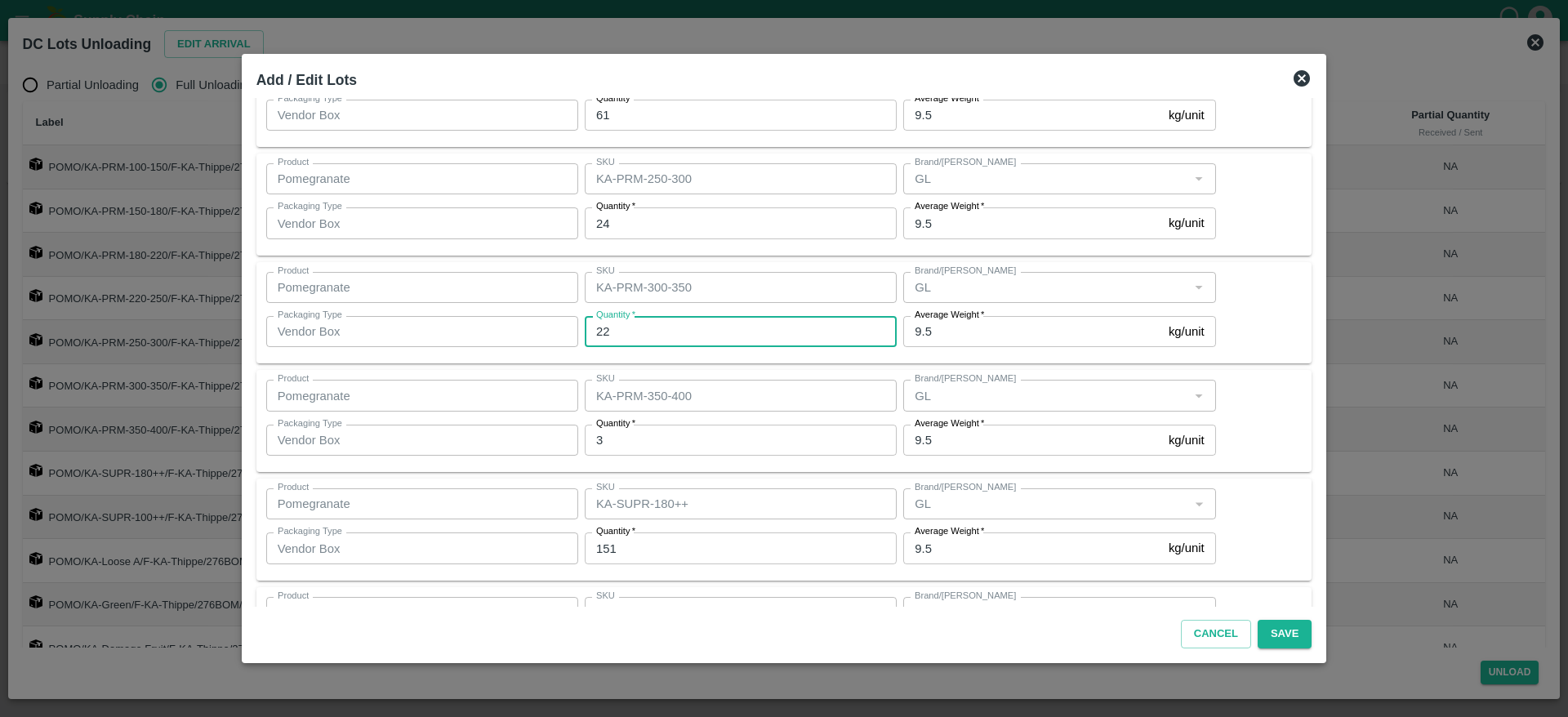
type input "22"
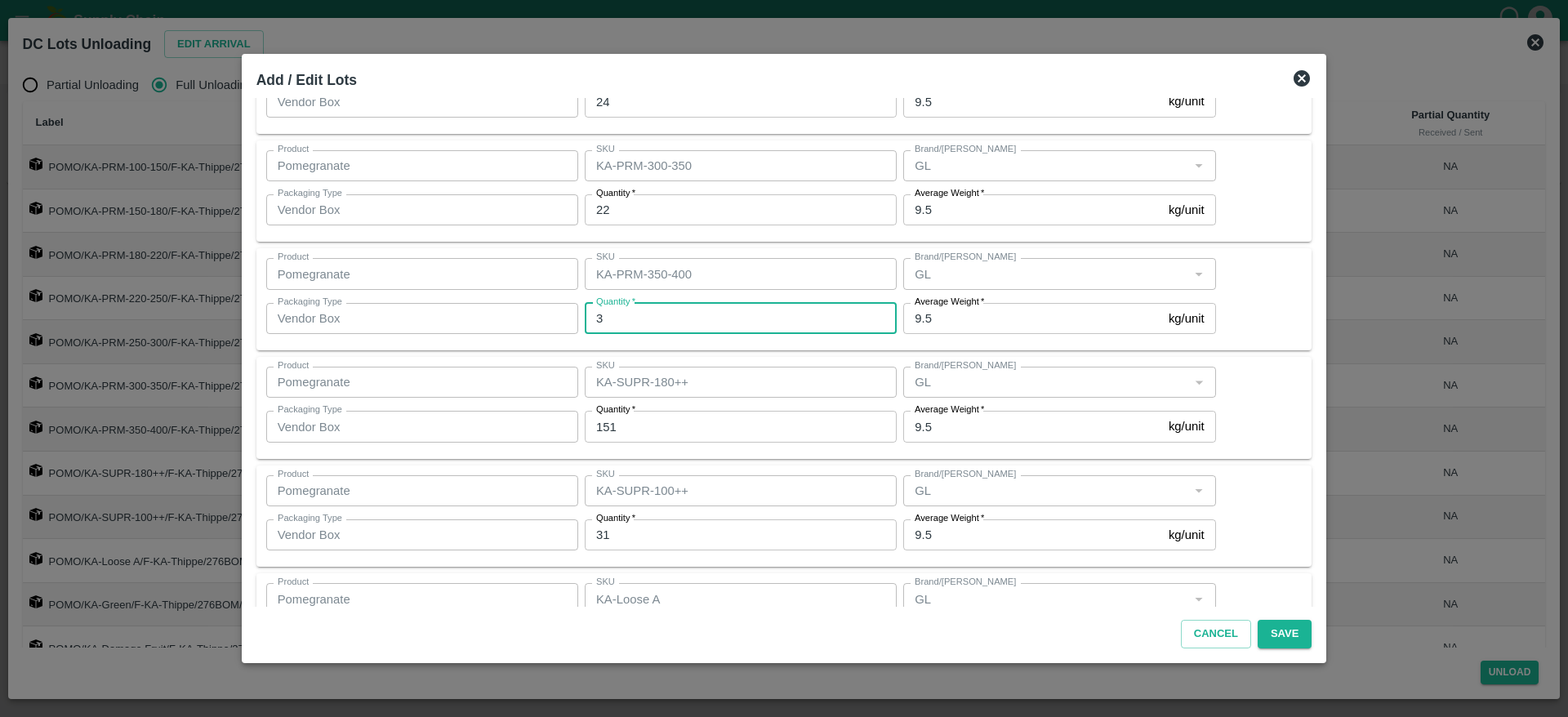
scroll to position [549, 0]
type input "5"
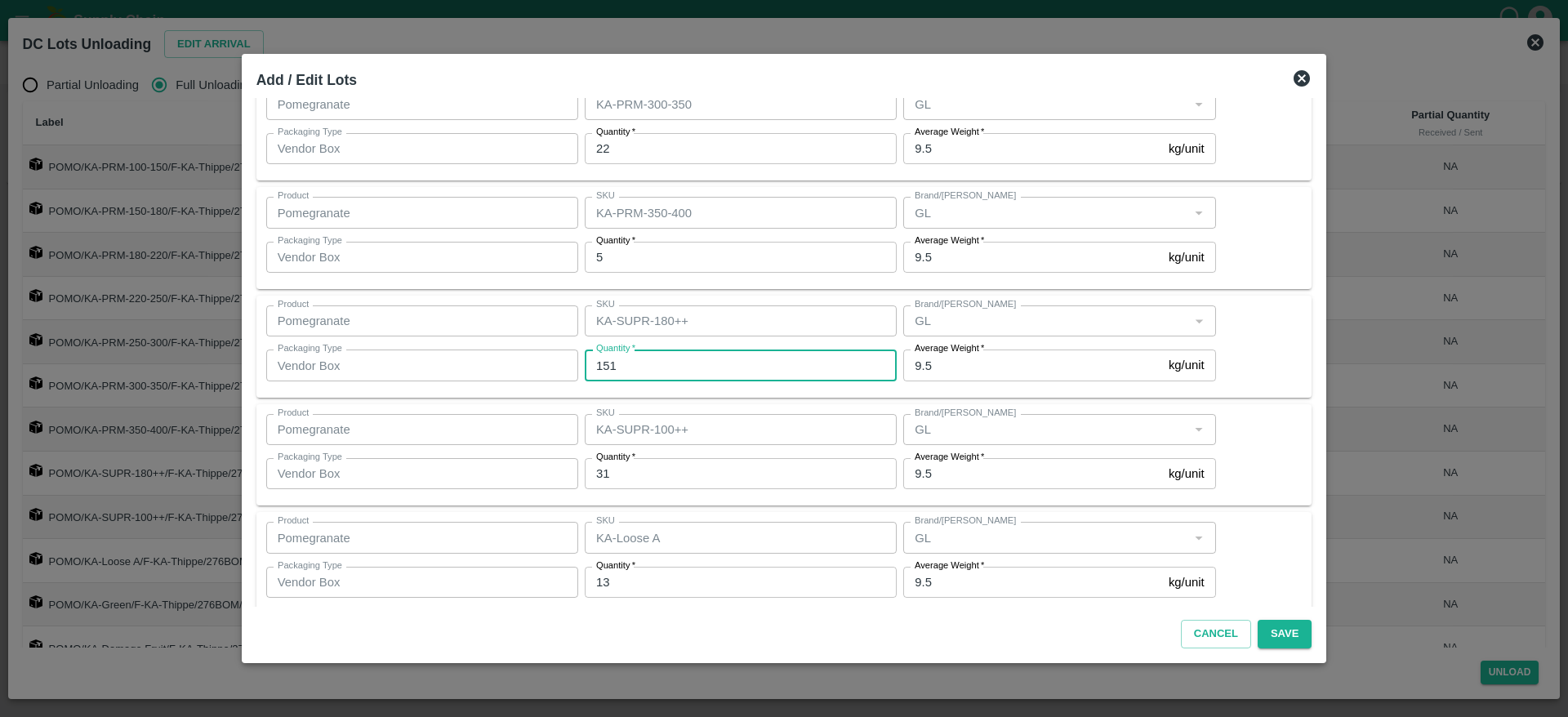
scroll to position [610, 0]
type input "154"
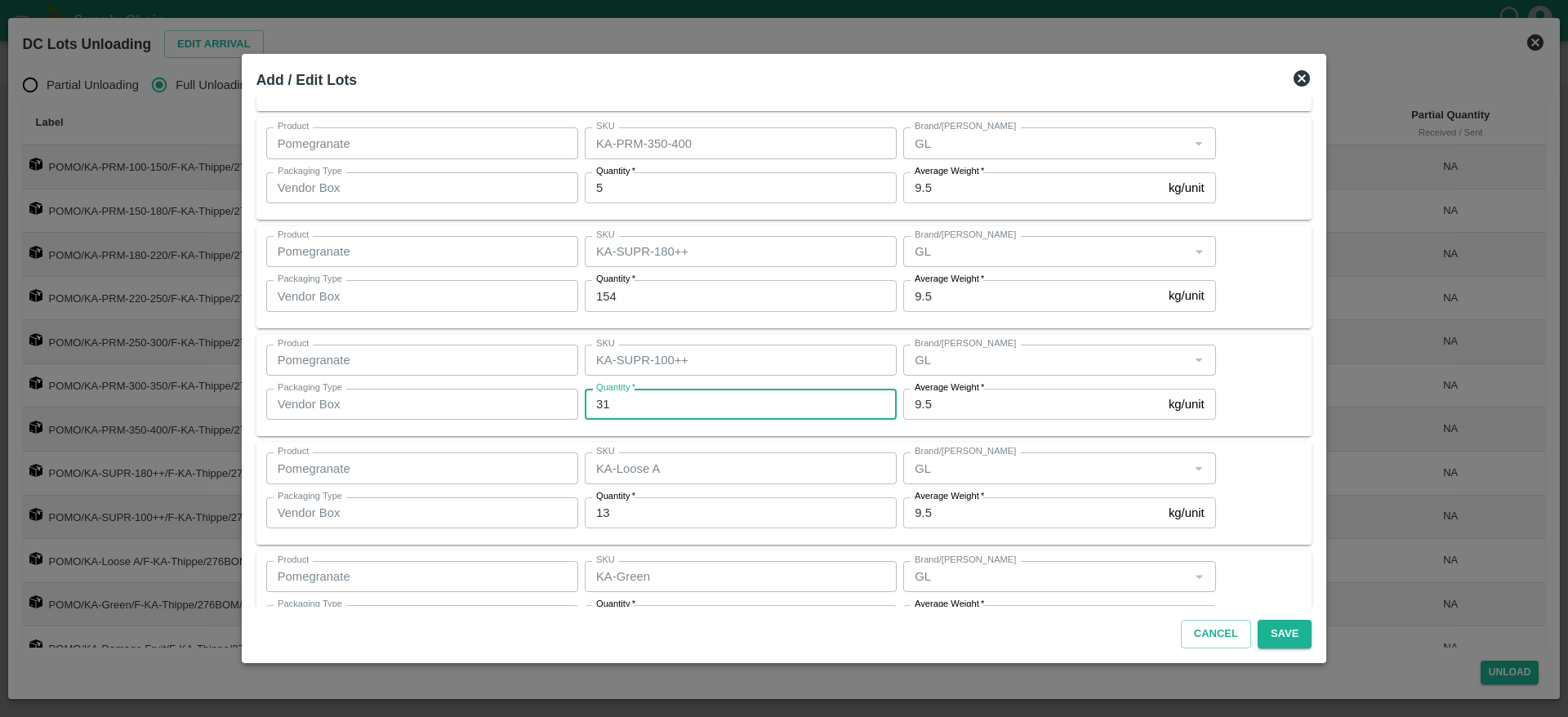
scroll to position [682, 0]
type input "36"
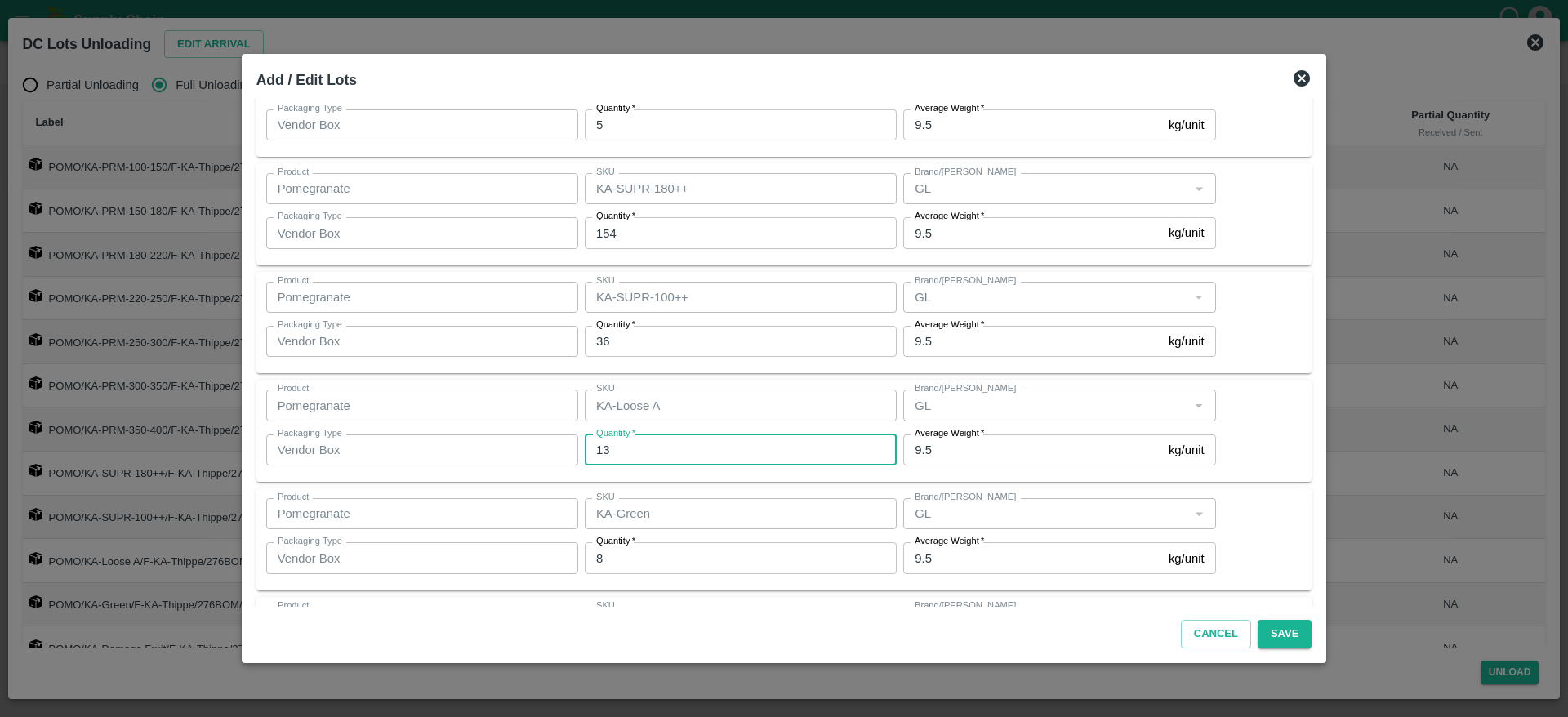
scroll to position [742, 0]
type input "14"
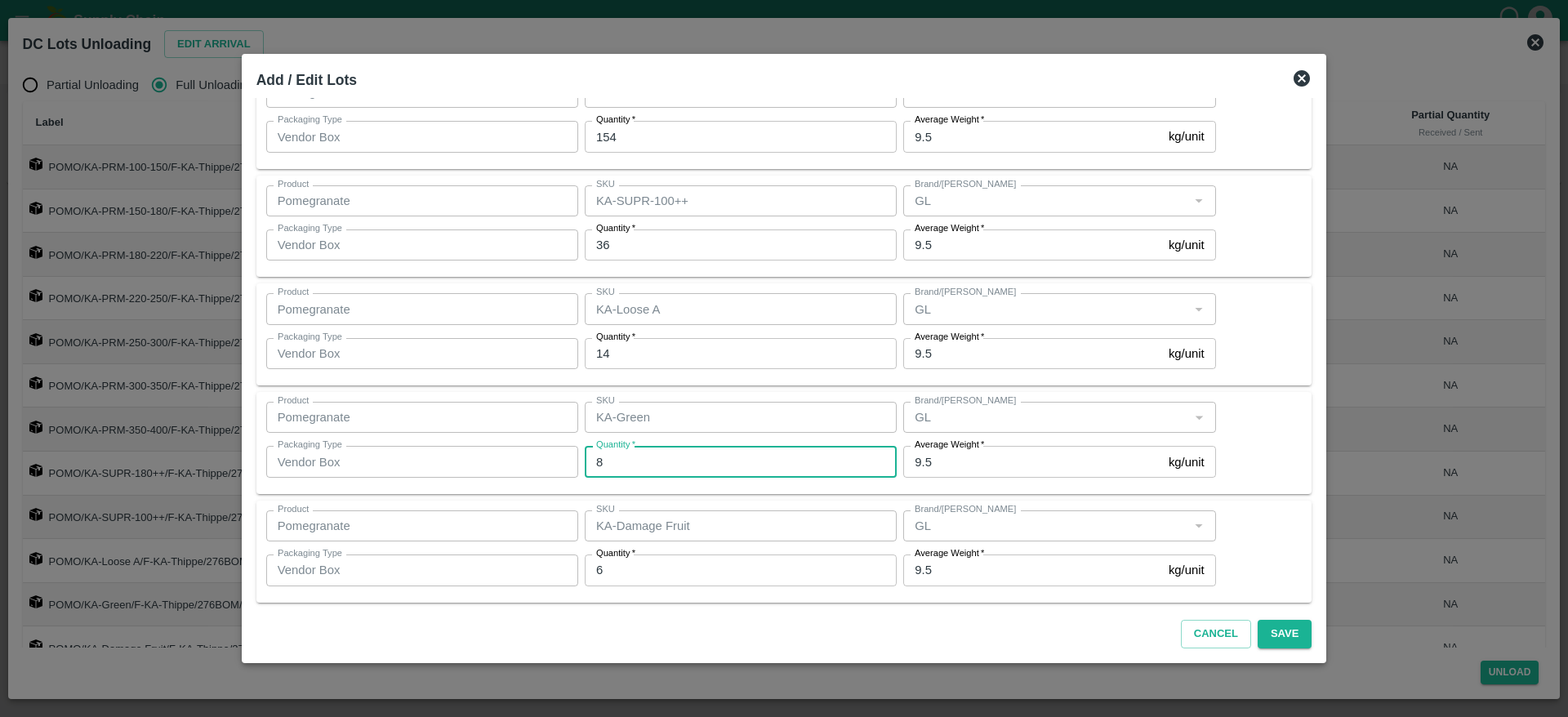
scroll to position [846, 0]
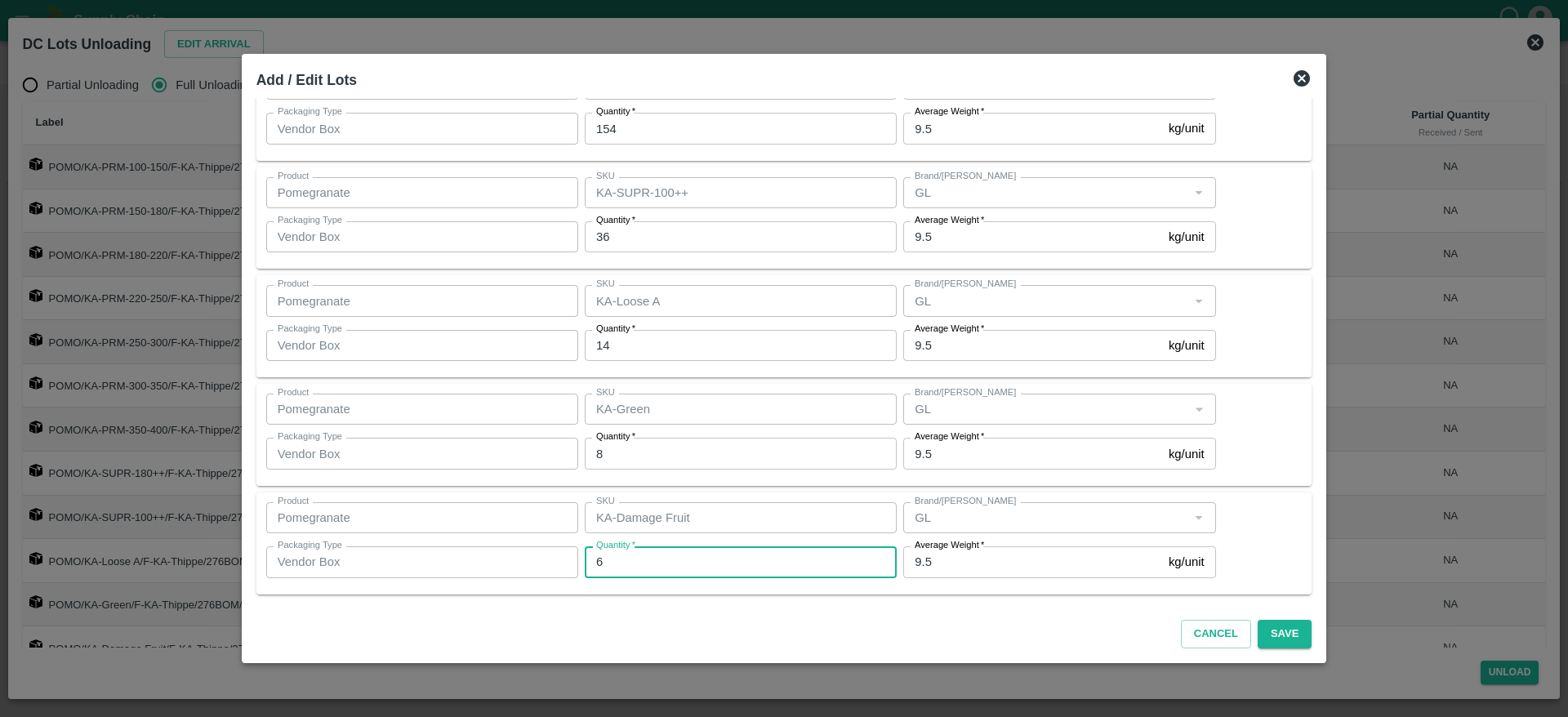
click at [627, 567] on input "6" at bounding box center [740, 562] width 312 height 31
type input "0"
click at [1235, 526] on div "Product Pomegranate Product SKU KA-Damage Fruit SKU Brand/Marka Brand/Marka Pac…" at bounding box center [784, 543] width 1036 height 83
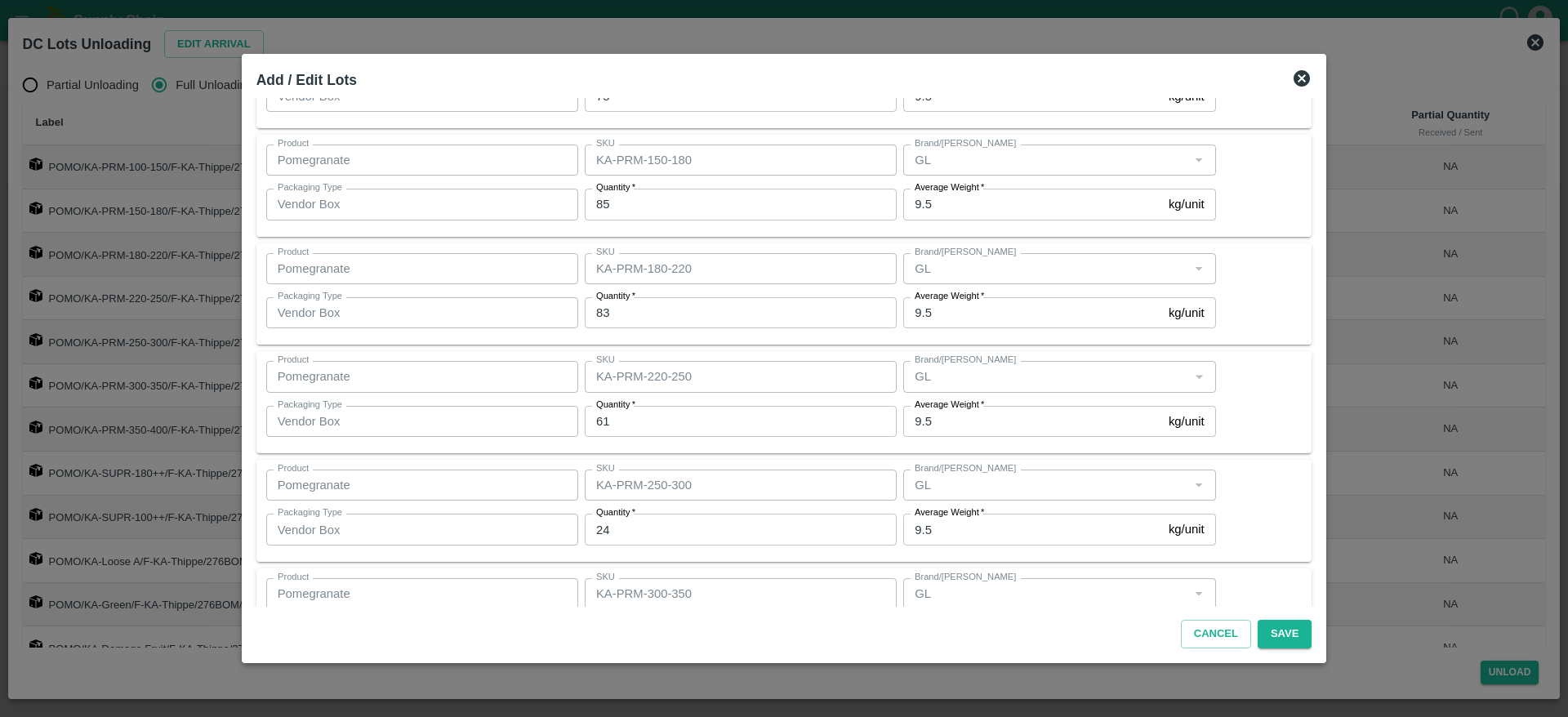
scroll to position [0, 0]
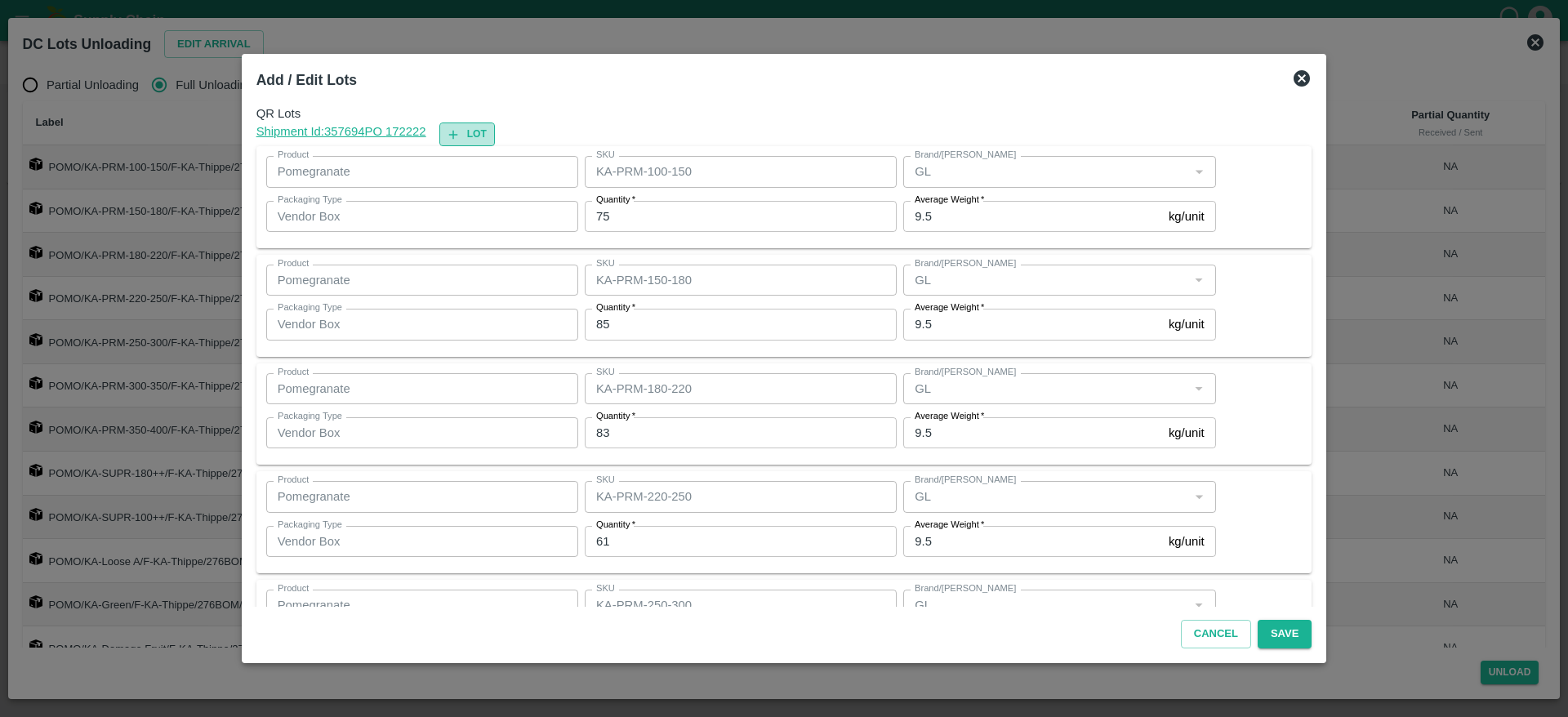
click at [495, 132] on button "Lot" at bounding box center [466, 134] width 55 height 24
type input "KA-PRM-100-150"
type input "75"
type input "KA-PRM-150-180"
type input "85"
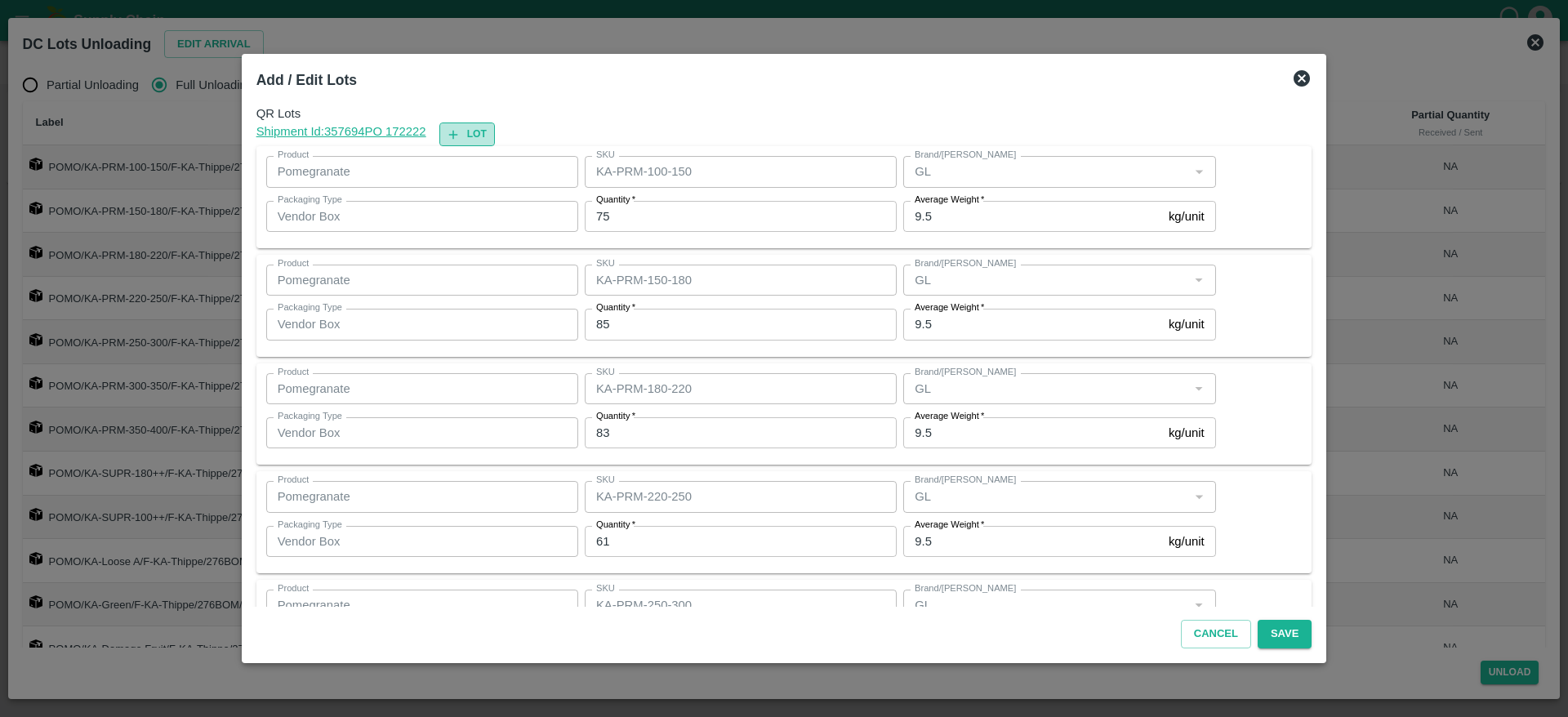
type input "KA-PRM-180-220"
type input "83"
type input "KA-PRM-220-250"
type input "61"
type input "KA-PRM-250-300"
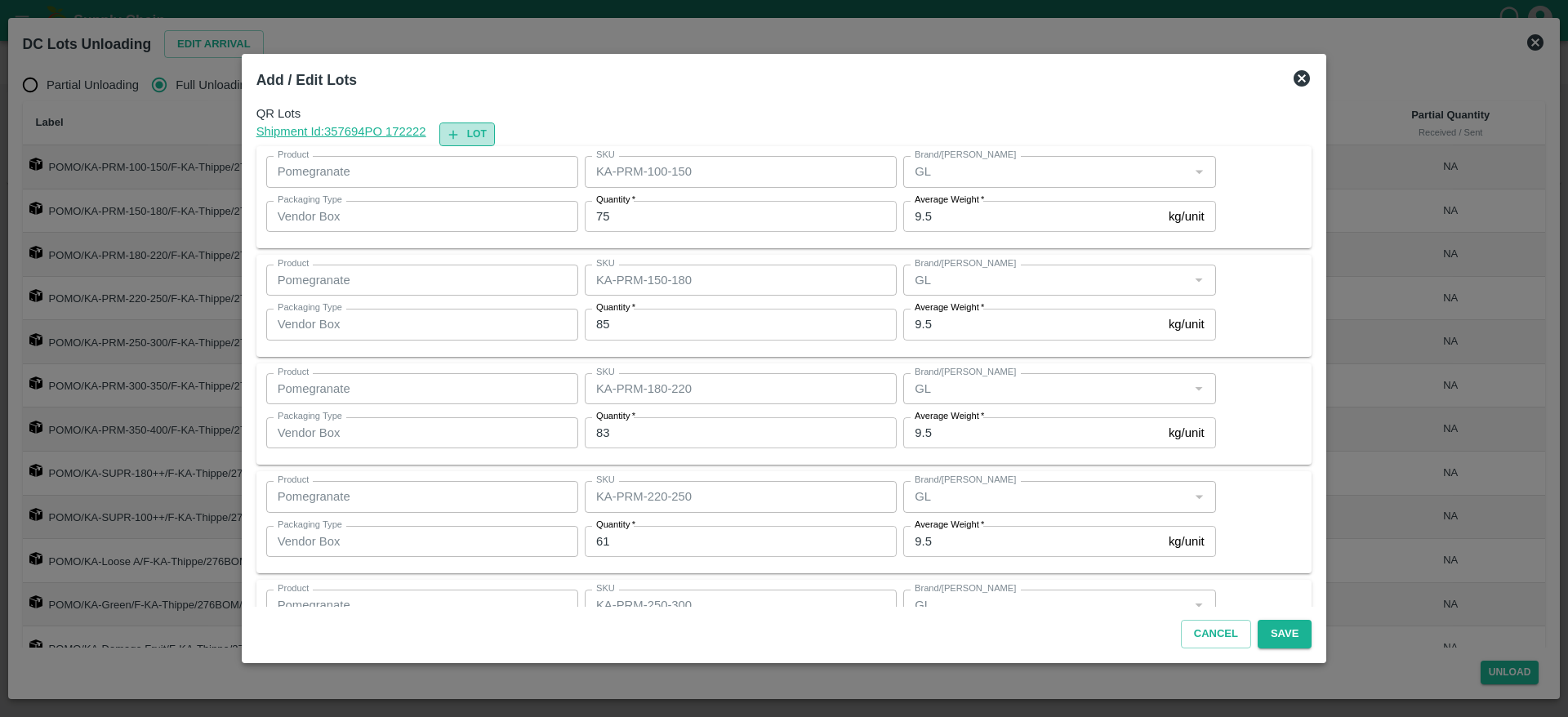
type input "24"
type input "KA-PRM-300-350"
type input "22"
type input "KA-PRM-350-400"
type input "5"
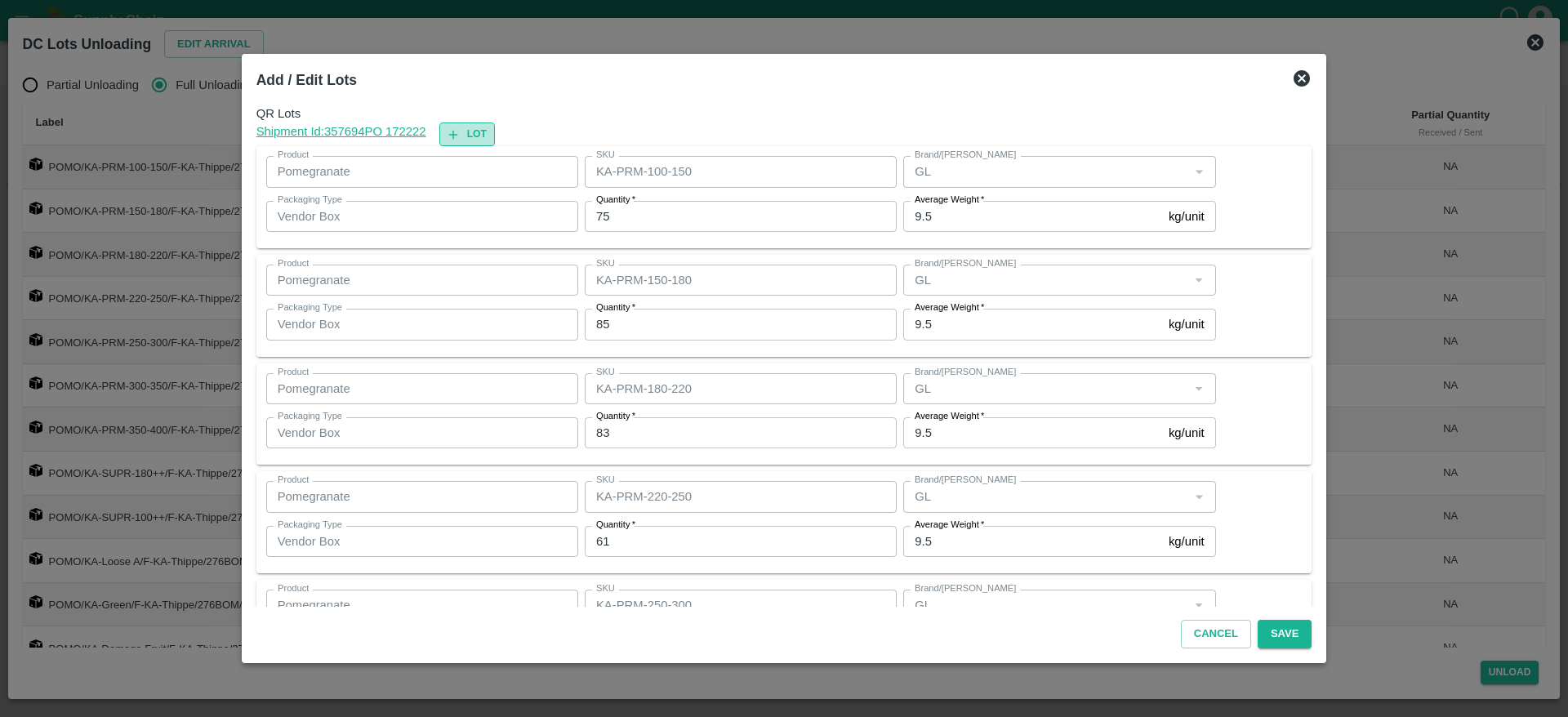
type input "KA-SUPR-180++"
type input "154"
type input "KA-SUPR-100++"
type input "36"
type input "KA-Loose A"
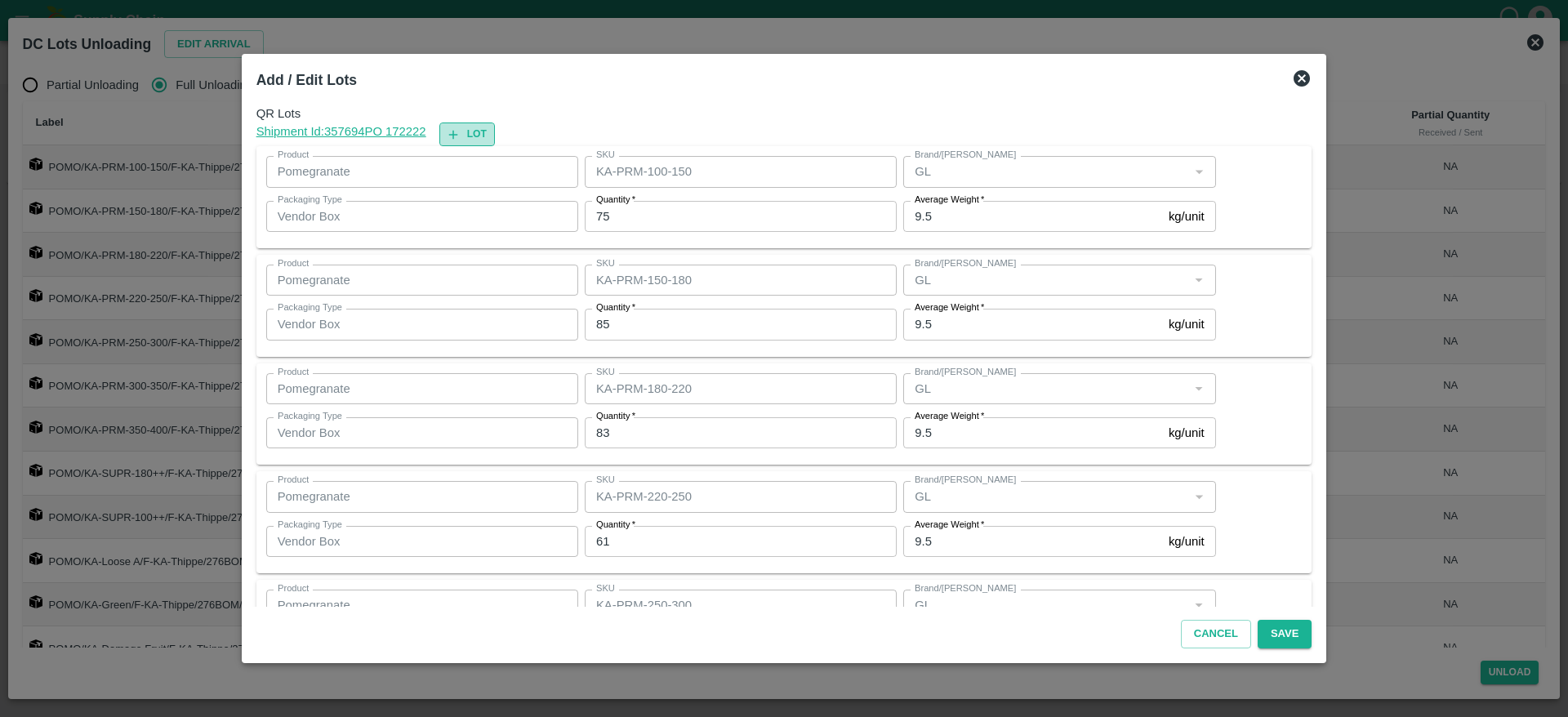
type input "14"
type input "KA-Green"
type input "8"
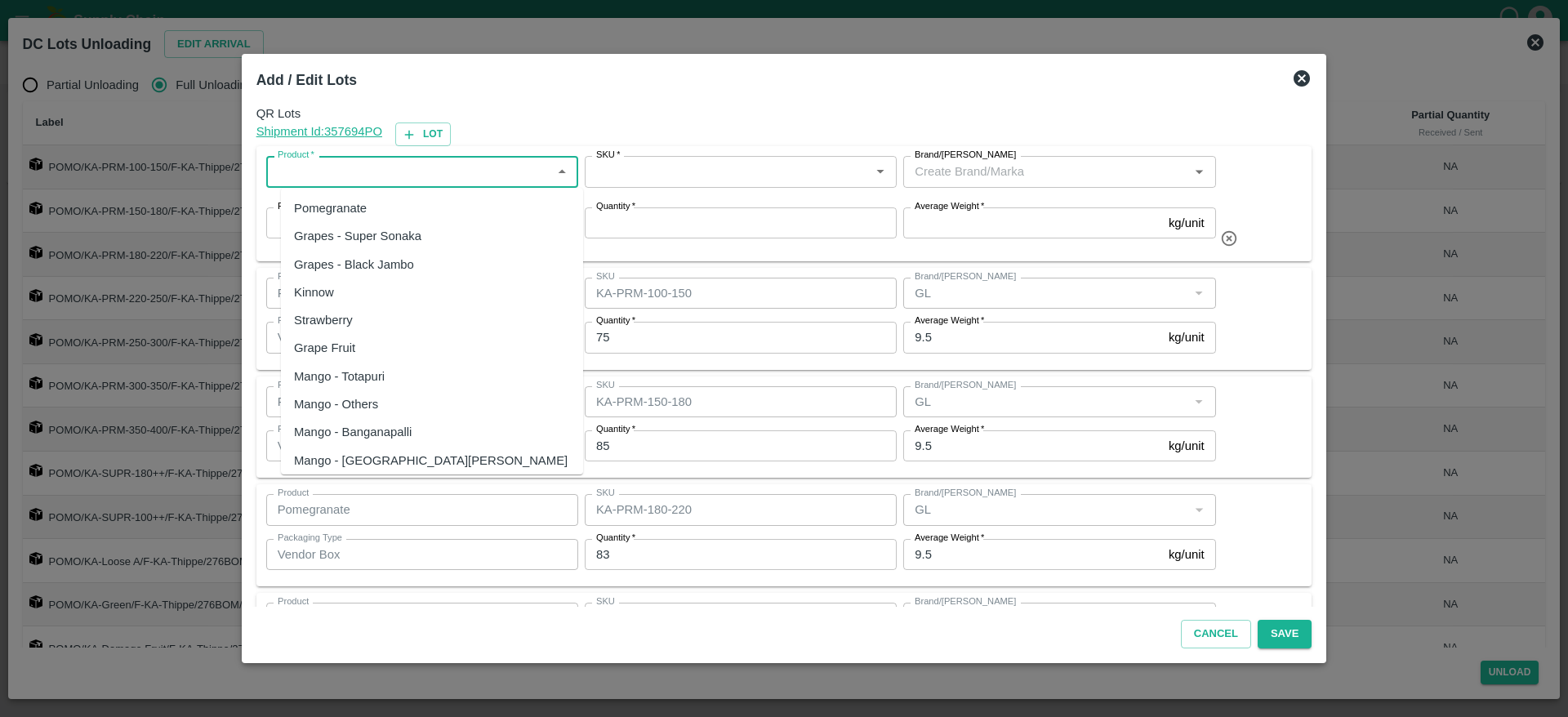
click at [397, 167] on input "Product   *" at bounding box center [408, 171] width 275 height 21
click at [368, 208] on div "Pomegranate" at bounding box center [432, 208] width 302 height 28
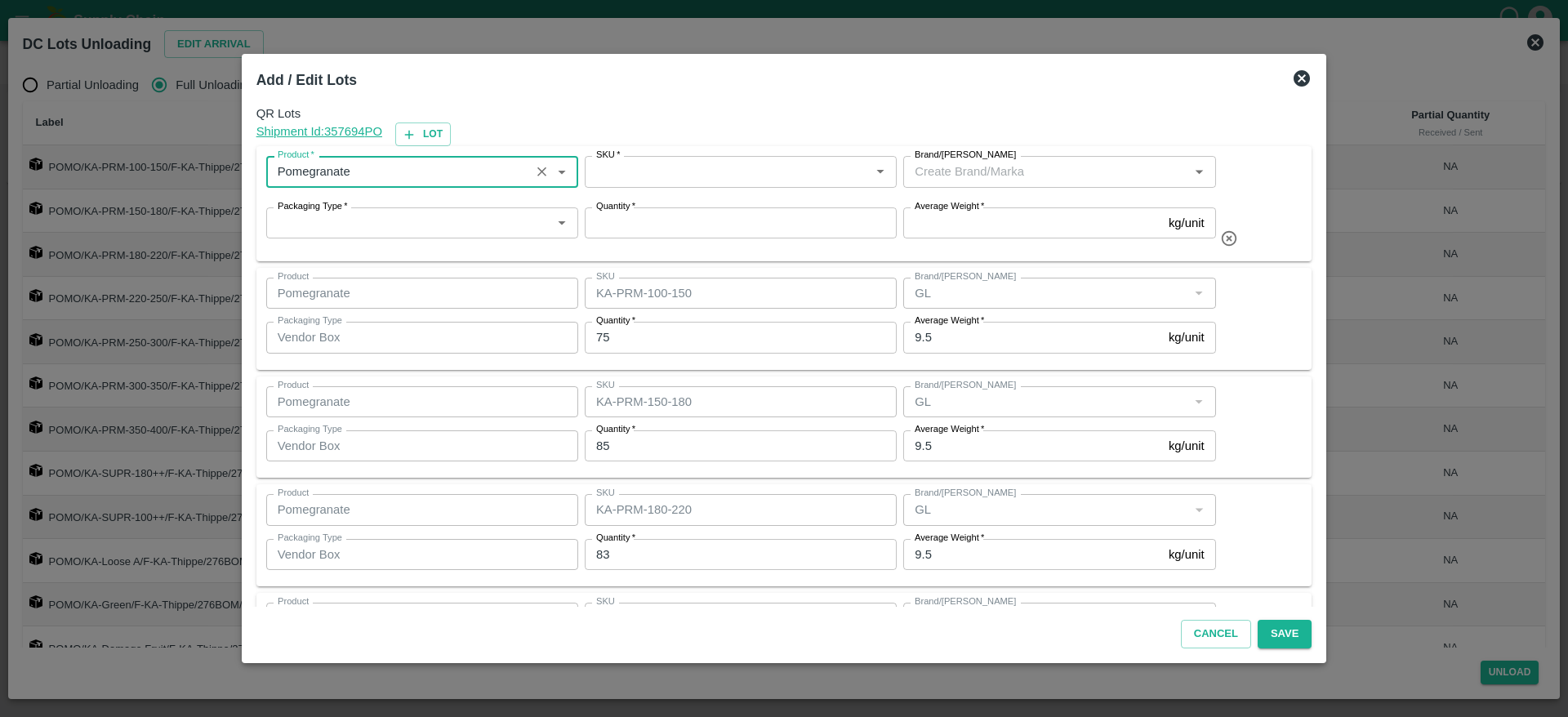
type input "Pomegranate"
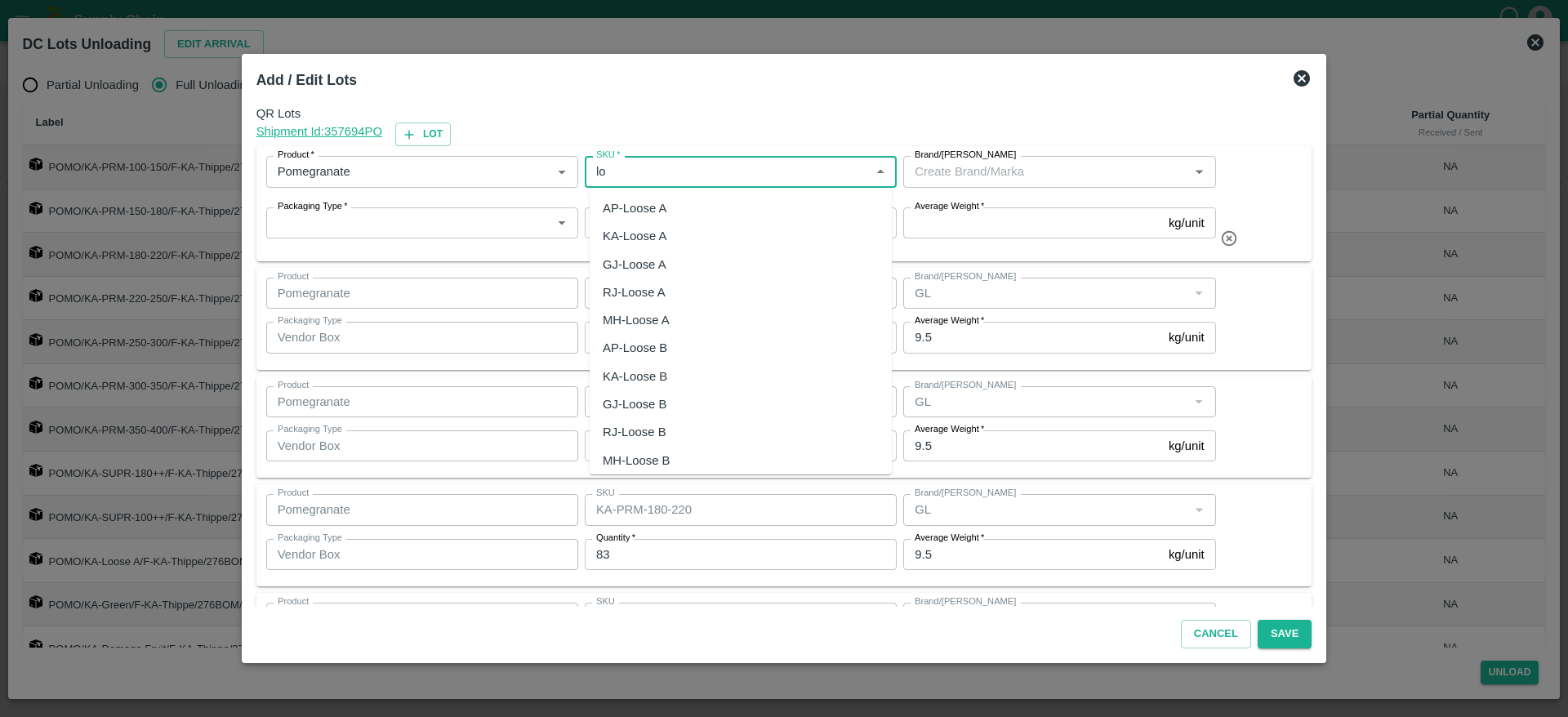
type input "l"
type input "k"
click at [660, 379] on div "KA-Loose B" at bounding box center [634, 377] width 64 height 18
type input "KA-Loose B"
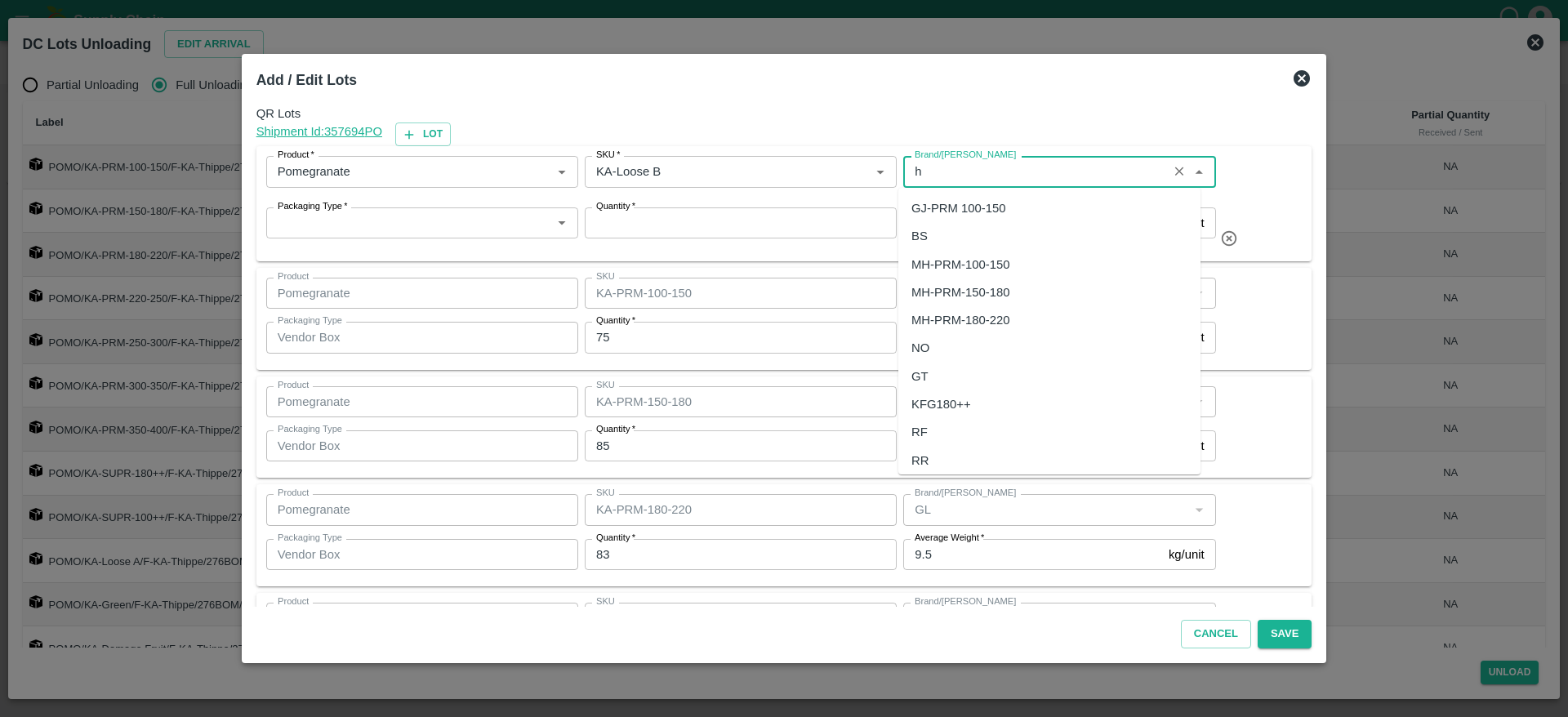
type input "H"
click at [936, 261] on div "GL" at bounding box center [1049, 264] width 302 height 28
type input "GL"
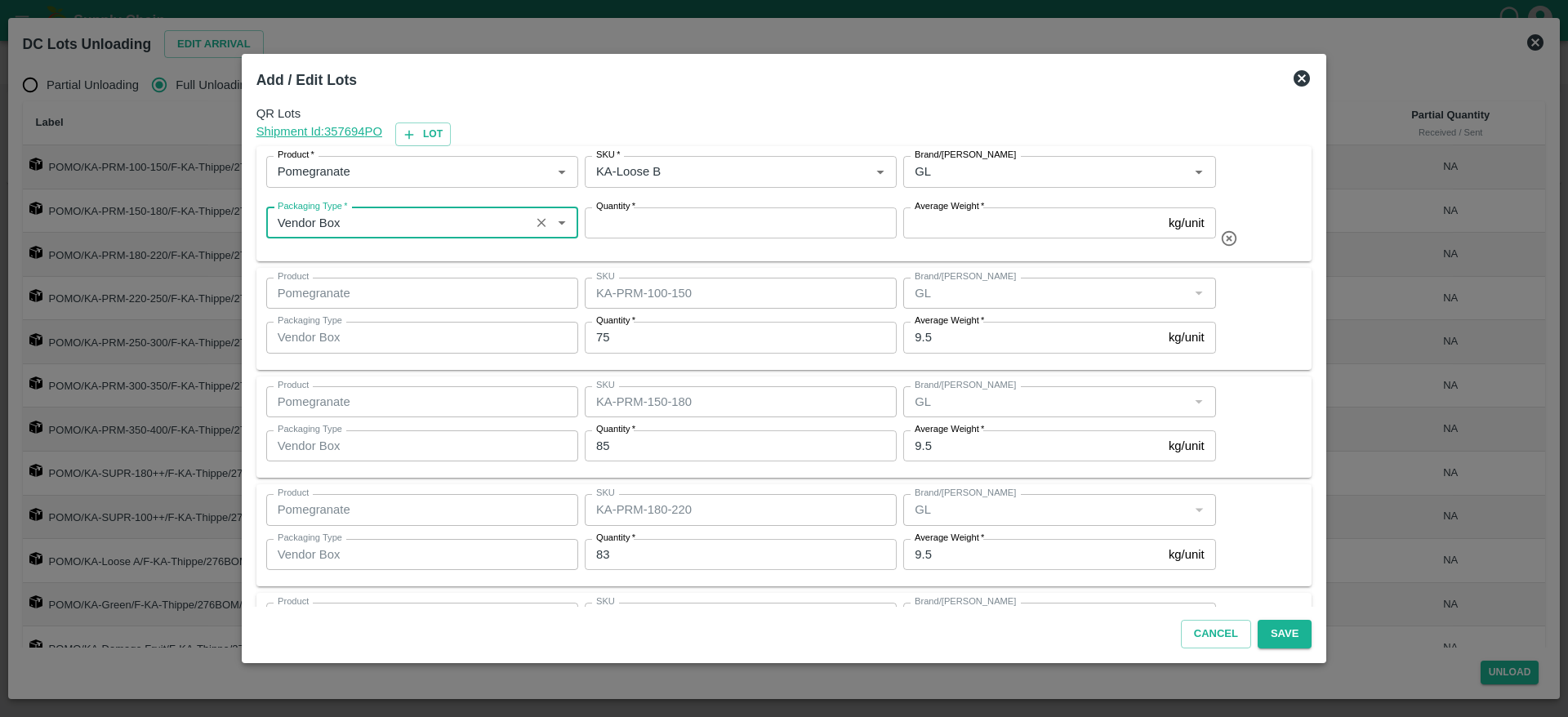
type input "Vendor Box"
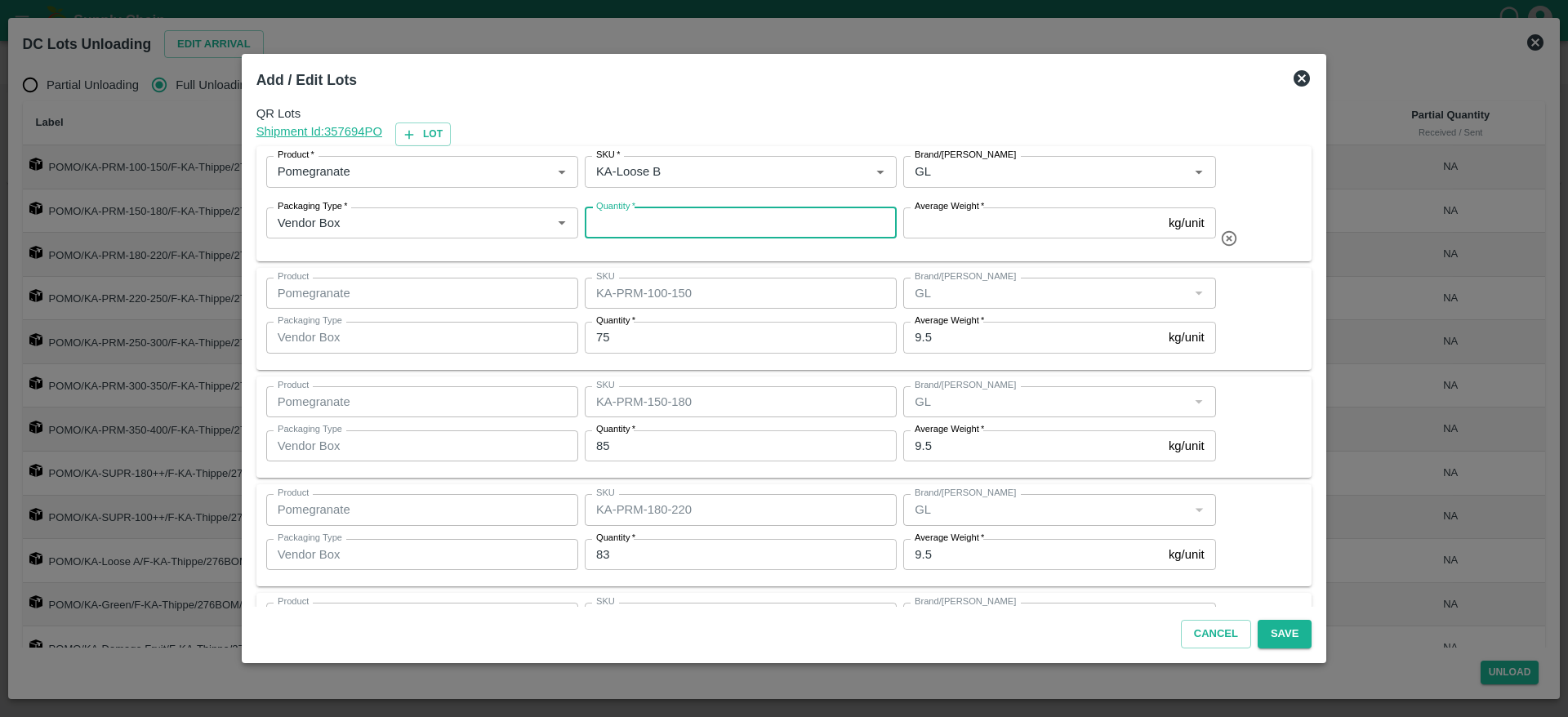
click at [635, 222] on input "Quantity   *" at bounding box center [740, 223] width 312 height 31
type input "6"
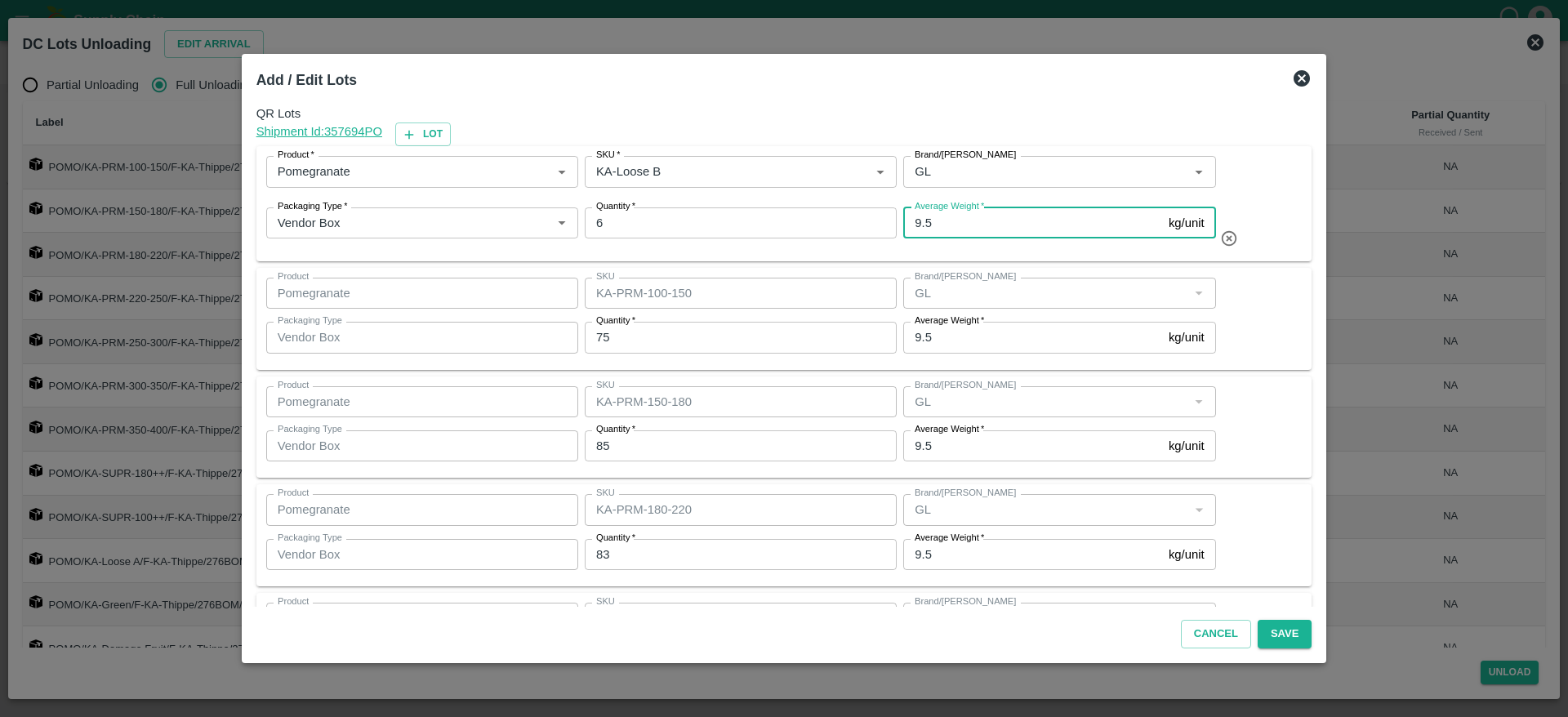
type input "9.5"
click at [1263, 189] on div "Product   * Product   * SKU   * SKU   * Brand/Marka Brand/Marka Packaging Type …" at bounding box center [784, 203] width 1036 height 95
click at [1271, 645] on button "Save" at bounding box center [1284, 634] width 54 height 28
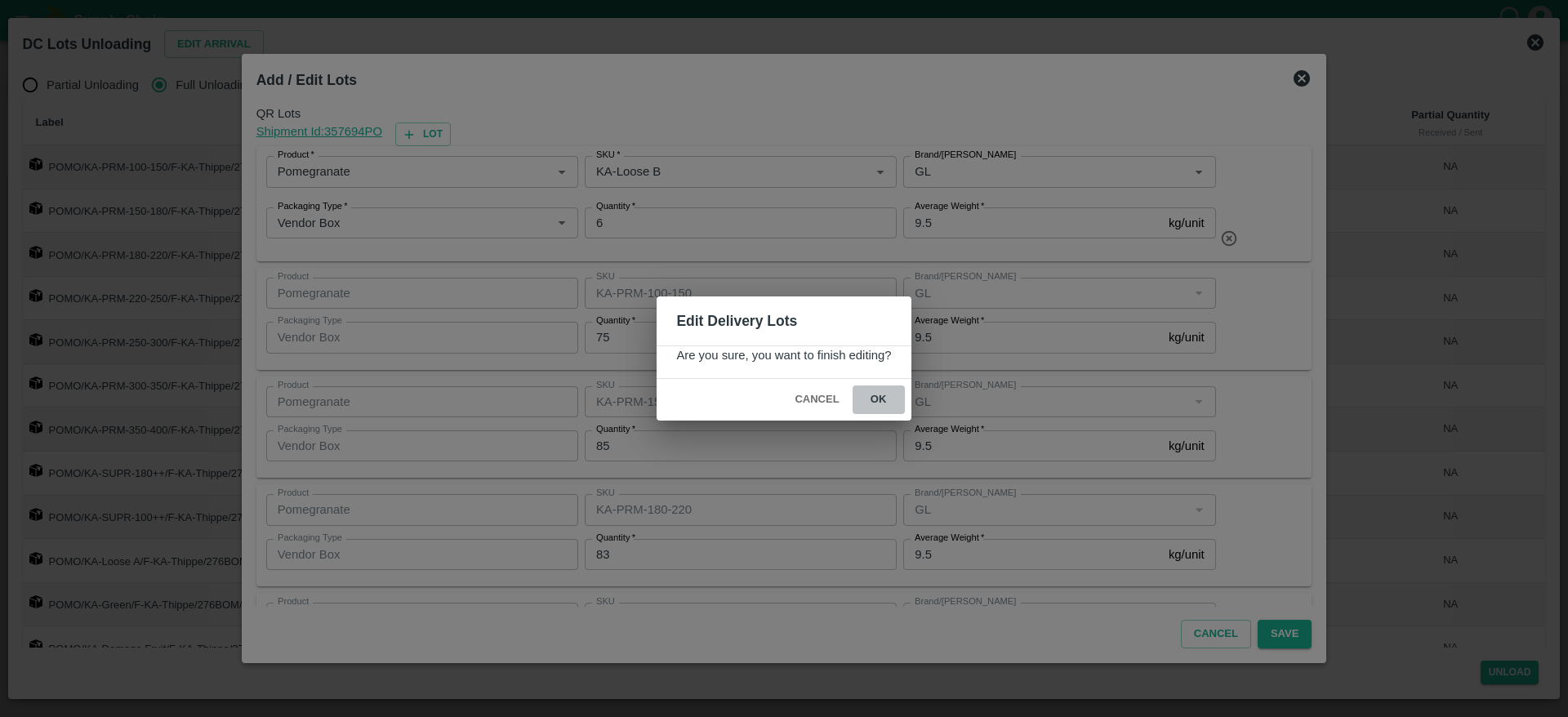
click at [867, 403] on button "ok" at bounding box center [879, 399] width 53 height 28
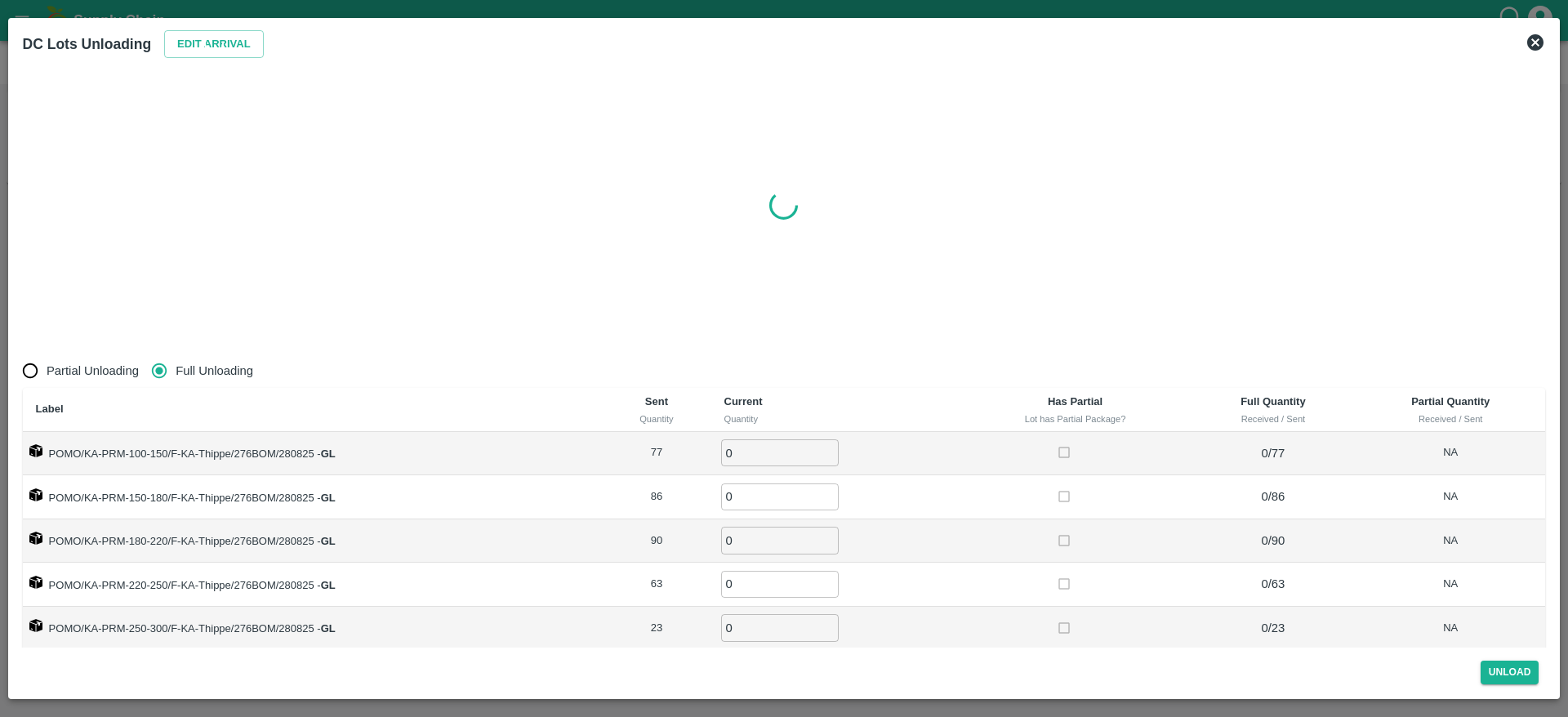
radio input "true"
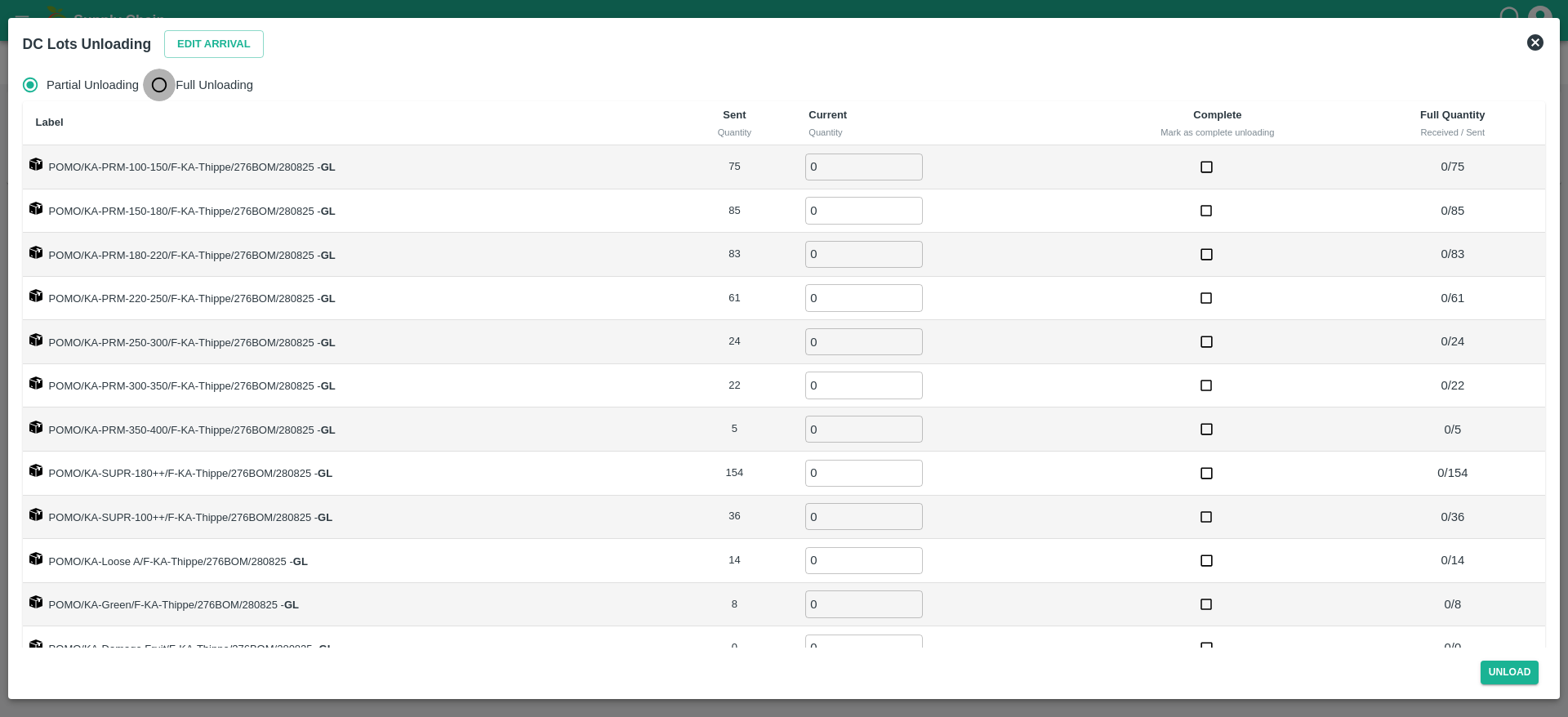
click at [154, 85] on input "Full Unloading" at bounding box center [159, 85] width 33 height 33
radio input "true"
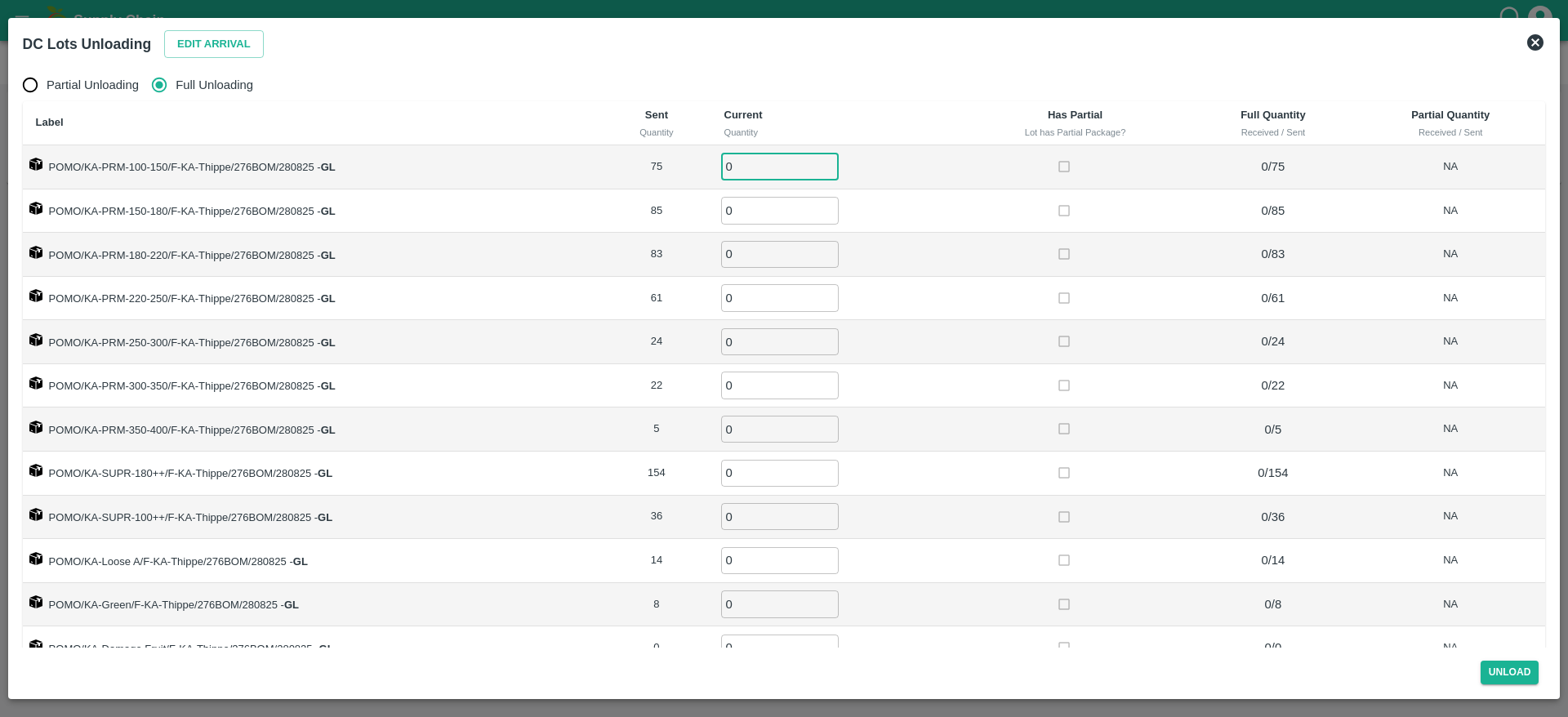
click at [755, 167] on input "0" at bounding box center [780, 167] width 118 height 27
type input "75"
type input "85"
type input "83"
type input "61"
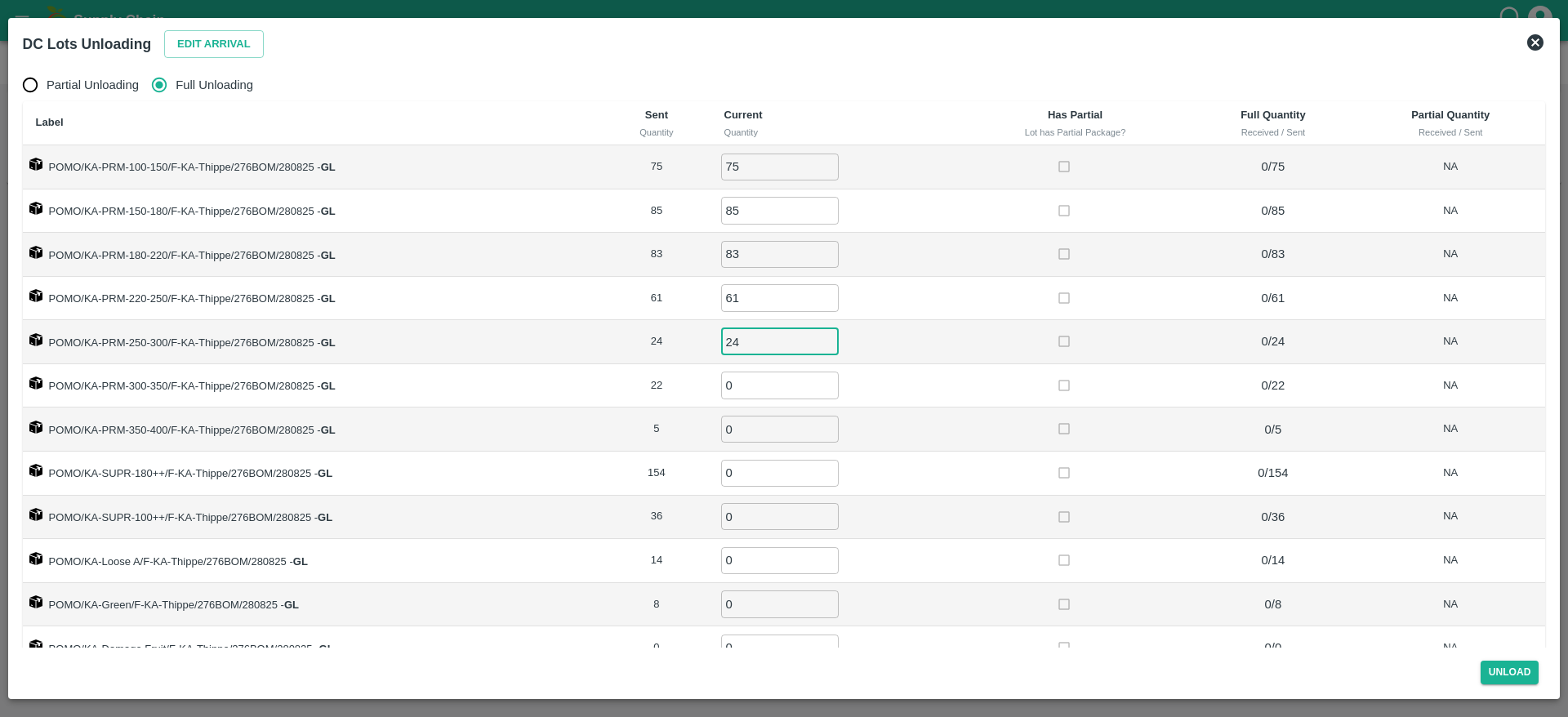
type input "24"
type input "22"
type input "5"
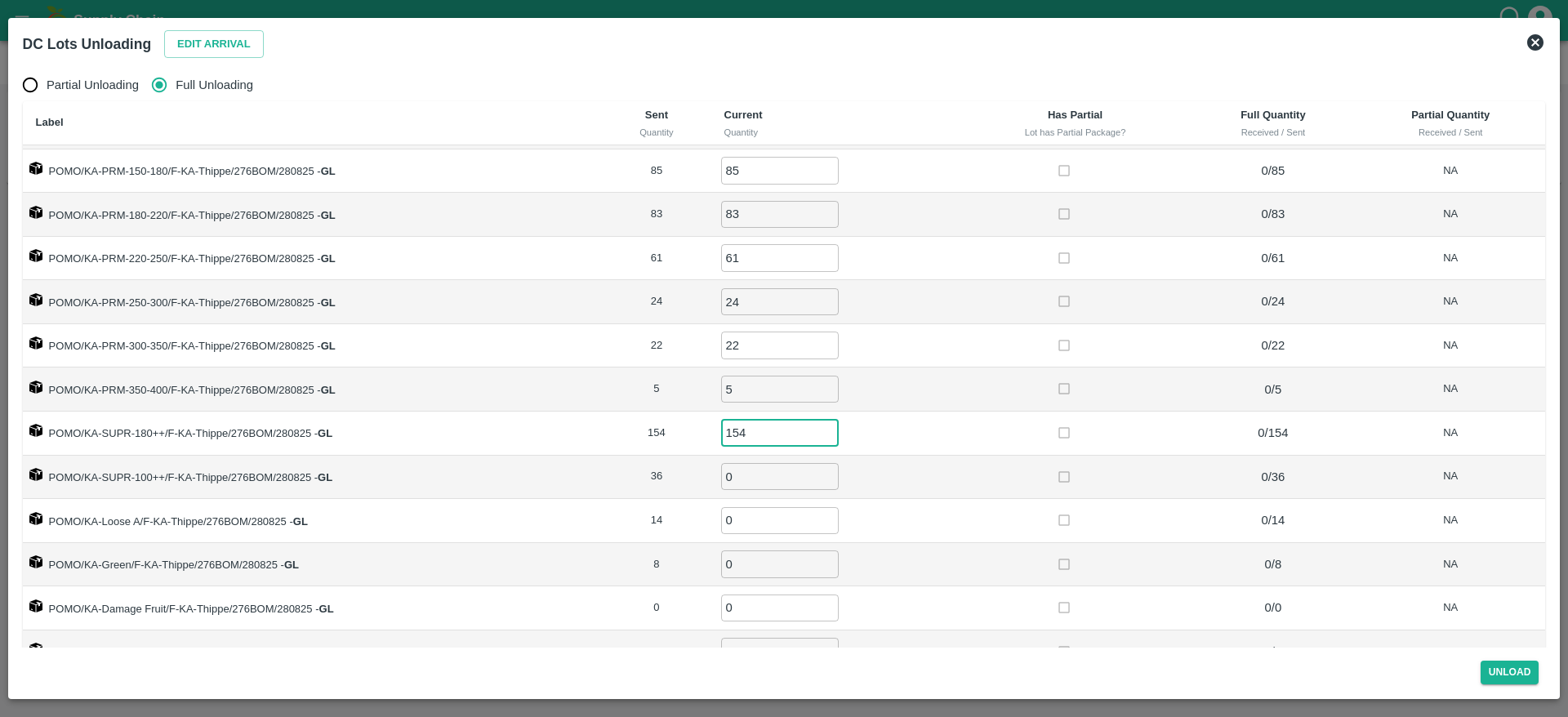
type input "154"
type input "36"
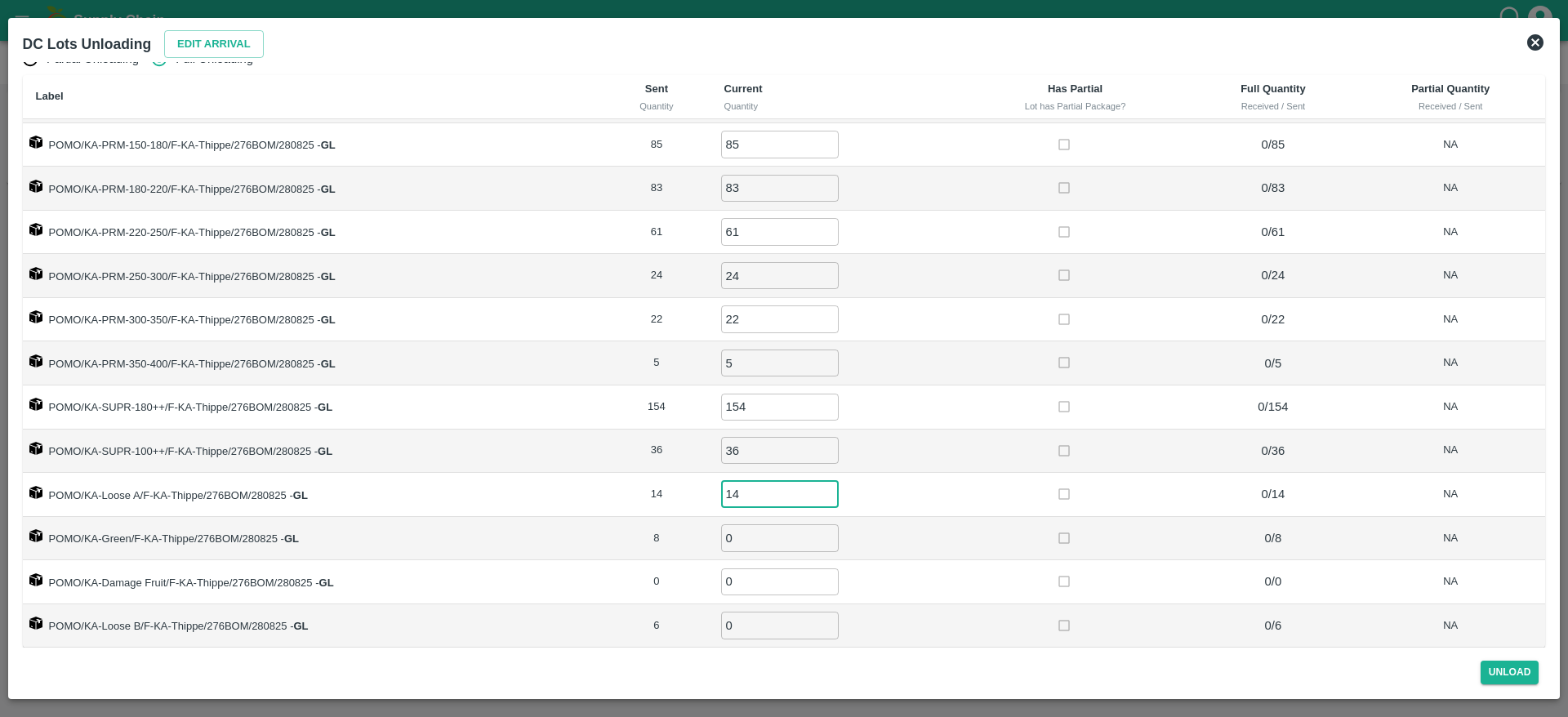
type input "14"
type input "8"
type input "6"
click at [1497, 673] on button "Unload" at bounding box center [1510, 673] width 59 height 24
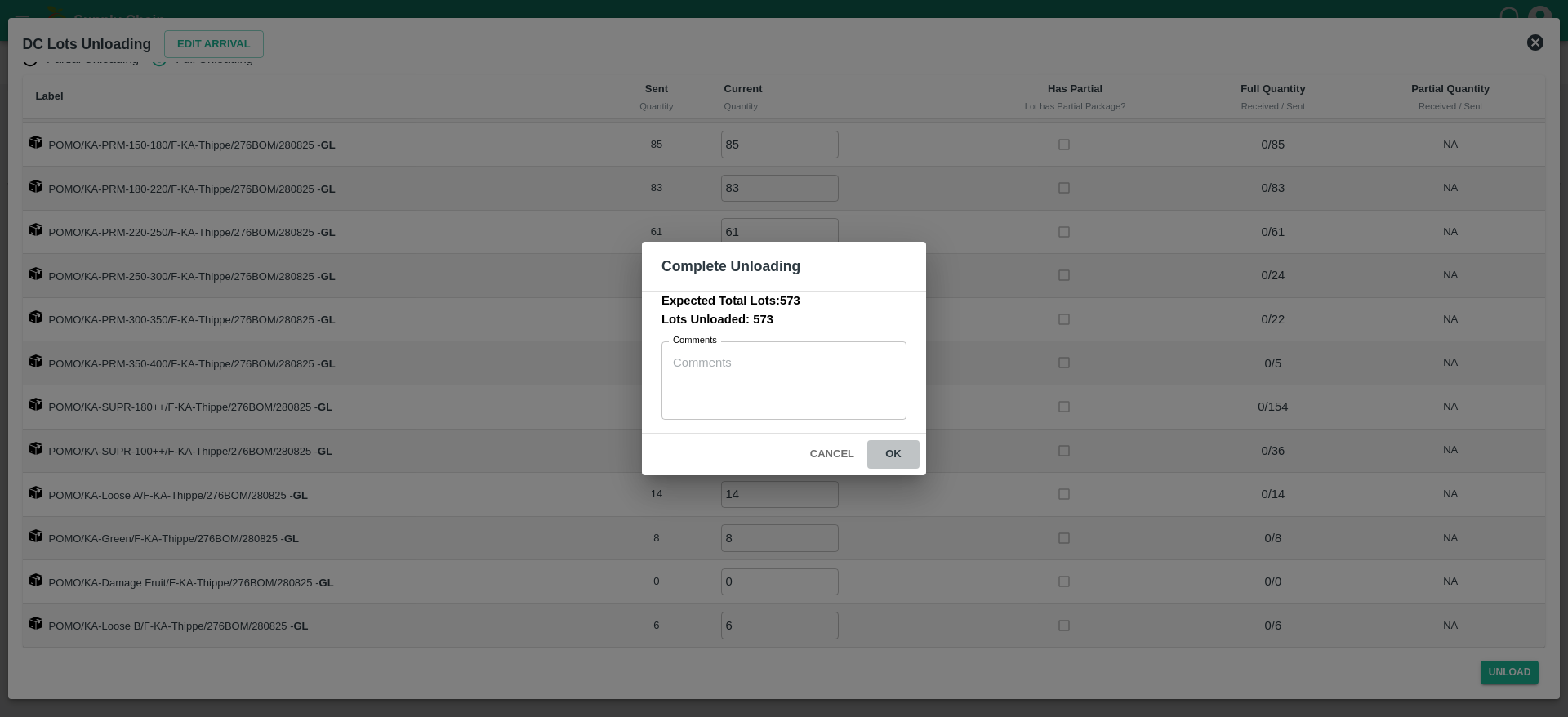
click at [894, 452] on button "ok" at bounding box center [894, 454] width 53 height 28
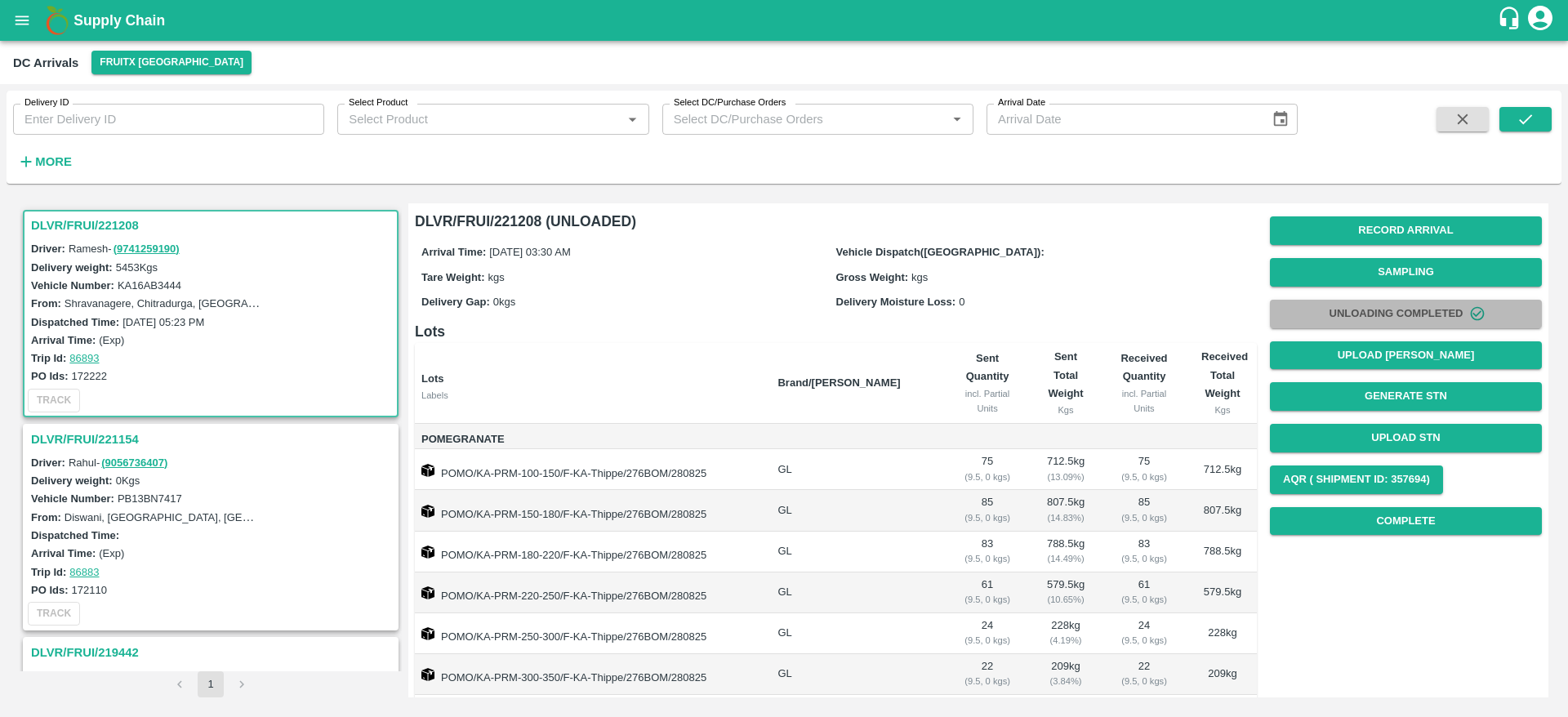
click at [1403, 319] on button "Unloading Completed" at bounding box center [1406, 313] width 272 height 28
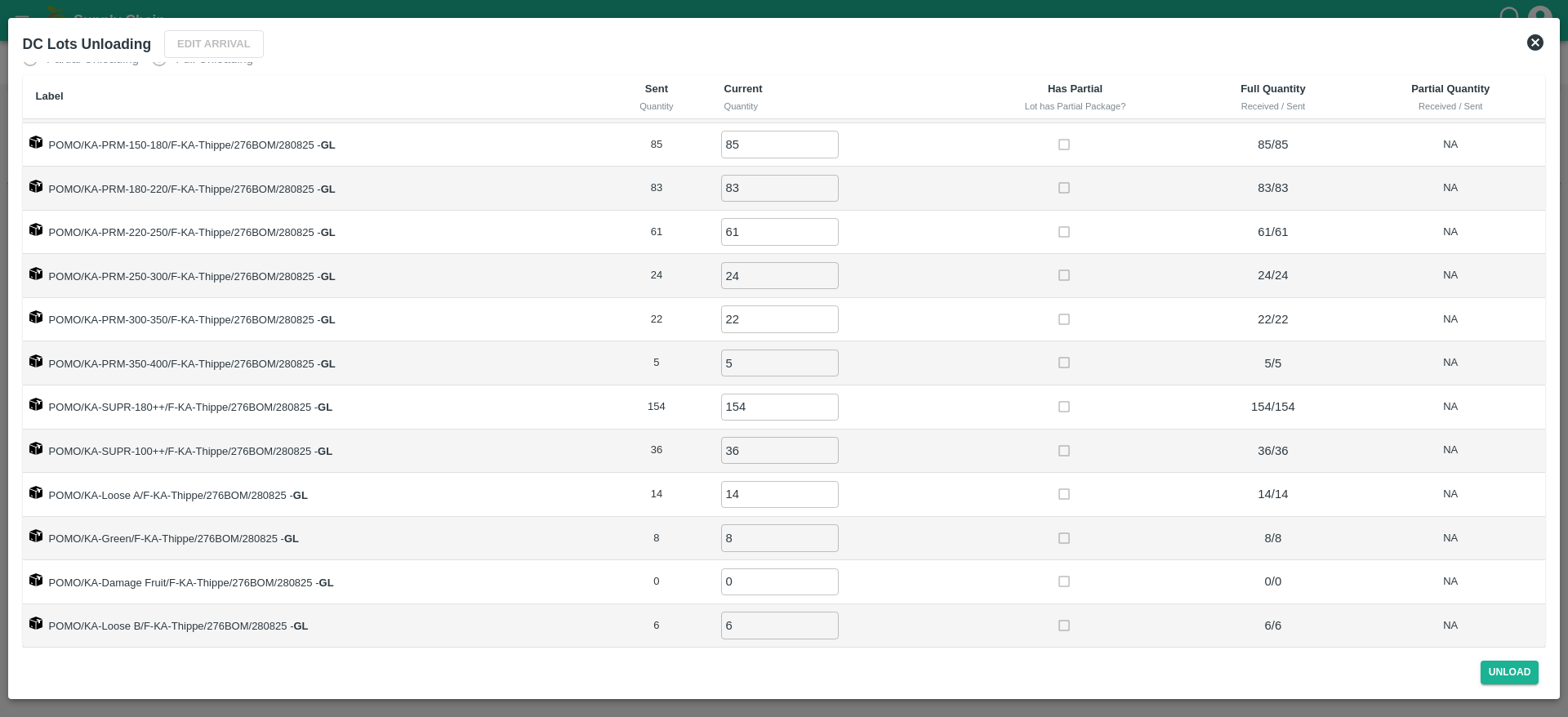
scroll to position [0, 0]
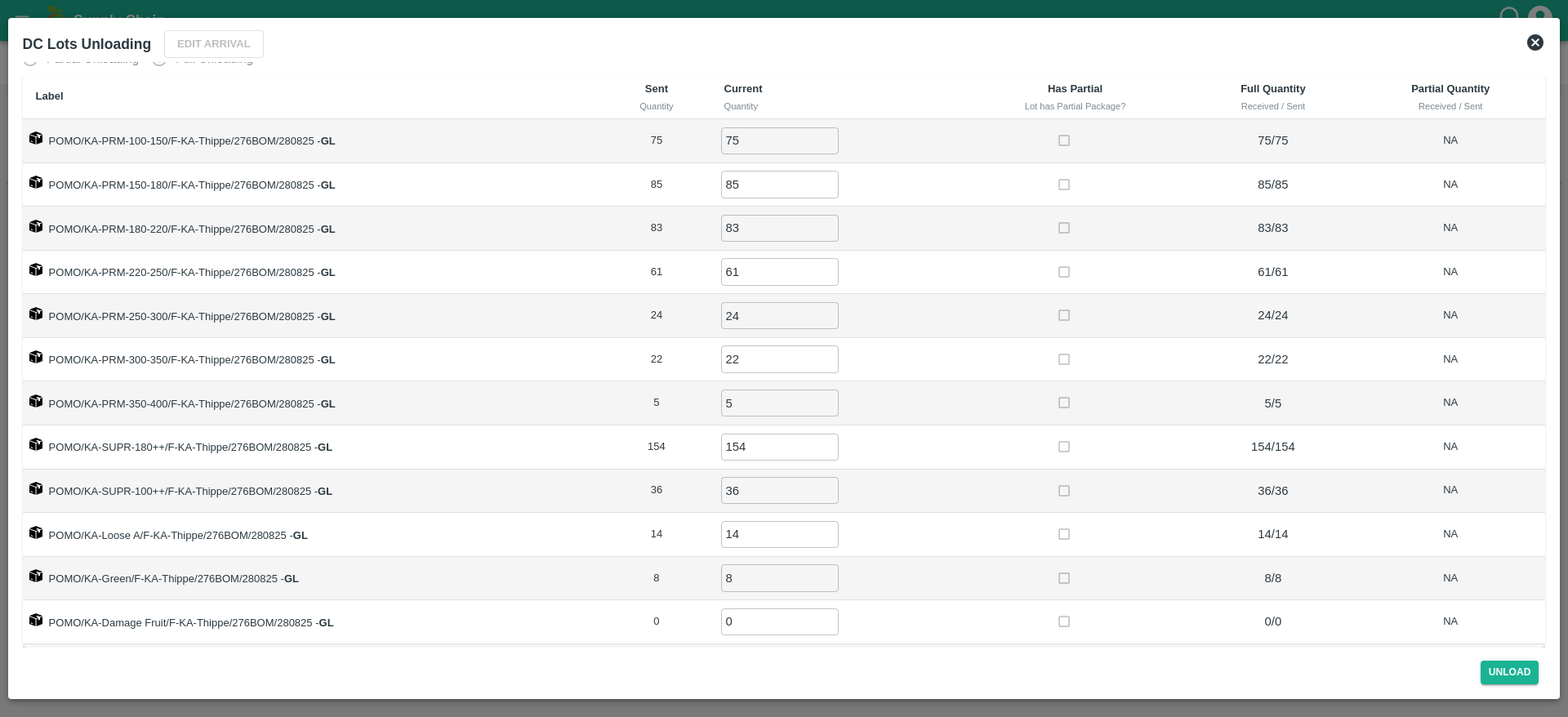
click at [1535, 42] on icon at bounding box center [1535, 43] width 20 height 20
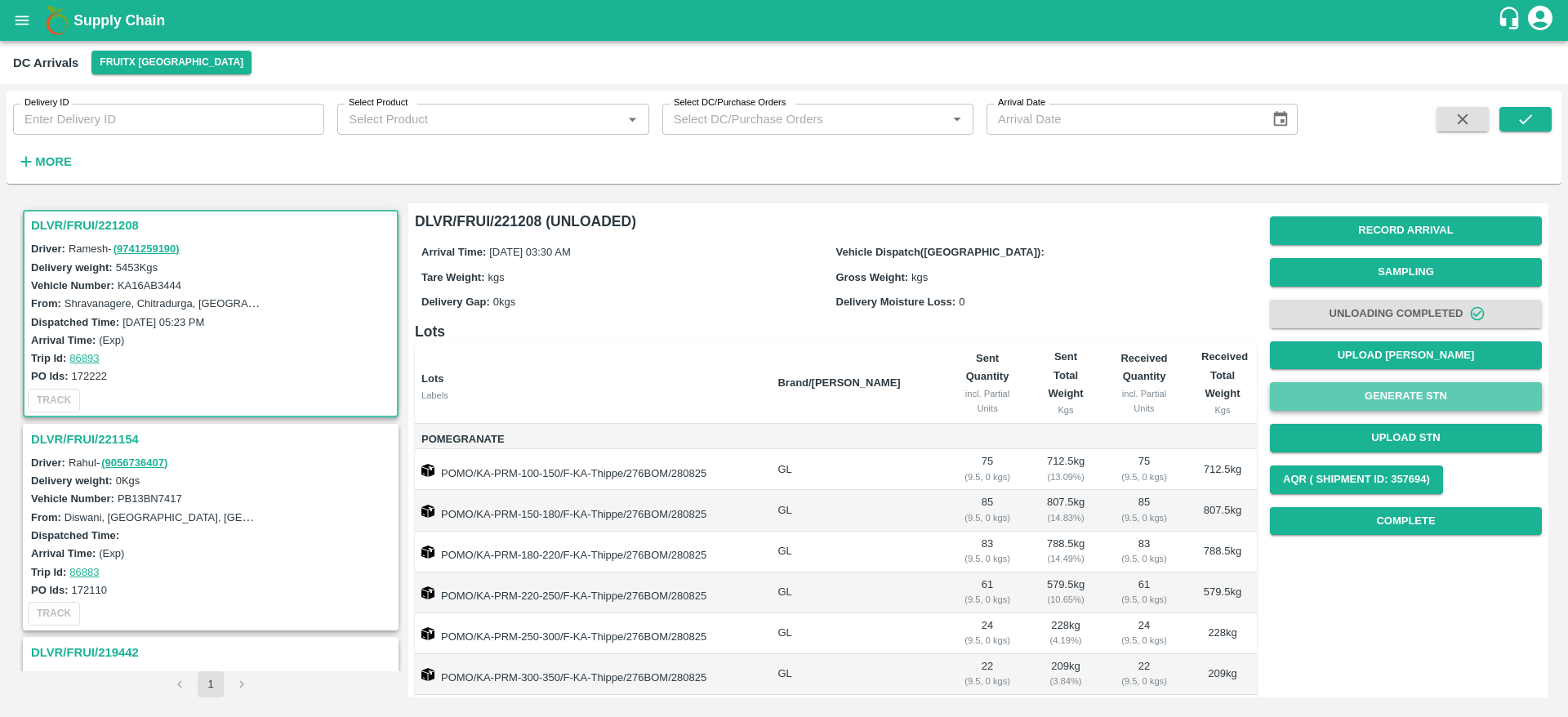
click at [1419, 398] on button "Generate STN" at bounding box center [1406, 396] width 272 height 28
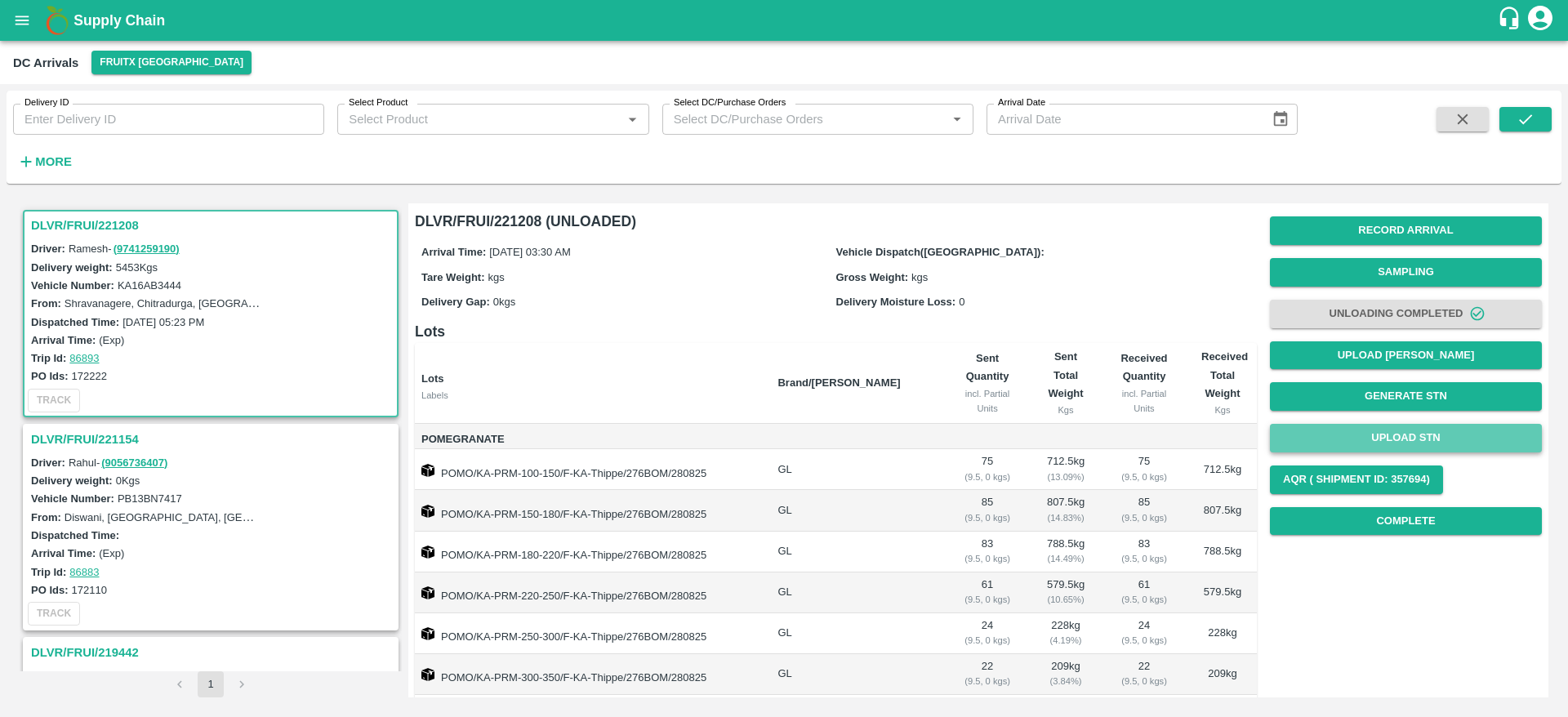
click at [1410, 440] on button "Upload STN" at bounding box center [1406, 437] width 272 height 28
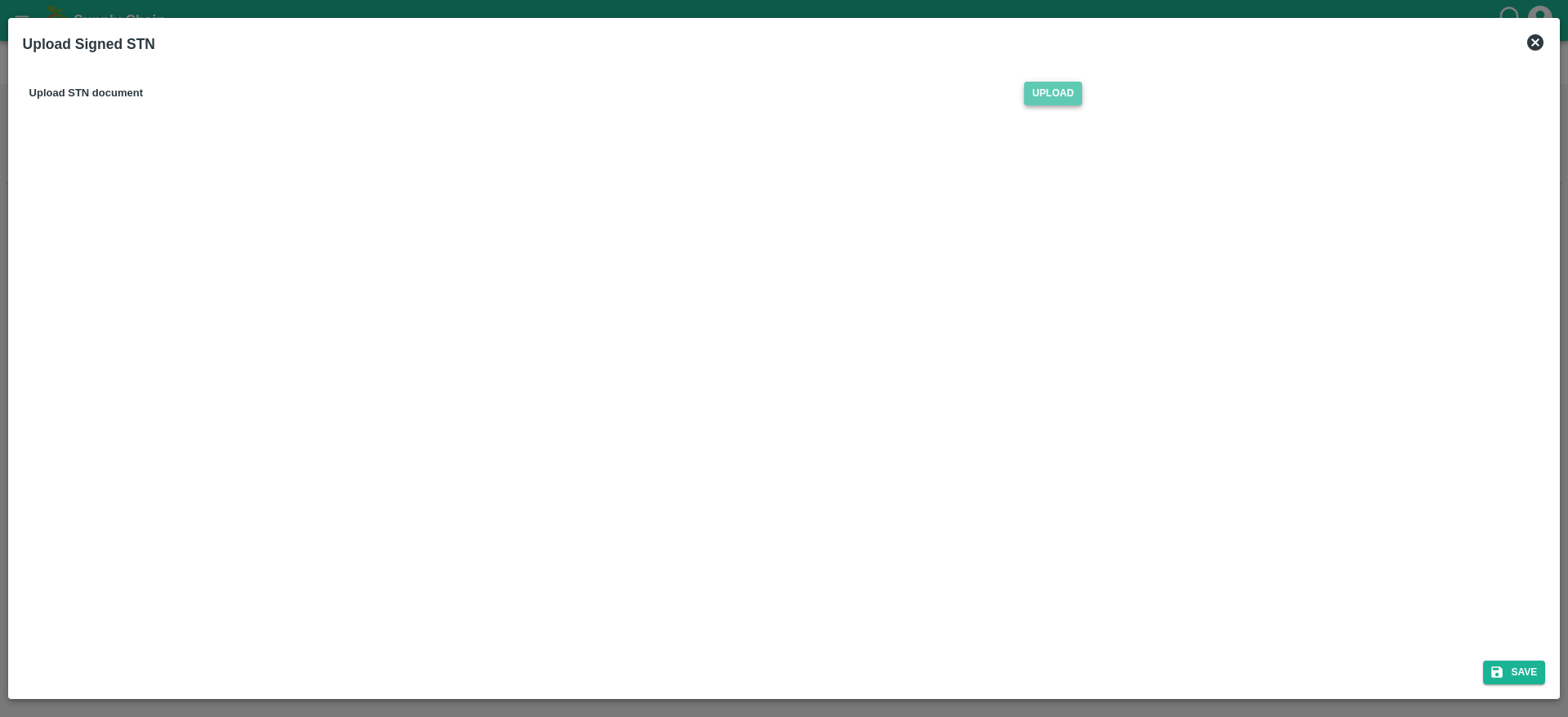
click at [1048, 95] on span "Upload" at bounding box center [1053, 93] width 58 height 24
click at [0, 0] on input "Upload" at bounding box center [0, 0] width 0 height 0
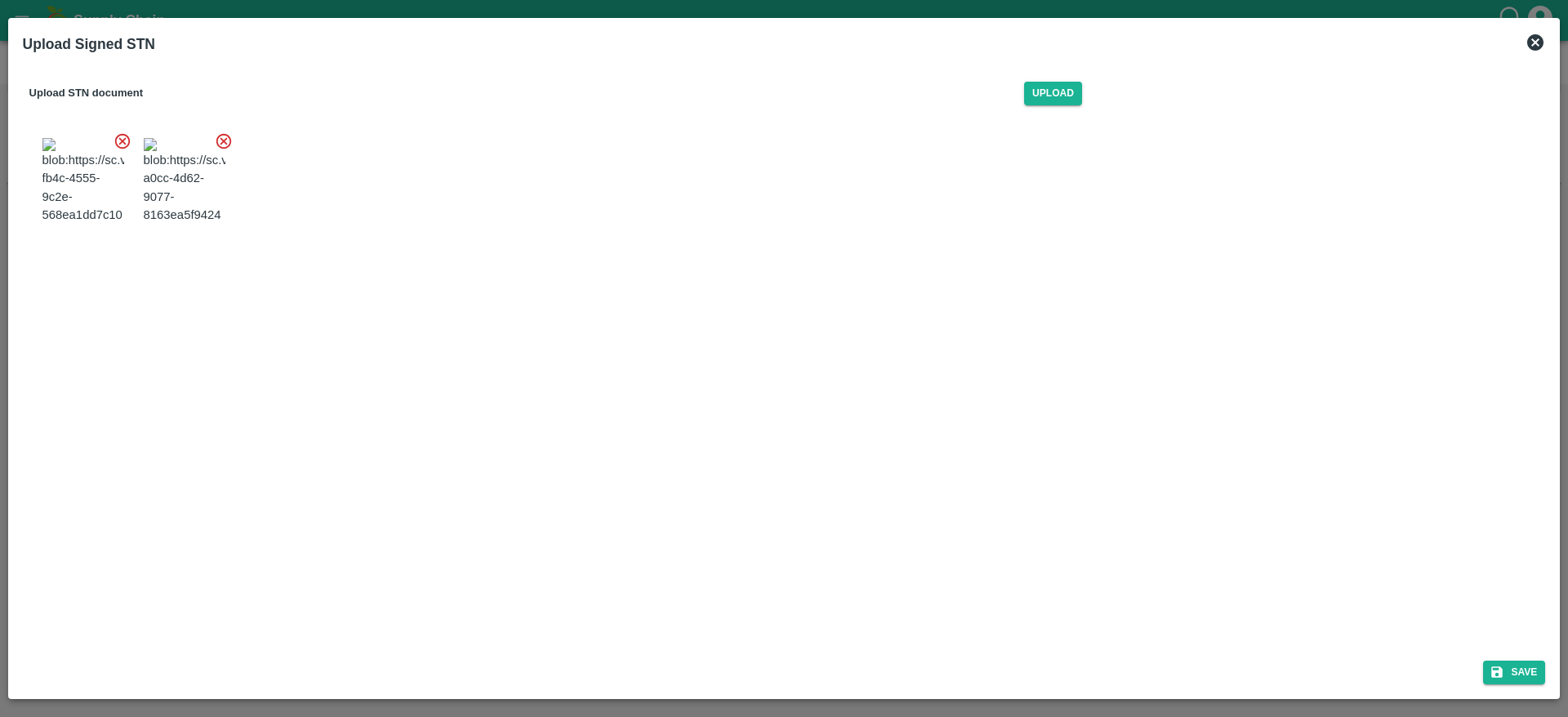
click at [142, 201] on span at bounding box center [184, 181] width 94 height 99
click at [161, 210] on img at bounding box center [184, 181] width 82 height 85
click at [1523, 679] on button "Save" at bounding box center [1514, 673] width 62 height 24
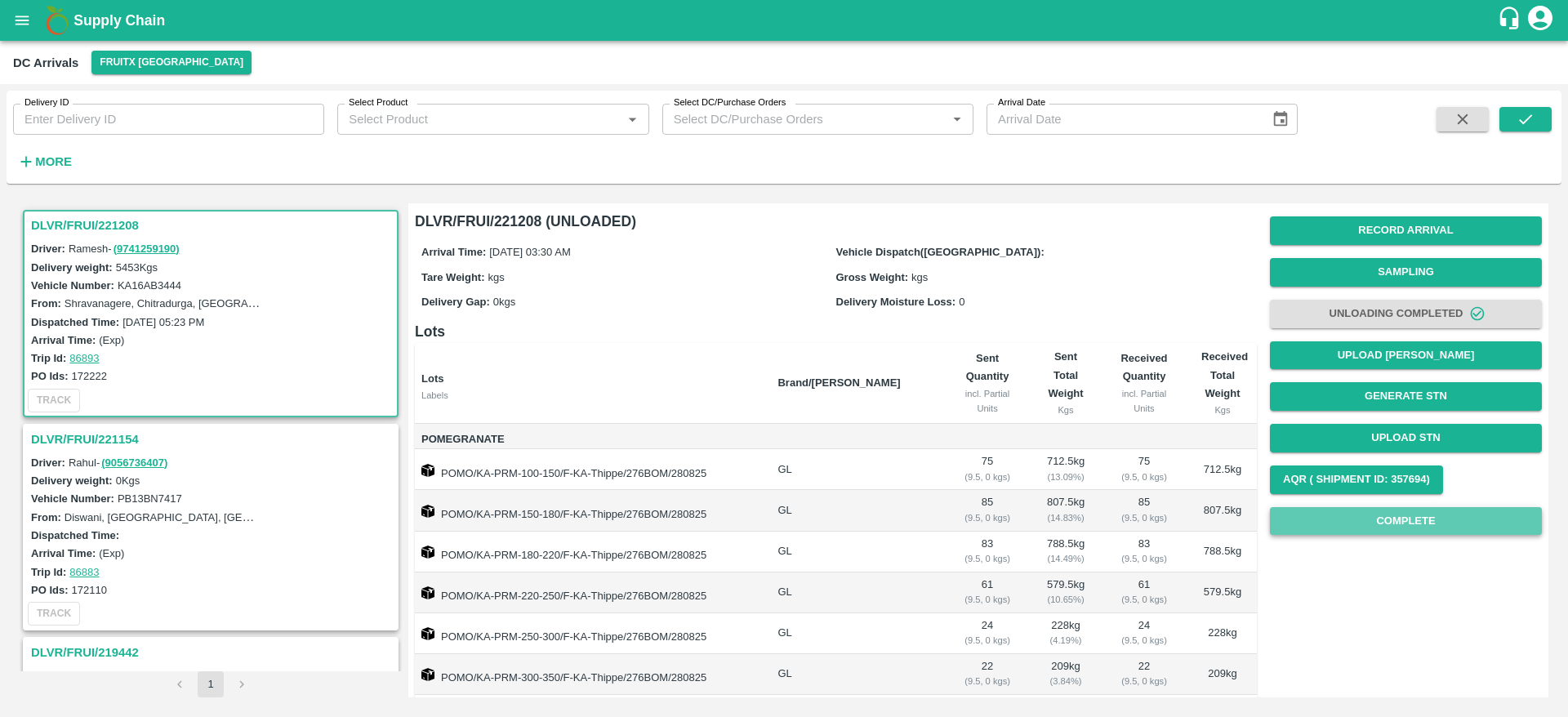
click at [1371, 528] on button "Complete" at bounding box center [1406, 521] width 272 height 28
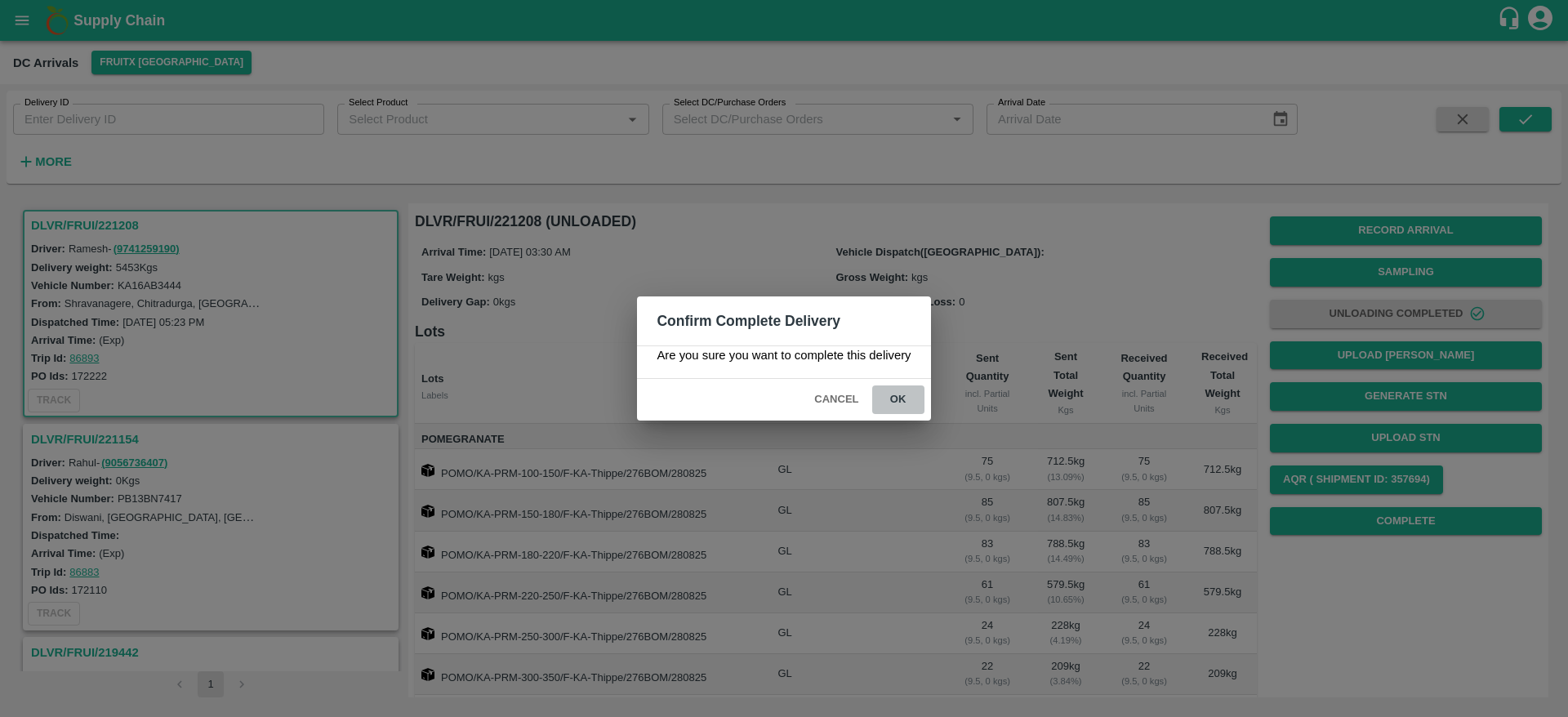
click at [904, 398] on button "ok" at bounding box center [898, 399] width 53 height 28
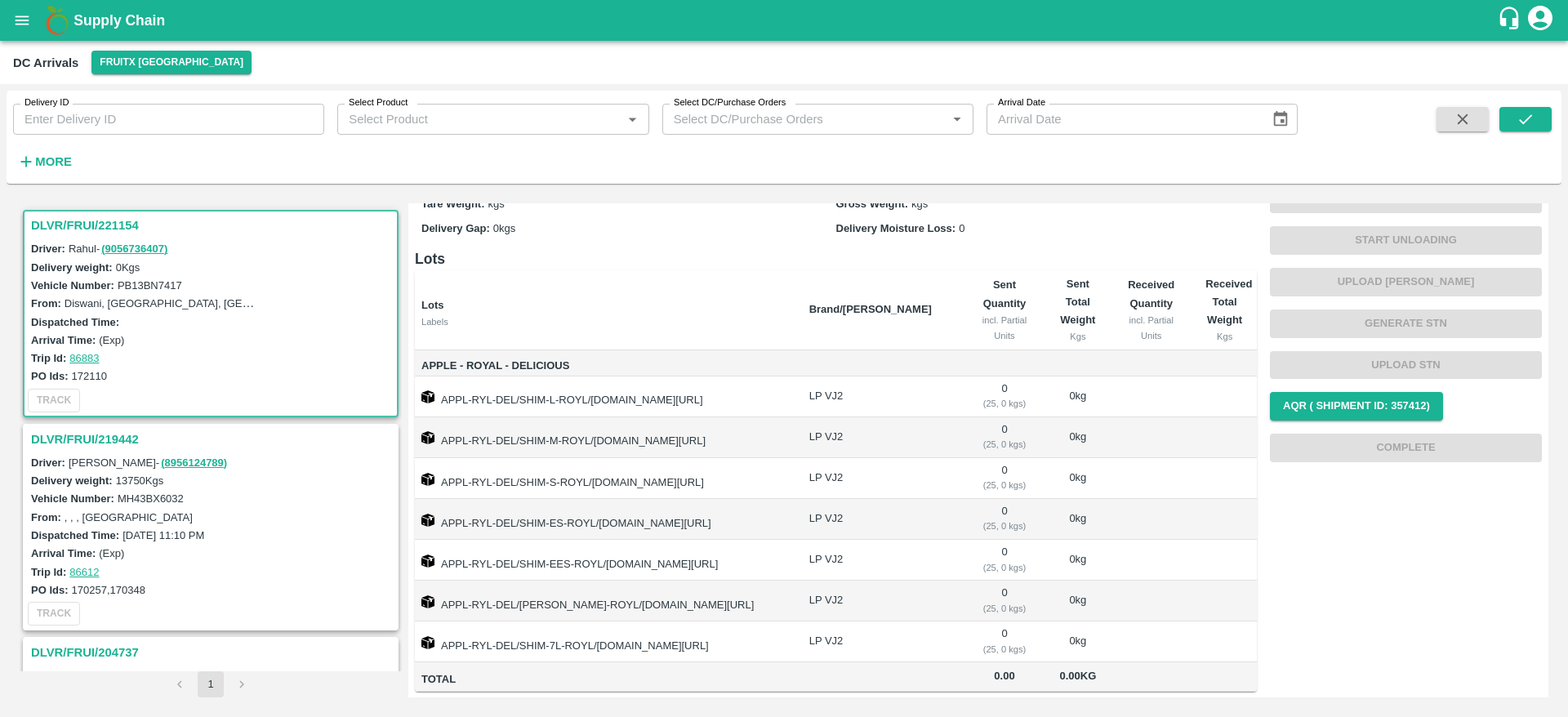
scroll to position [179, 0]
